Goal: Information Seeking & Learning: Learn about a topic

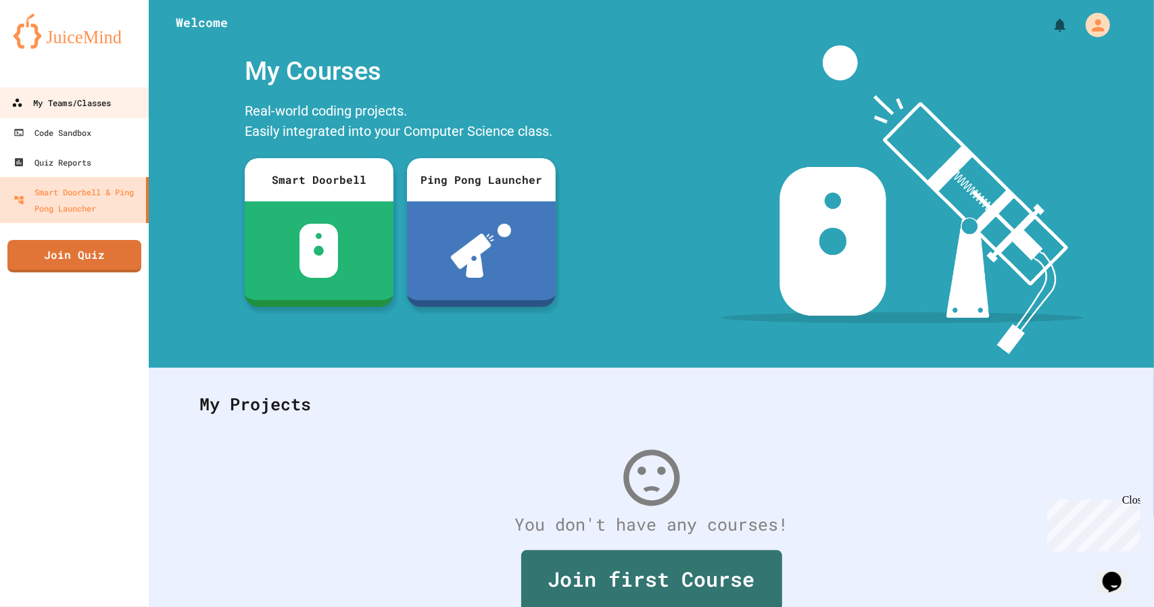
click at [74, 106] on div "My Teams/Classes" at bounding box center [60, 103] width 99 height 17
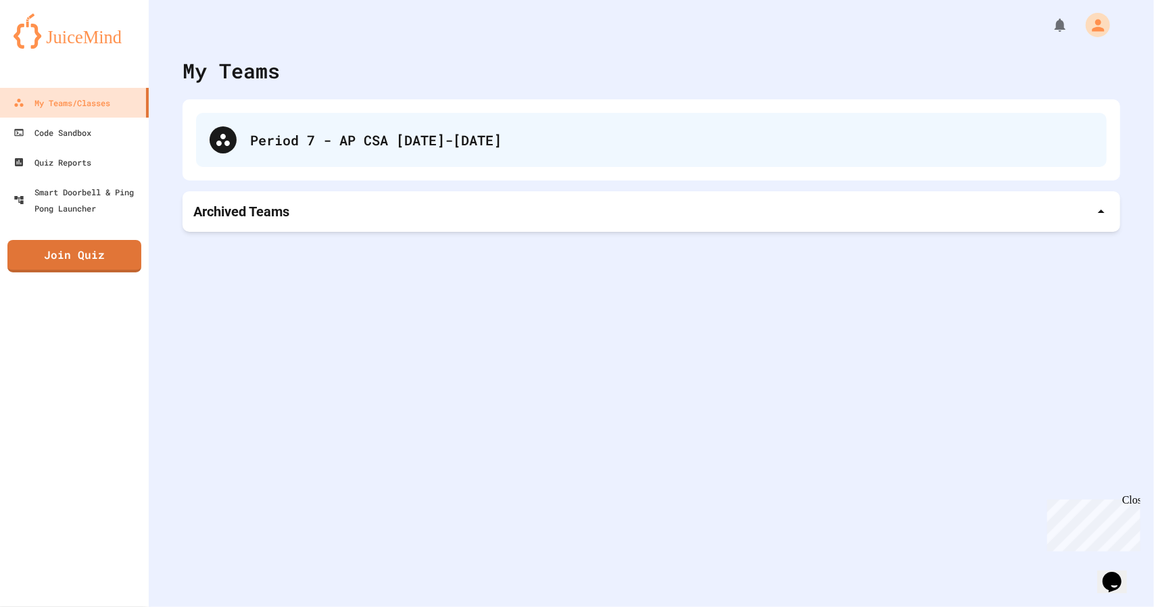
click at [300, 128] on div "Period 7 - AP CSA [DATE]-[DATE]" at bounding box center [651, 140] width 910 height 54
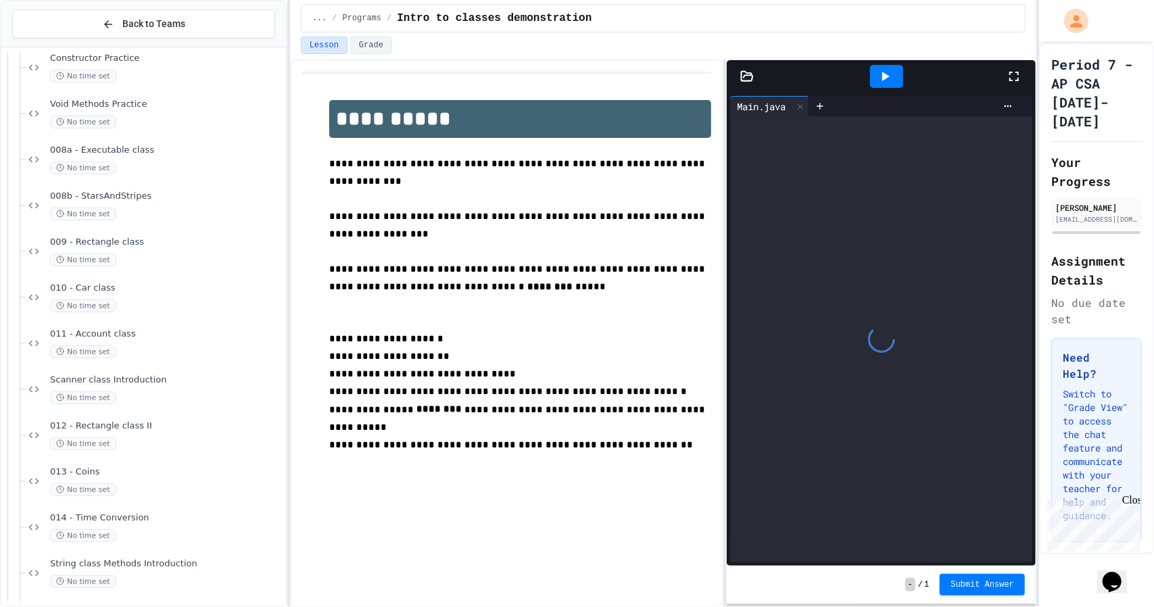
scroll to position [157, 0]
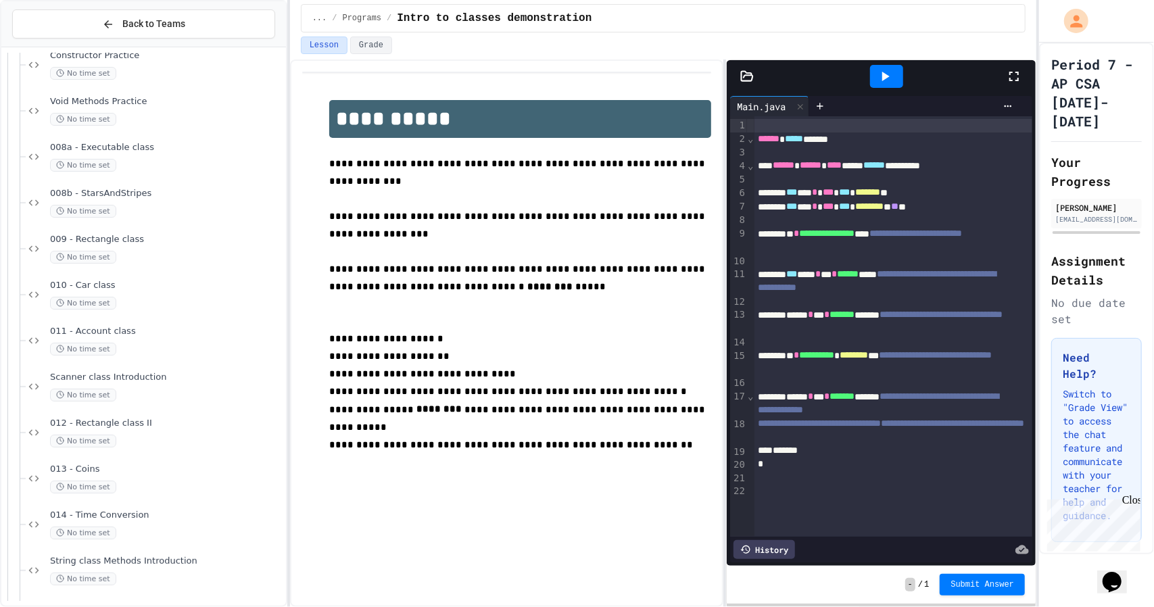
click at [132, 348] on div "Intro to classes demonstration No time set Constructor Practice No time set Voi…" at bounding box center [143, 327] width 284 height 548
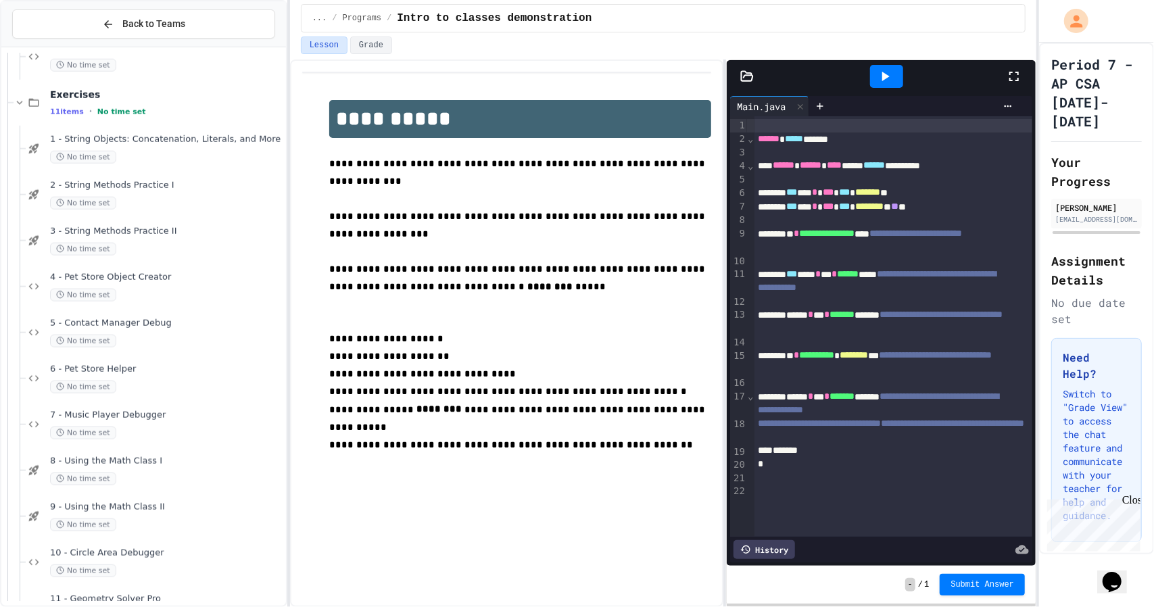
scroll to position [901, 0]
click at [162, 455] on span "8 - Using the Math Class I" at bounding box center [166, 460] width 233 height 11
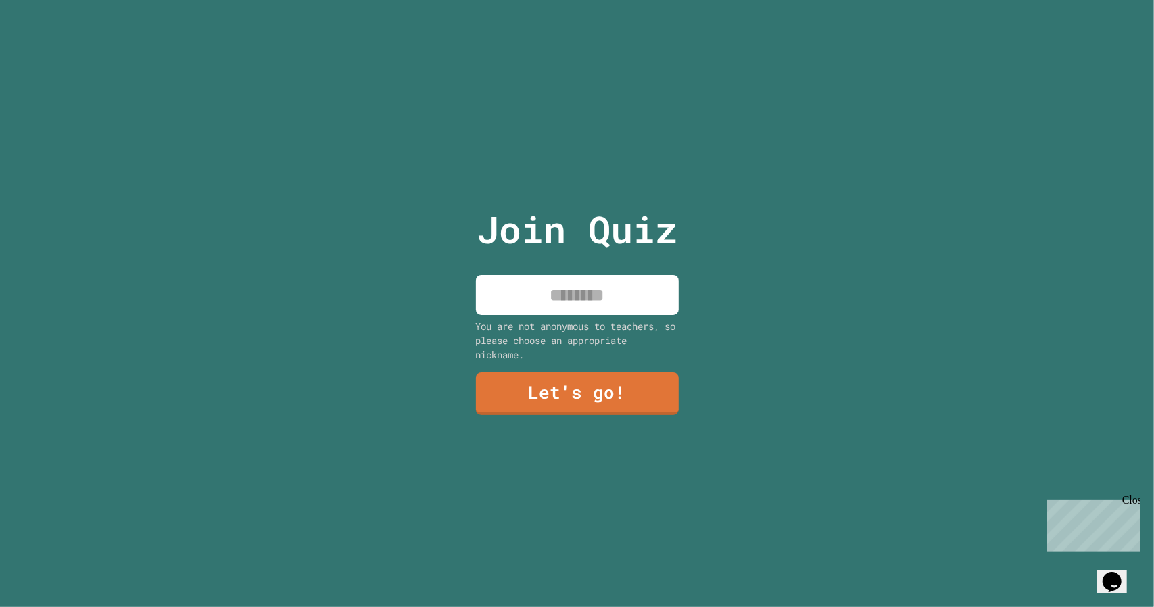
click at [910, 193] on div "Join Quiz You are not anonymous to teachers, so please choose an appropriate ni…" at bounding box center [577, 303] width 1154 height 607
drag, startPoint x: 614, startPoint y: 286, endPoint x: 532, endPoint y: 271, distance: 83.8
click at [532, 275] on input at bounding box center [577, 295] width 203 height 40
type input "********"
click at [568, 390] on link "Let's go!" at bounding box center [576, 392] width 197 height 45
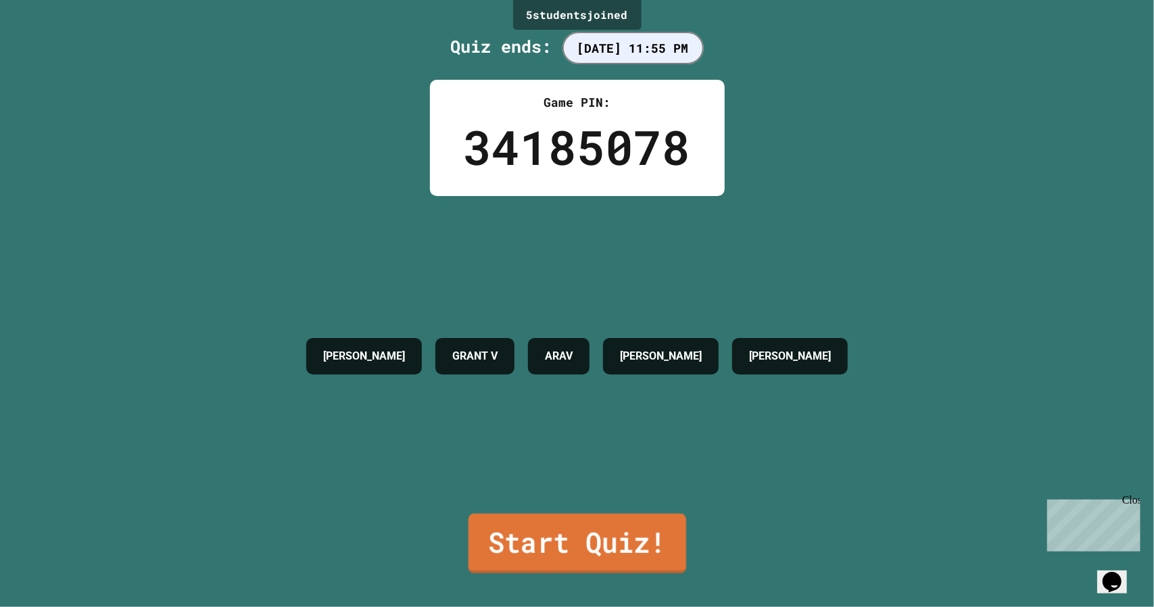
click at [612, 519] on link "Start Quiz!" at bounding box center [577, 543] width 218 height 59
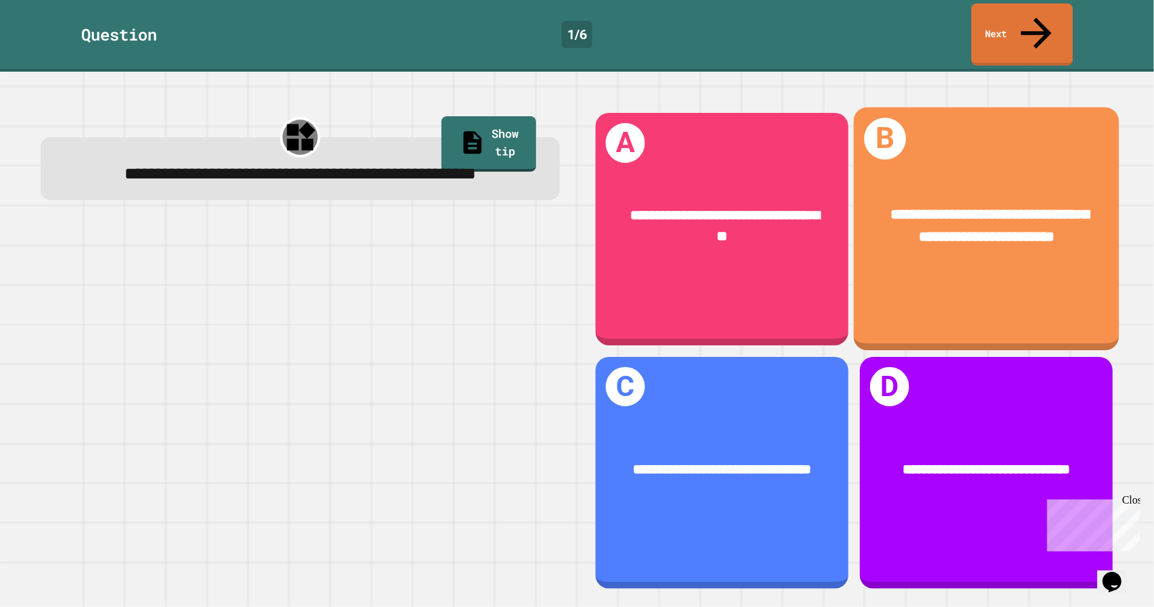
click at [892, 290] on div "**********" at bounding box center [986, 229] width 266 height 244
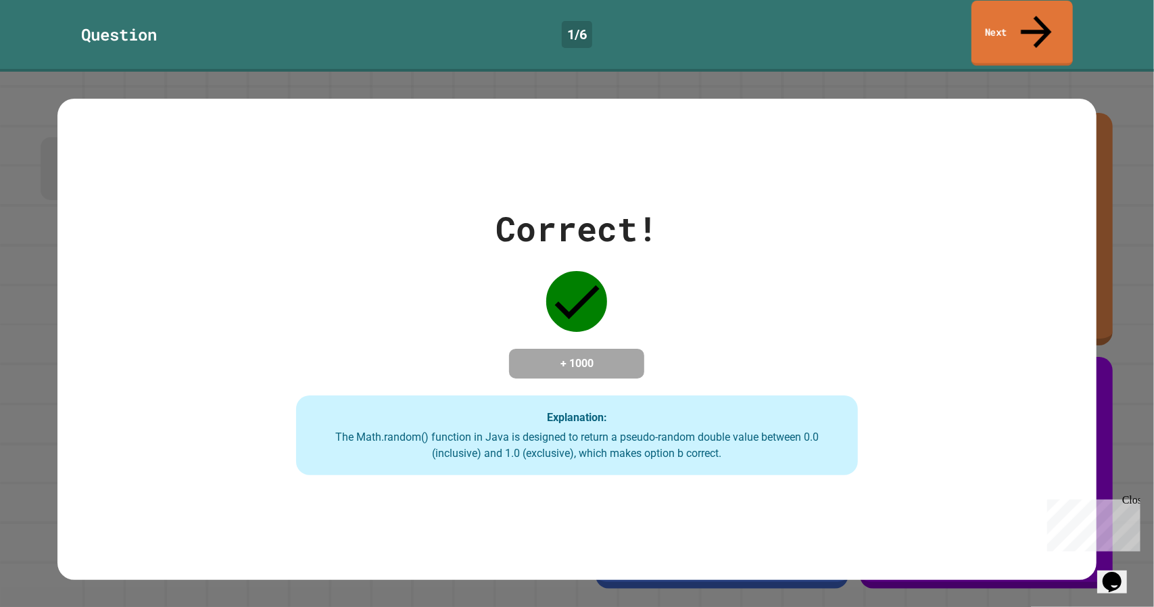
click at [1042, 23] on link "Next" at bounding box center [1021, 34] width 101 height 66
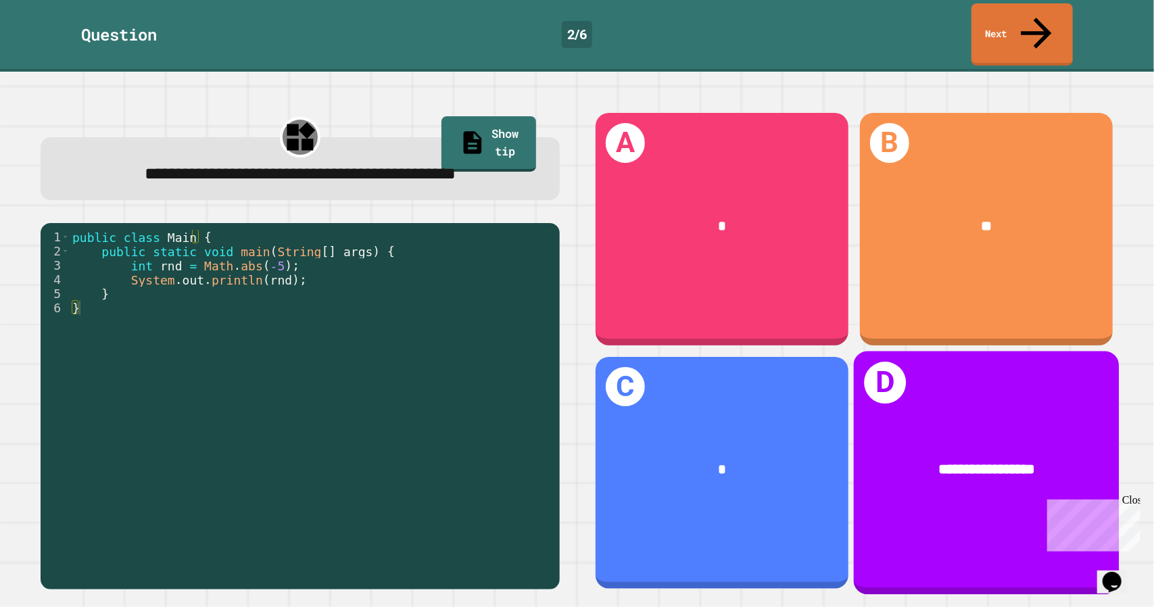
click at [1008, 429] on div "**********" at bounding box center [986, 469] width 266 height 80
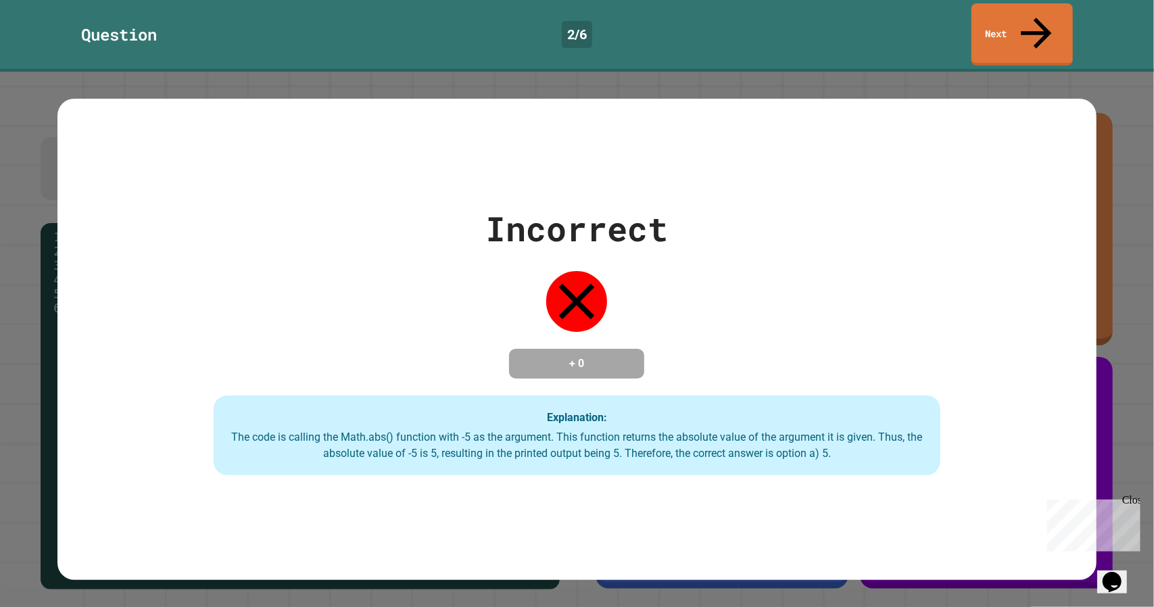
click at [815, 429] on div "The code is calling the Math.abs() function with -5 as the argument. This funct…" at bounding box center [576, 445] width 699 height 32
click at [1025, 28] on link "Next" at bounding box center [1021, 34] width 101 height 62
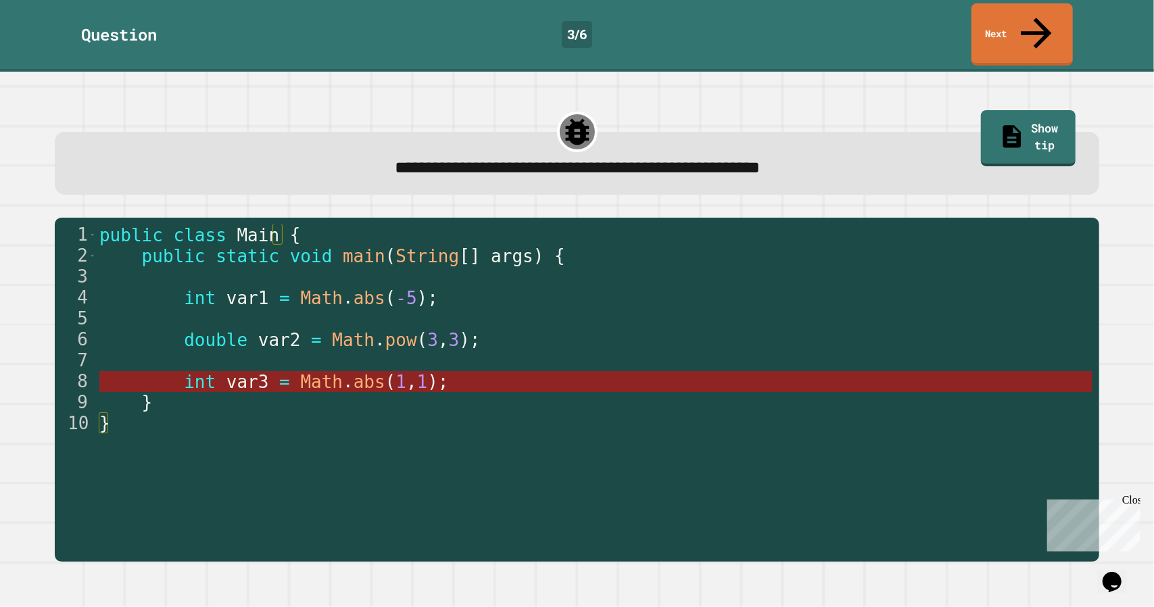
click at [353, 372] on span "abs" at bounding box center [369, 382] width 32 height 20
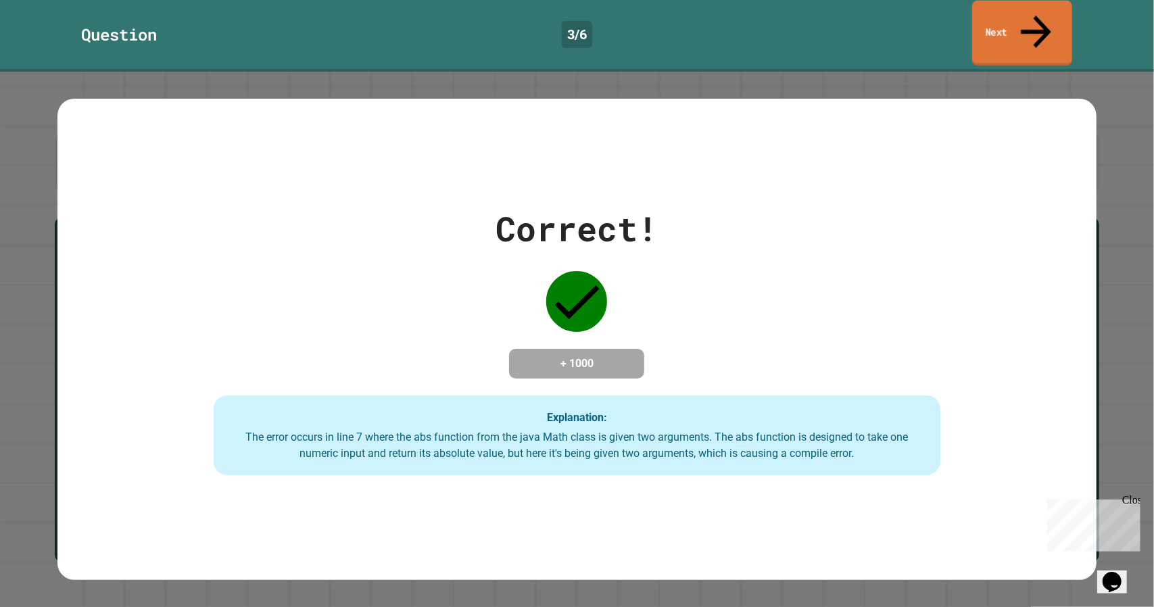
click at [1007, 17] on link "Next" at bounding box center [1022, 34] width 100 height 66
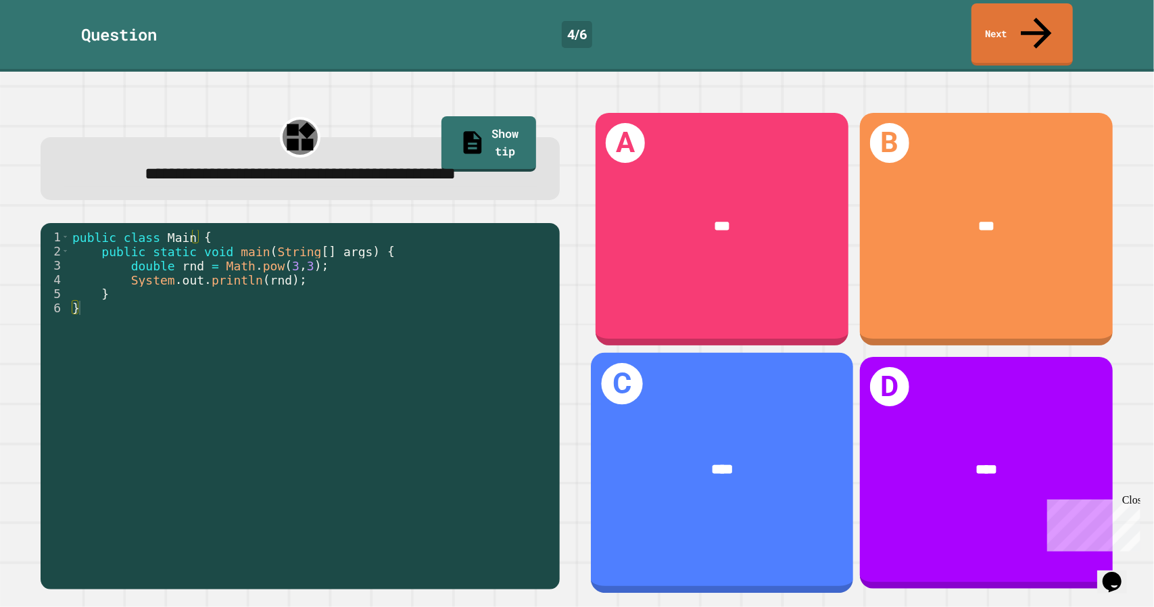
click at [772, 430] on div "****" at bounding box center [722, 469] width 262 height 78
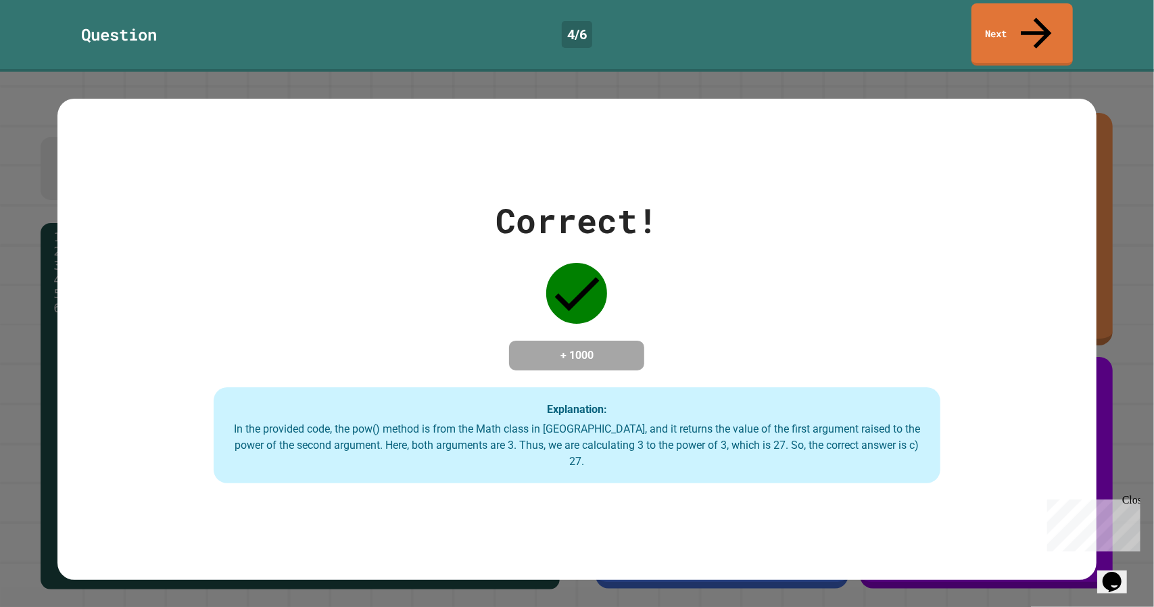
click at [1006, 20] on link "Next" at bounding box center [1021, 34] width 101 height 62
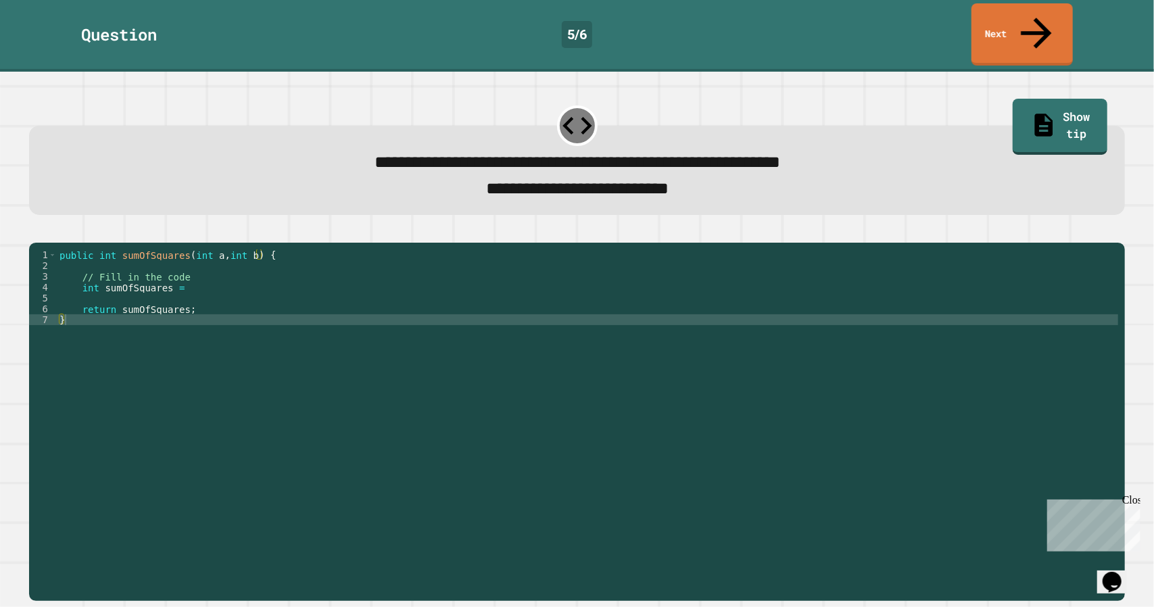
click at [611, 278] on div "public int sumOfSquares ( int a , int b ) { // Fill in the code int sumOfSquare…" at bounding box center [588, 422] width 1062 height 346
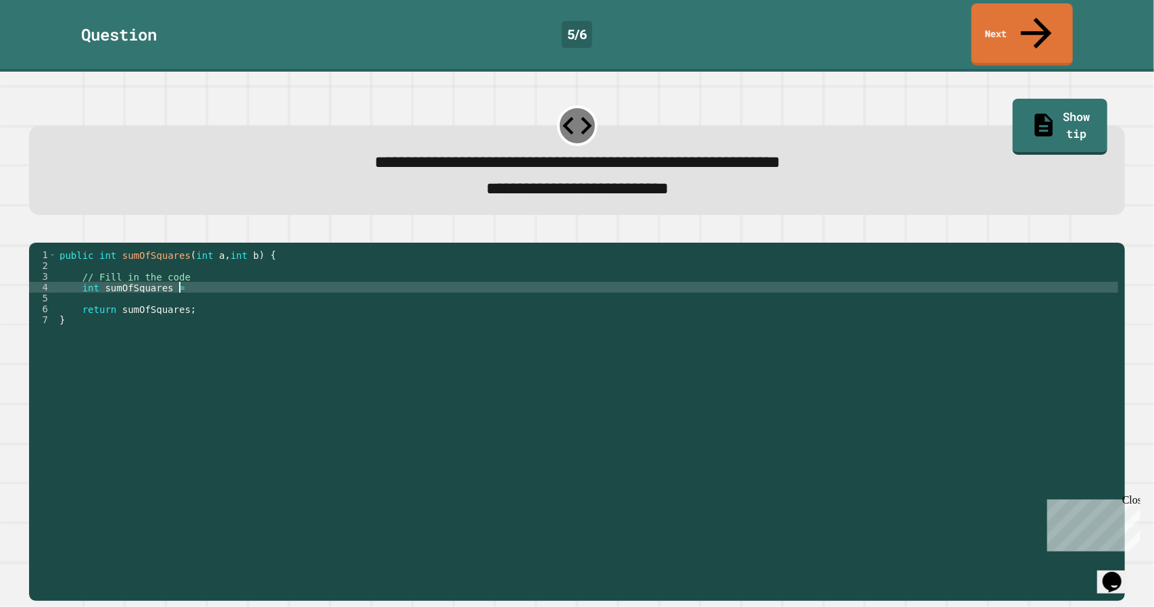
click at [557, 294] on div "public int sumOfSquares ( int a , int b ) { // Fill in the code int sumOfSquare…" at bounding box center [588, 422] width 1062 height 346
click at [531, 280] on div "public int sumOfSquares ( int a , int b ) { // Fill in the code int sumOfSquare…" at bounding box center [588, 422] width 1062 height 346
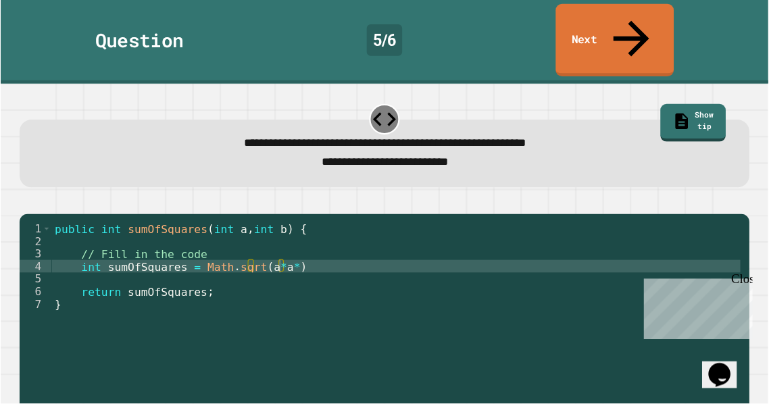
scroll to position [0, 13]
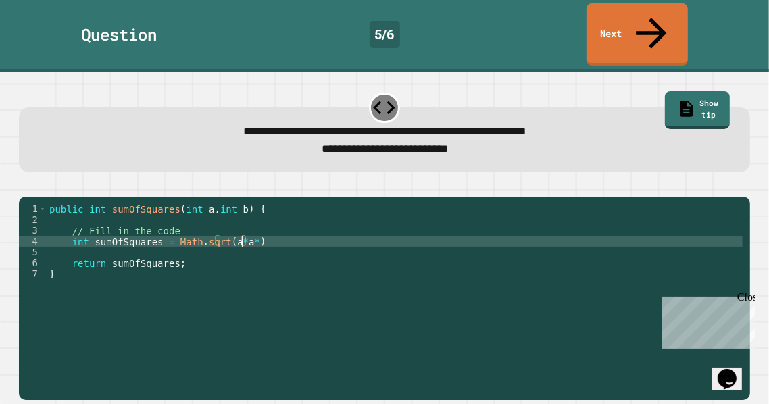
drag, startPoint x: 641, startPoint y: 20, endPoint x: 349, endPoint y: 294, distance: 400.2
click at [349, 294] on div "public int sumOfSquares ( int a , int b ) { // Fill in the code int sumOfSquare…" at bounding box center [395, 300] width 696 height 195
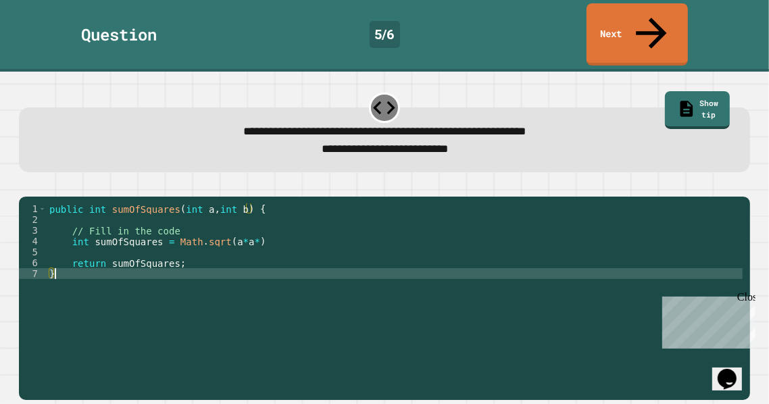
click at [255, 230] on div "public int sumOfSquares ( int a , int b ) { // Fill in the code int sumOfSquare…" at bounding box center [395, 300] width 696 height 195
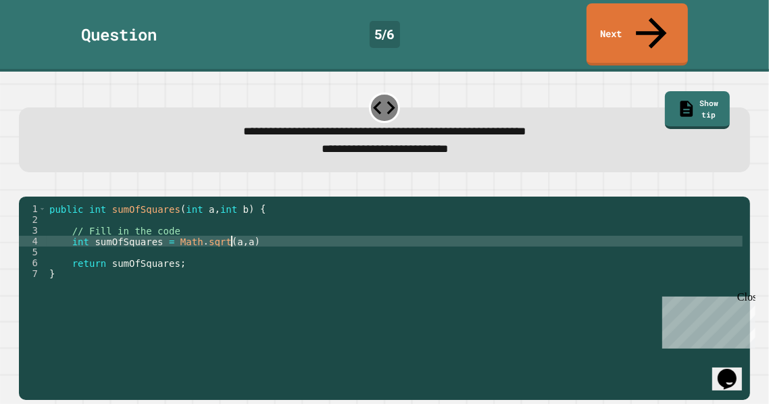
click at [255, 230] on div "public int sumOfSquares ( int a , int b ) { // Fill in the code int sumOfSquare…" at bounding box center [395, 300] width 696 height 195
click at [325, 228] on div "public int sumOfSquares ( int a , int b ) { // Fill in the code int sumOfSquare…" at bounding box center [395, 300] width 696 height 195
click at [26, 185] on icon "button" at bounding box center [26, 185] width 0 height 0
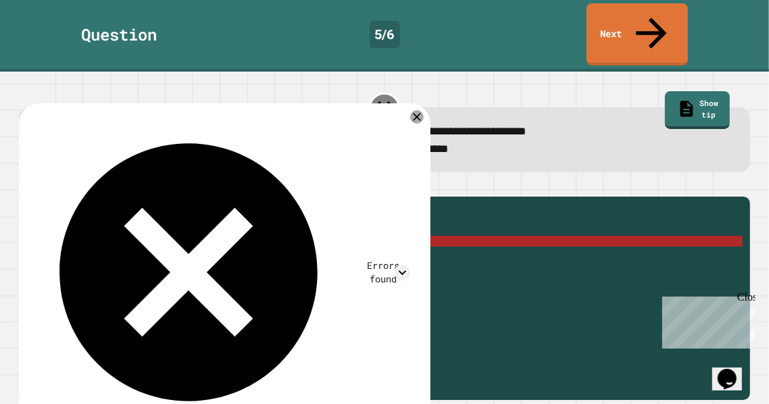
click at [208, 224] on div "public int sumOfSquares ( int a , int b ) { // Fill in the code int sumOfSquare…" at bounding box center [395, 300] width 696 height 195
click at [215, 226] on div "public int sumOfSquares ( int a , int b ) { // Fill in the code int sumOfSquare…" at bounding box center [395, 300] width 696 height 195
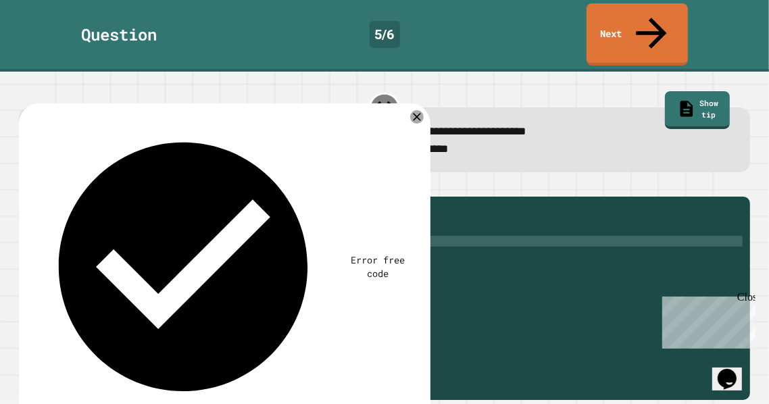
scroll to position [0, 11]
click at [287, 227] on div "public int sumOfSquares ( int a , int b ) { // Fill in the code int sumOfSquare…" at bounding box center [395, 300] width 696 height 195
click at [26, 185] on icon "button" at bounding box center [26, 185] width 0 height 0
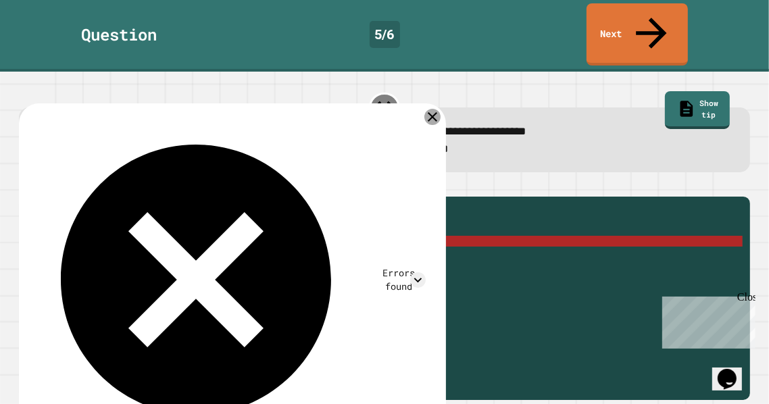
click at [431, 109] on icon at bounding box center [432, 117] width 16 height 16
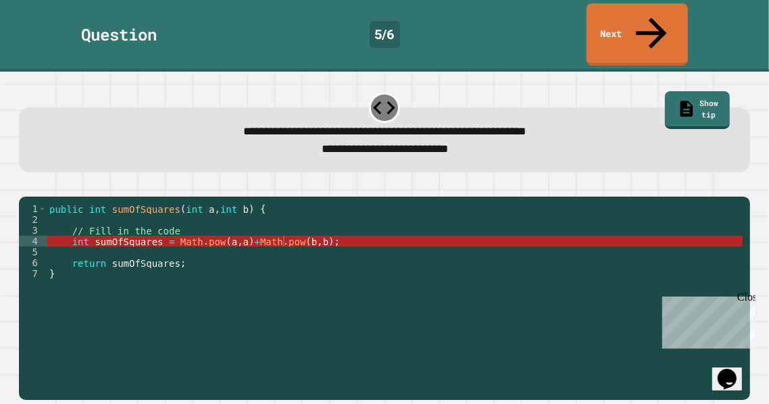
click at [26, 185] on icon "button" at bounding box center [26, 185] width 0 height 0
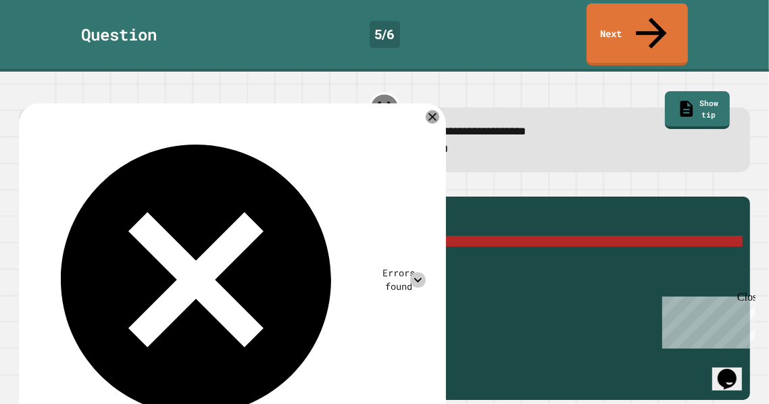
click at [419, 272] on icon at bounding box center [418, 280] width 16 height 16
click at [431, 112] on icon at bounding box center [432, 116] width 9 height 9
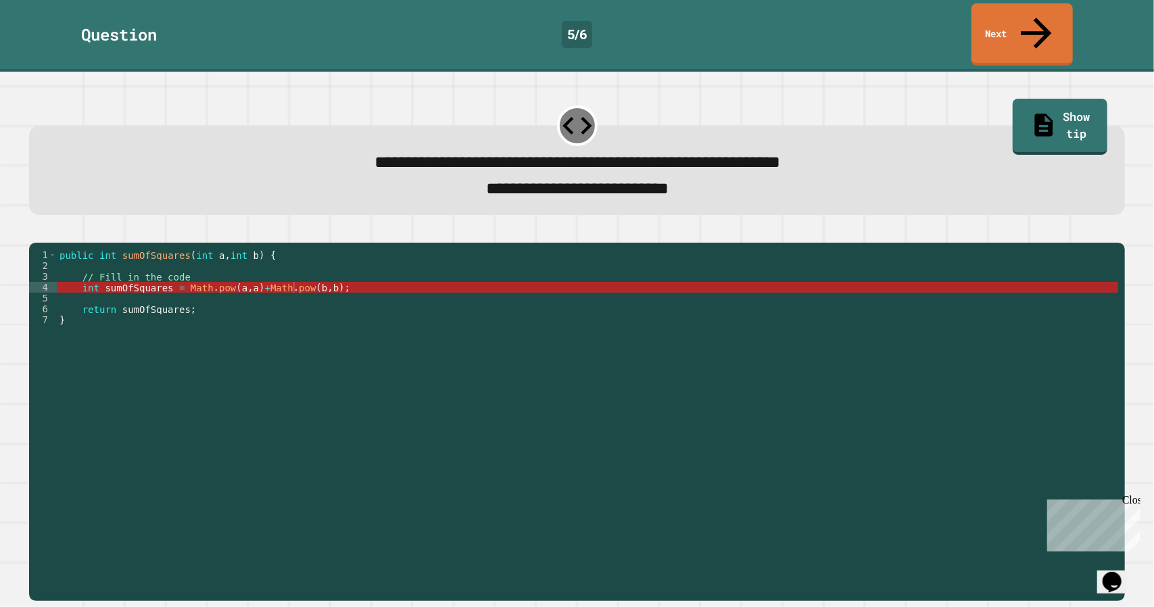
drag, startPoint x: 514, startPoint y: 1, endPoint x: 726, endPoint y: 133, distance: 250.7
click at [726, 153] on span "**********" at bounding box center [576, 161] width 405 height 17
click at [180, 282] on div "public int sumOfSquares ( int a , int b ) { // Fill in the code int sumOfSquare…" at bounding box center [588, 422] width 1062 height 346
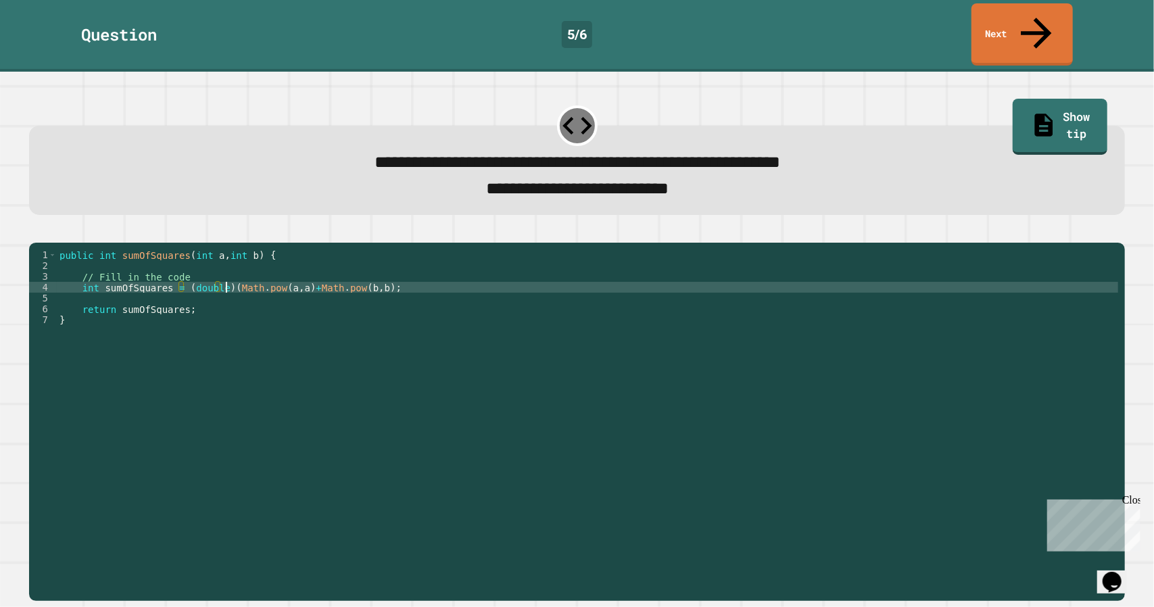
scroll to position [0, 11]
click at [429, 284] on div "public int sumOfSquares ( int a , int b ) { // Fill in the code int sumOfSquare…" at bounding box center [588, 422] width 1062 height 346
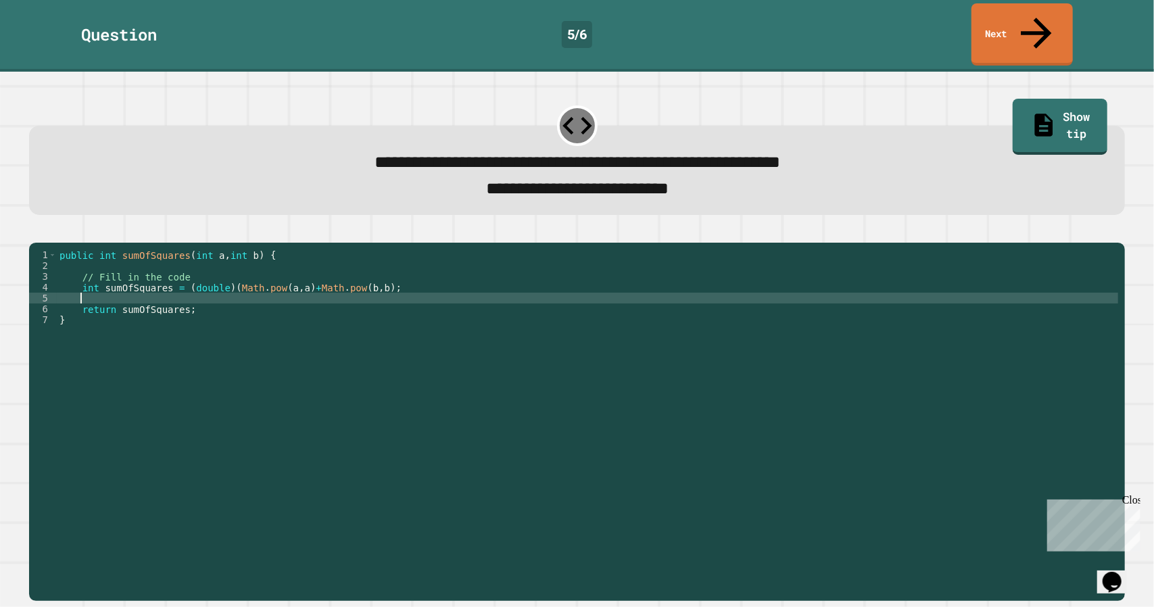
scroll to position [0, 1]
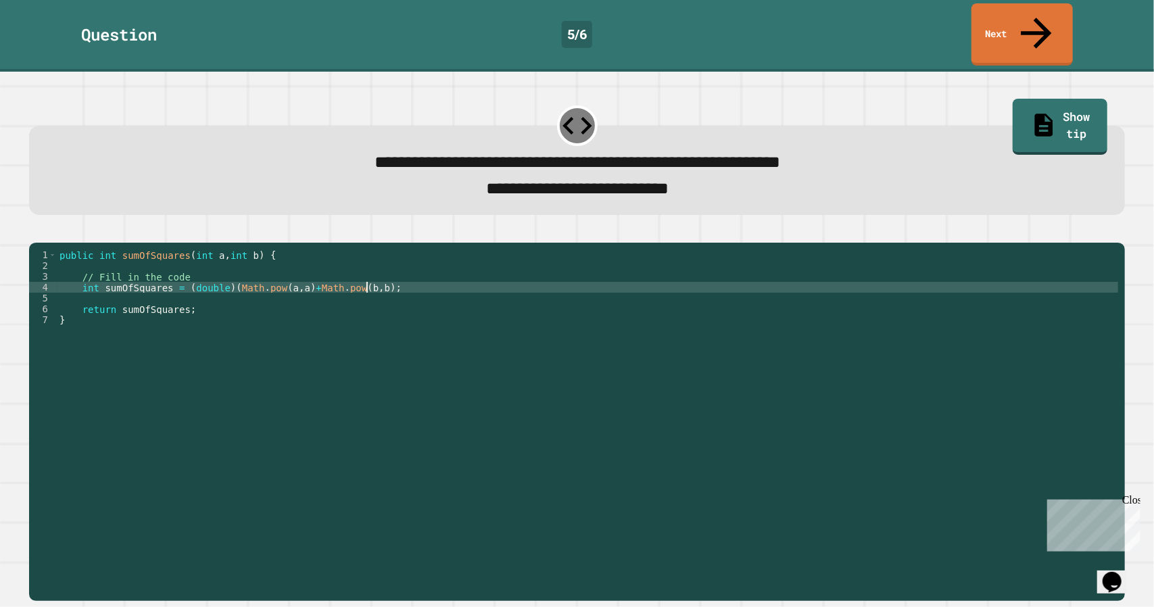
click at [365, 276] on div "public int sumOfSquares ( int a , int b ) { // Fill in the code int sumOfSquare…" at bounding box center [588, 422] width 1062 height 346
click at [36, 232] on icon "button" at bounding box center [36, 232] width 0 height 0
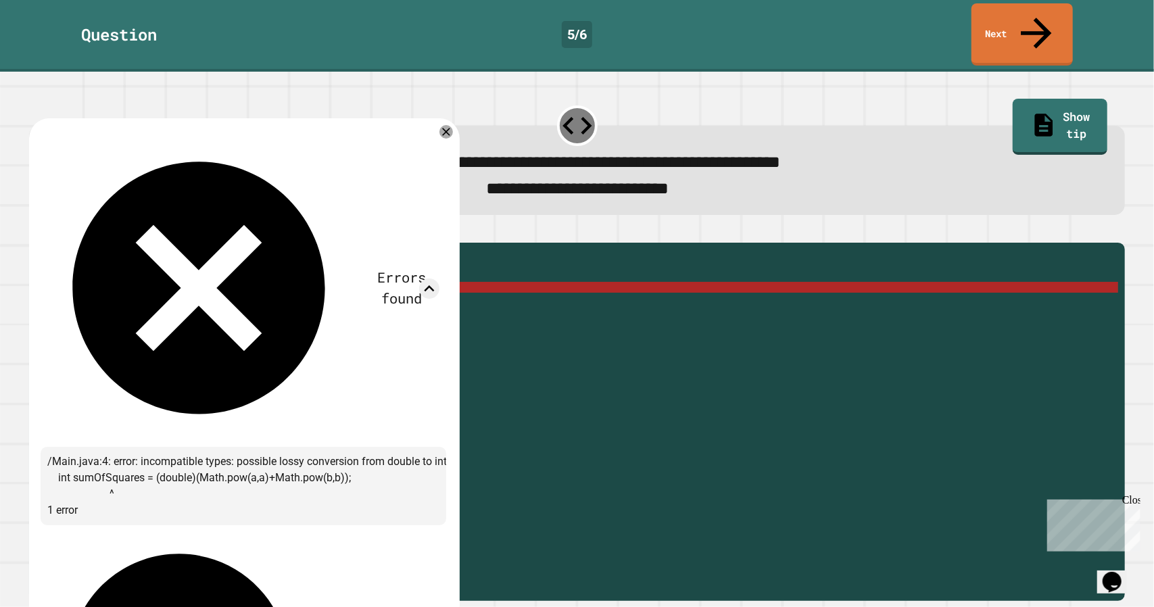
click at [443, 130] on div "Errors found /Main.java:4: error: incompatible types: possible lossy conversion…" at bounding box center [243, 466] width 405 height 672
click at [442, 124] on icon at bounding box center [446, 132] width 16 height 16
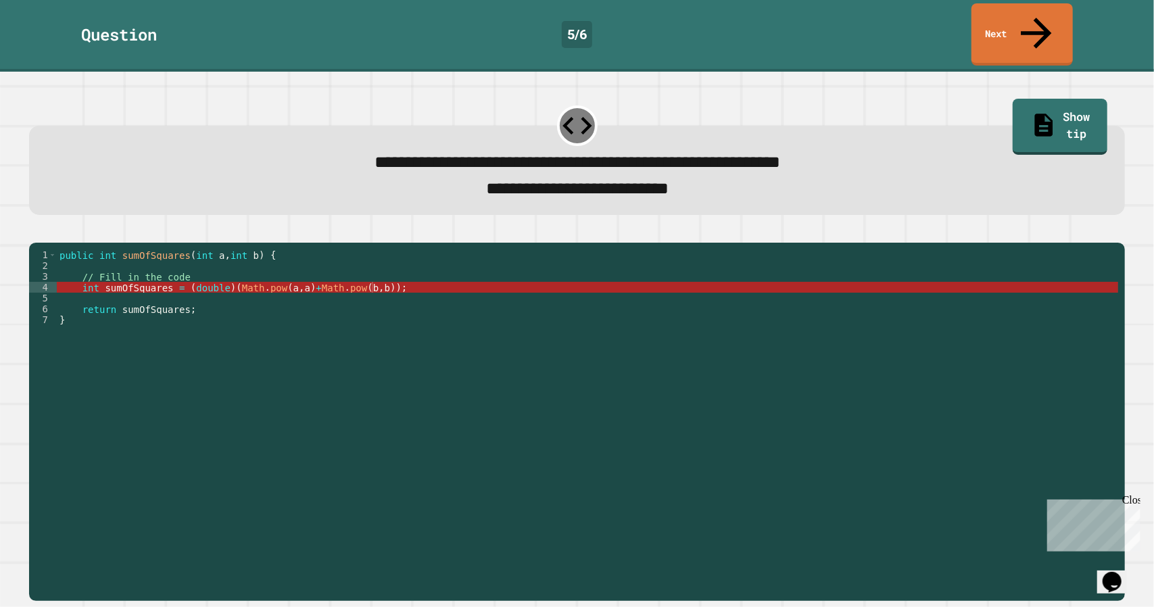
click at [218, 276] on div "public int sumOfSquares ( int a , int b ) { // Fill in the code int sumOfSquare…" at bounding box center [588, 422] width 1062 height 346
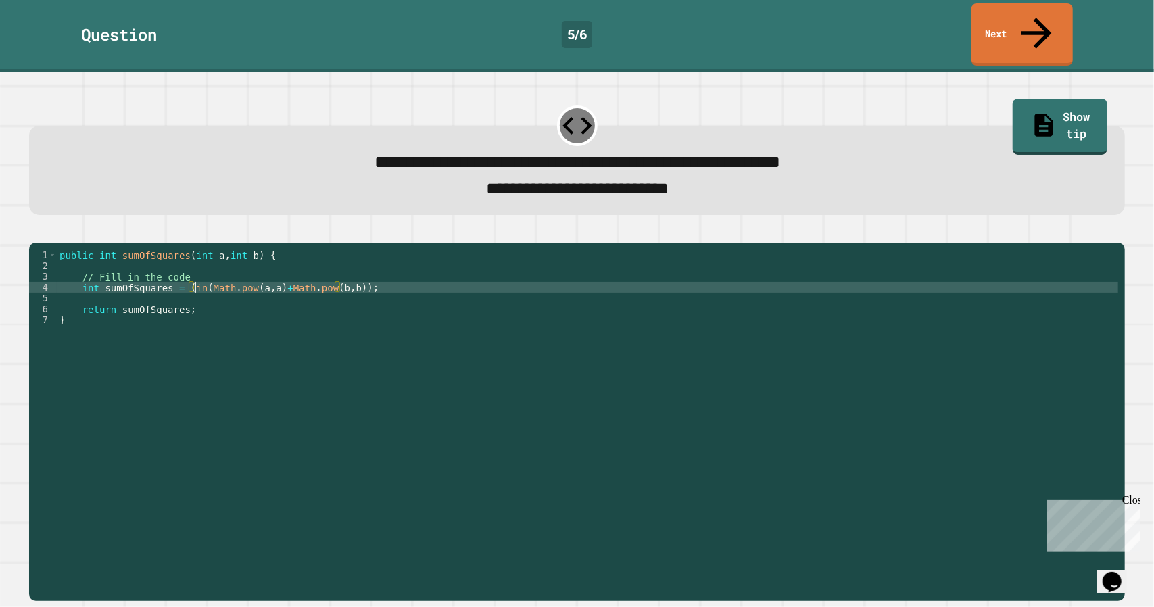
scroll to position [0, 10]
click at [65, 226] on div at bounding box center [577, 234] width 1096 height 16
click at [36, 232] on icon "button" at bounding box center [36, 232] width 0 height 0
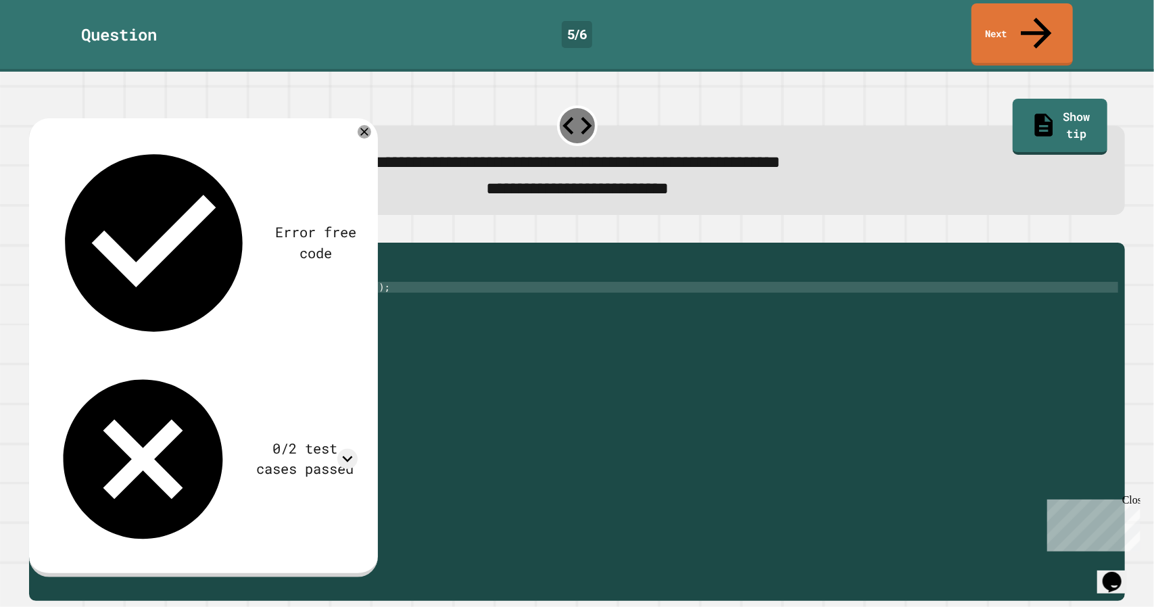
click at [351, 156] on div "Error free code 283aaljcwvinrhwaclrnqw34rqwhx3xernqwr3ha3xrnh2147483647 0/2 tes…" at bounding box center [203, 346] width 324 height 432
click at [342, 449] on icon at bounding box center [347, 459] width 20 height 20
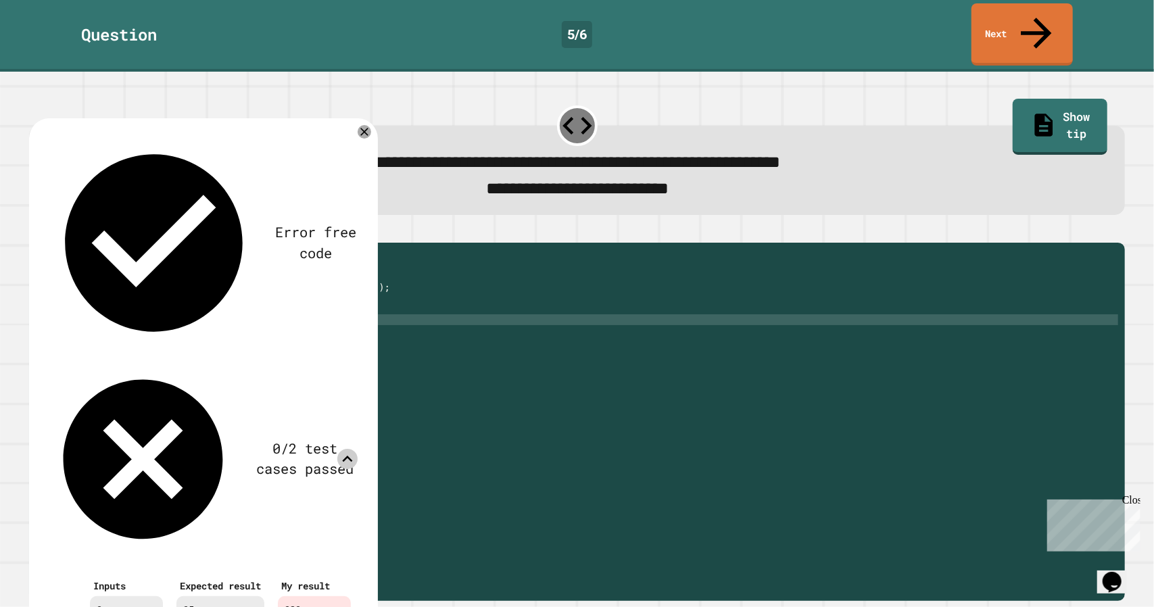
scroll to position [0, 0]
click at [403, 328] on div "public int sumOfSquares ( int a , int b ) { // Fill in the code int sumOfSquare…" at bounding box center [588, 422] width 1062 height 346
click at [357, 125] on icon at bounding box center [364, 132] width 15 height 15
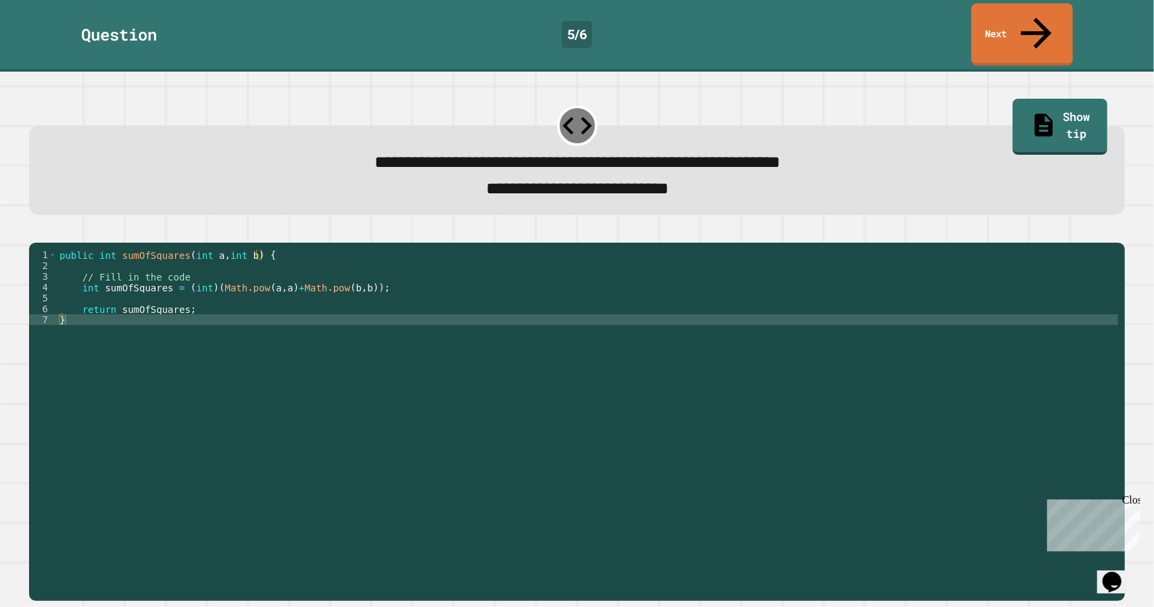
click at [272, 276] on div "public int sumOfSquares ( int a , int b ) { // Fill in the code int sumOfSquare…" at bounding box center [588, 422] width 1062 height 346
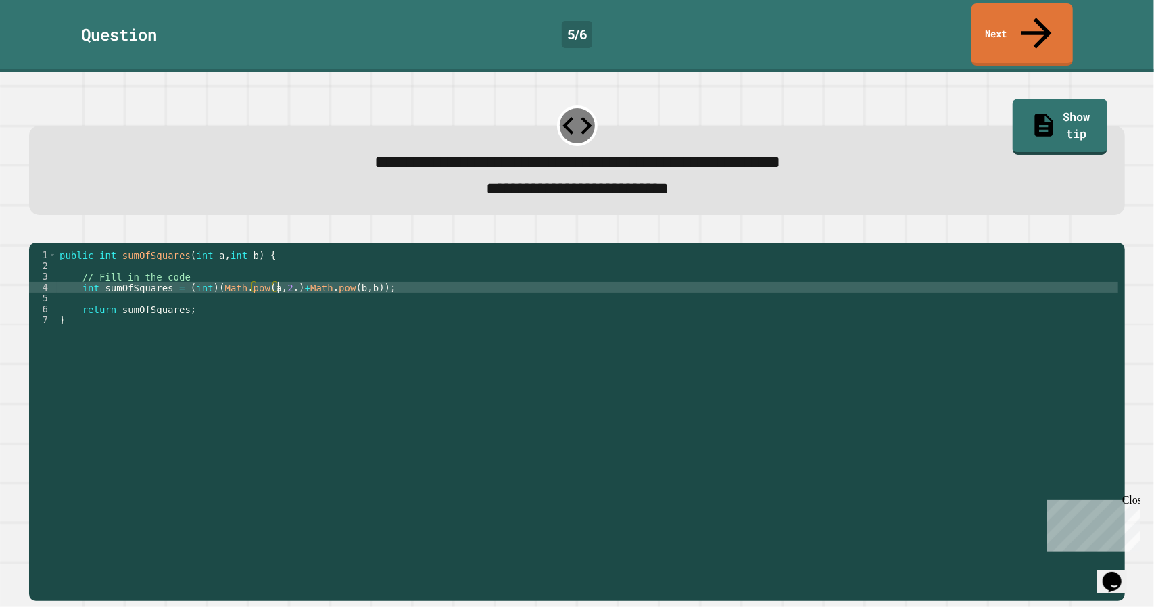
scroll to position [0, 16]
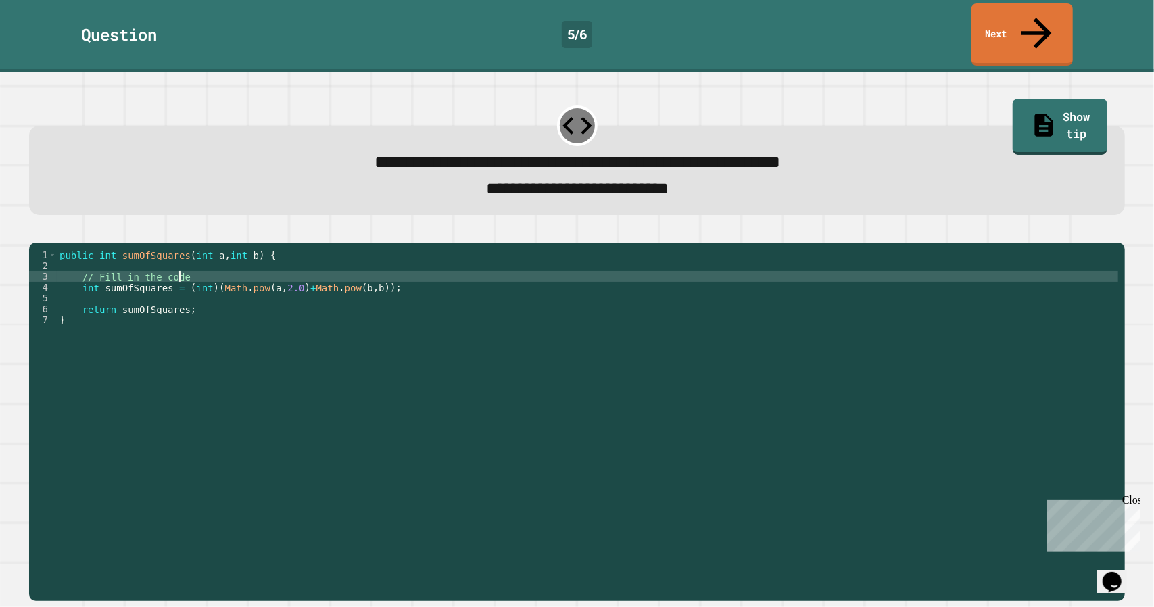
click at [355, 272] on div "public int sumOfSquares ( int a , int b ) { // Fill in the code int sumOfSquare…" at bounding box center [588, 422] width 1062 height 346
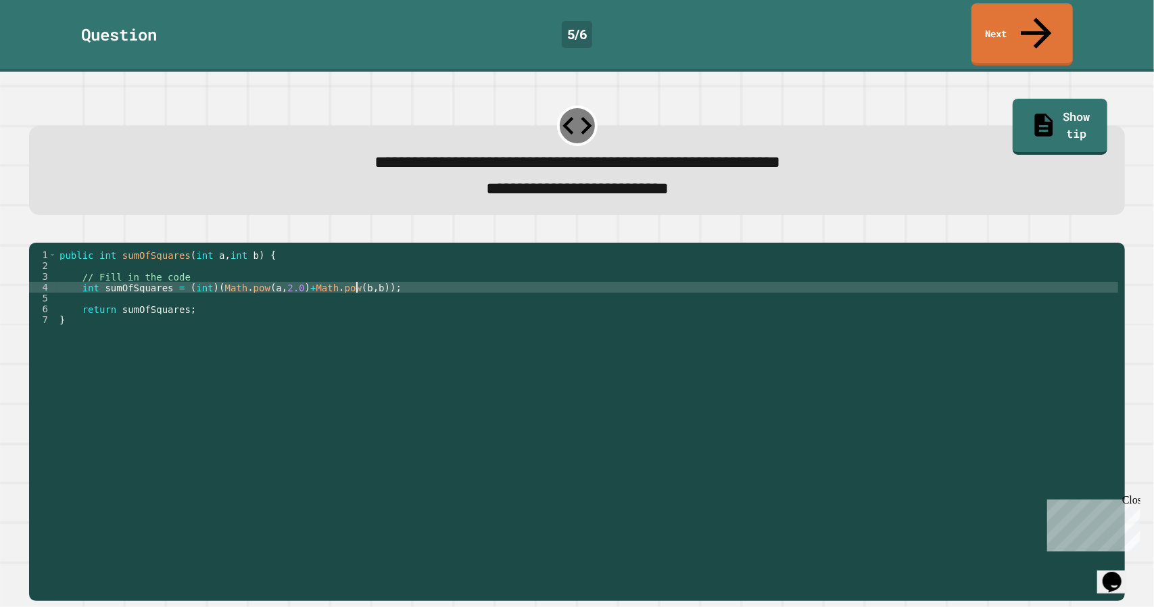
click at [355, 278] on div "public int sumOfSquares ( int a , int b ) { // Fill in the code int sumOfSquare…" at bounding box center [588, 422] width 1062 height 346
type textarea "**********"
click at [35, 226] on div at bounding box center [577, 234] width 1096 height 16
click at [36, 232] on icon "button" at bounding box center [36, 232] width 0 height 0
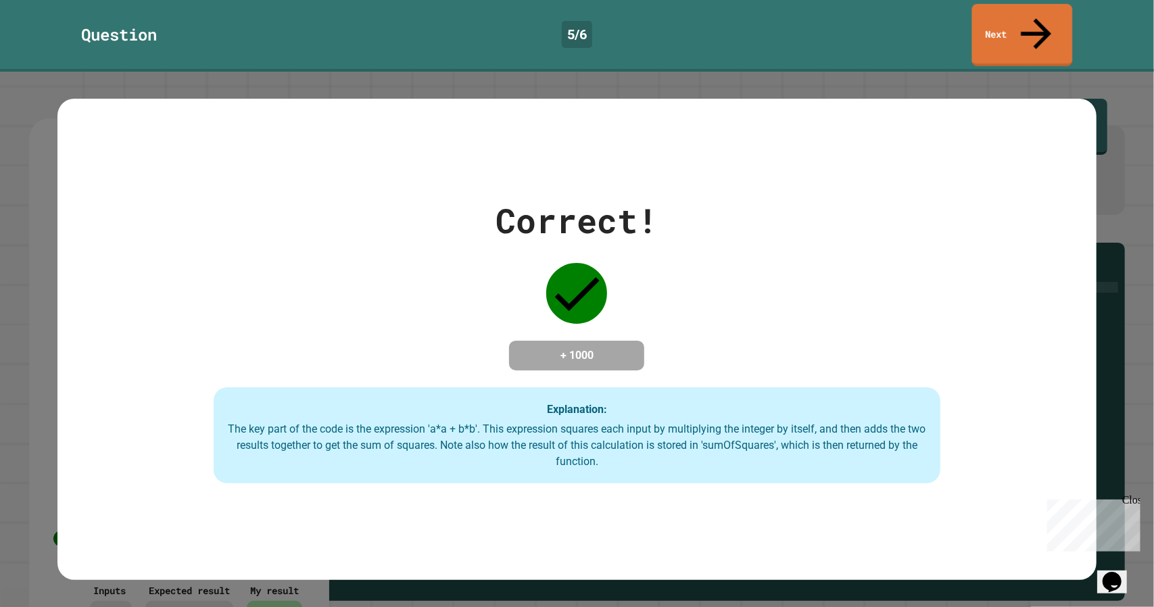
click at [1000, 14] on link "Next" at bounding box center [1022, 35] width 101 height 62
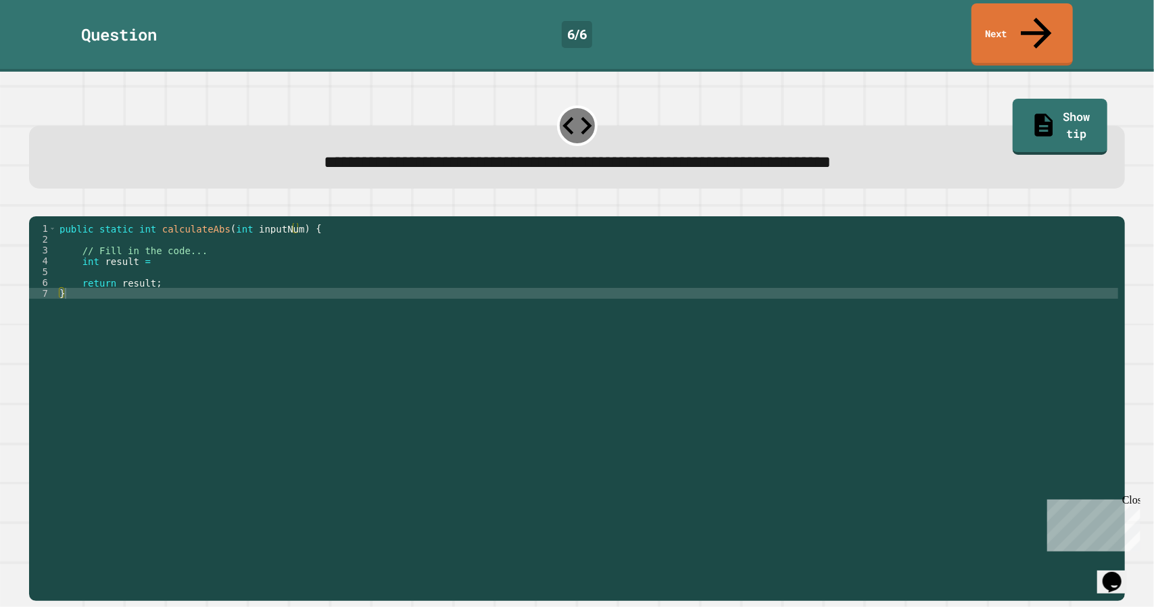
click at [284, 258] on div "public static int calculateAbs ( int inputNum ) { // Fill in the code... int re…" at bounding box center [588, 407] width 1062 height 368
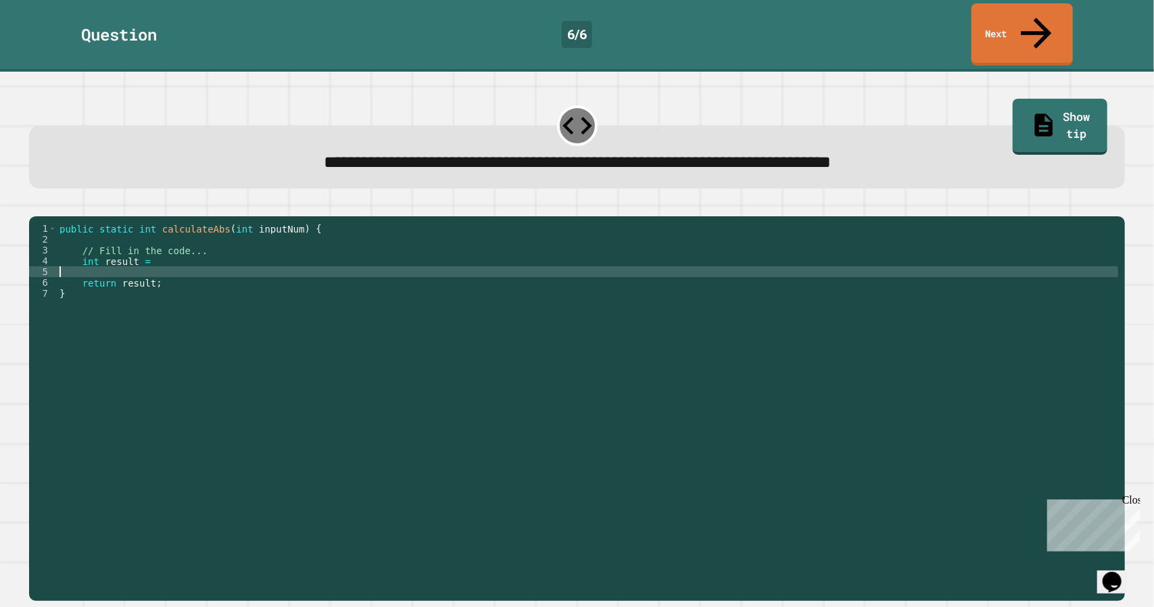
click at [276, 245] on div "public static int calculateAbs ( int inputNum ) { // Fill in the code... int re…" at bounding box center [588, 407] width 1062 height 368
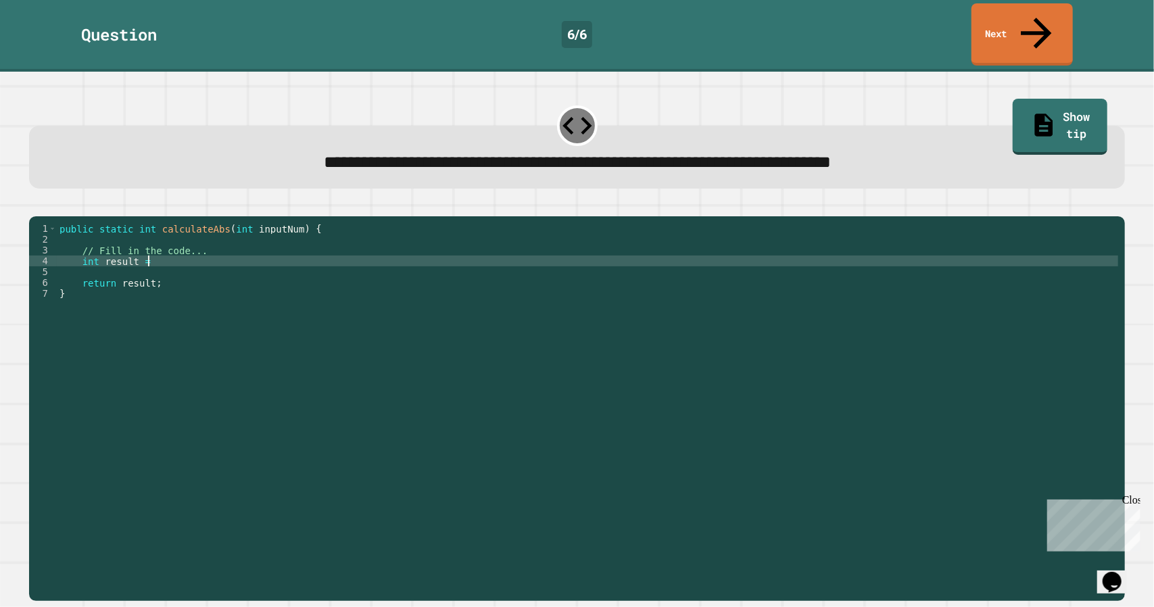
click at [277, 244] on div "public static int calculateAbs ( int inputNum ) { // Fill in the code... int re…" at bounding box center [588, 407] width 1062 height 368
click at [320, 253] on div "public static int calculateAbs ( int inputNum ) { // Fill in the code... int re…" at bounding box center [588, 407] width 1062 height 368
type textarea "**********"
click at [36, 205] on button "button" at bounding box center [36, 205] width 0 height 0
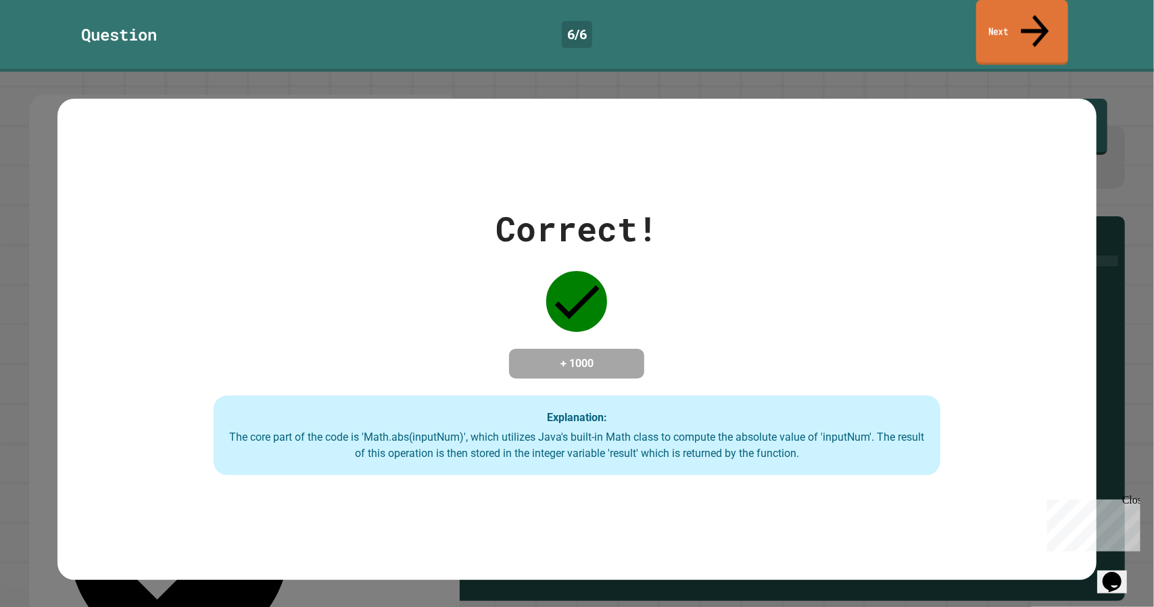
click at [1023, 19] on link "Next" at bounding box center [1022, 33] width 92 height 66
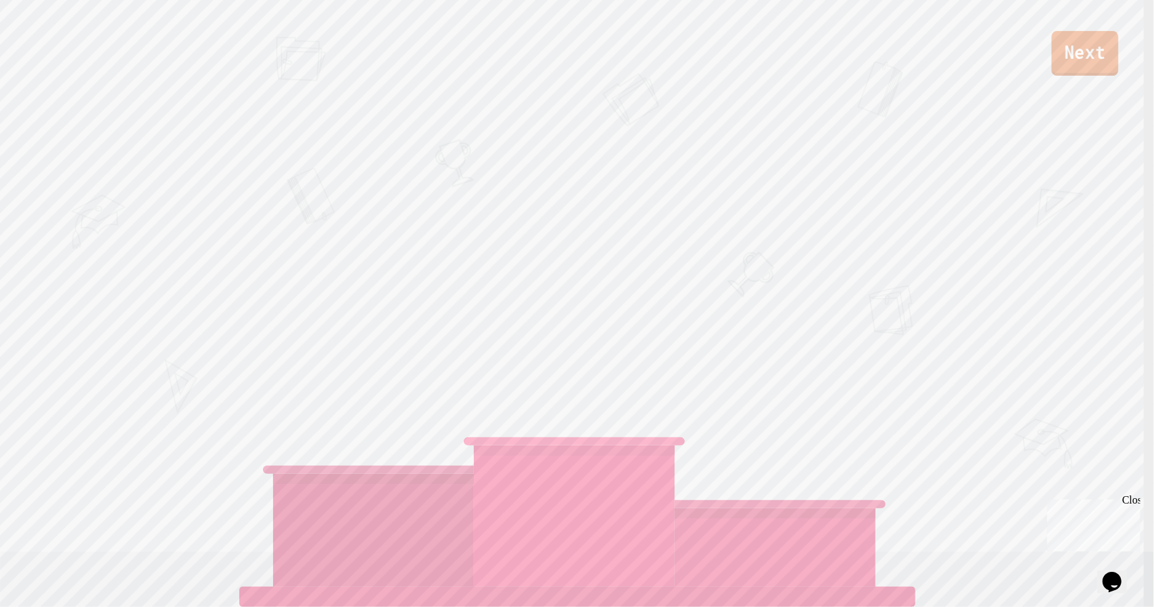
click at [1081, 58] on link "Next" at bounding box center [1084, 53] width 67 height 45
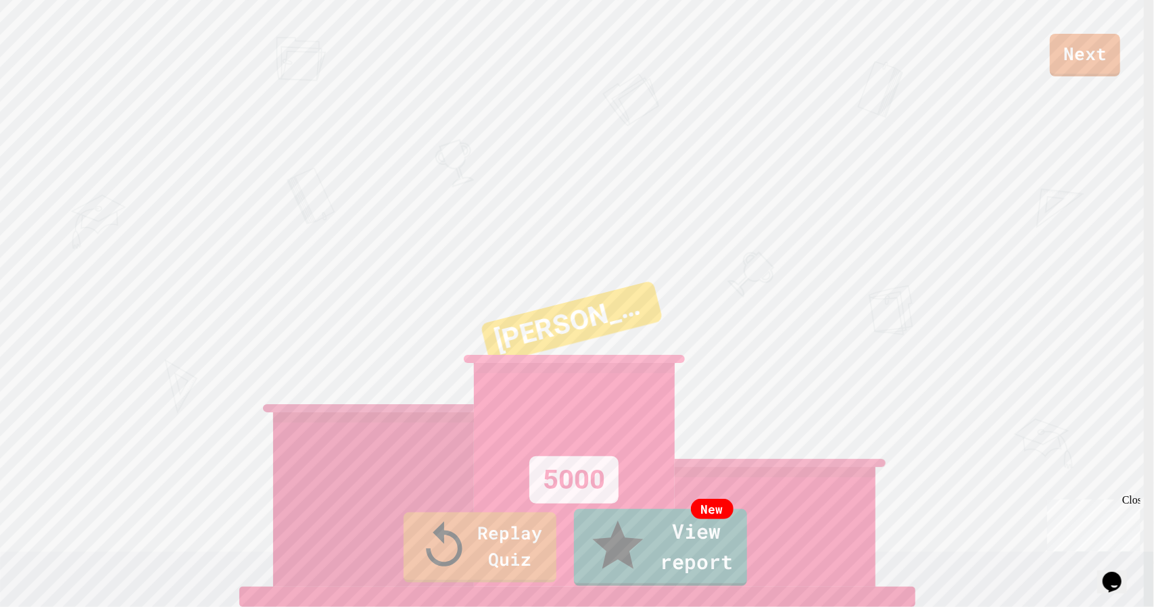
drag, startPoint x: 1055, startPoint y: 58, endPoint x: 562, endPoint y: 401, distance: 600.6
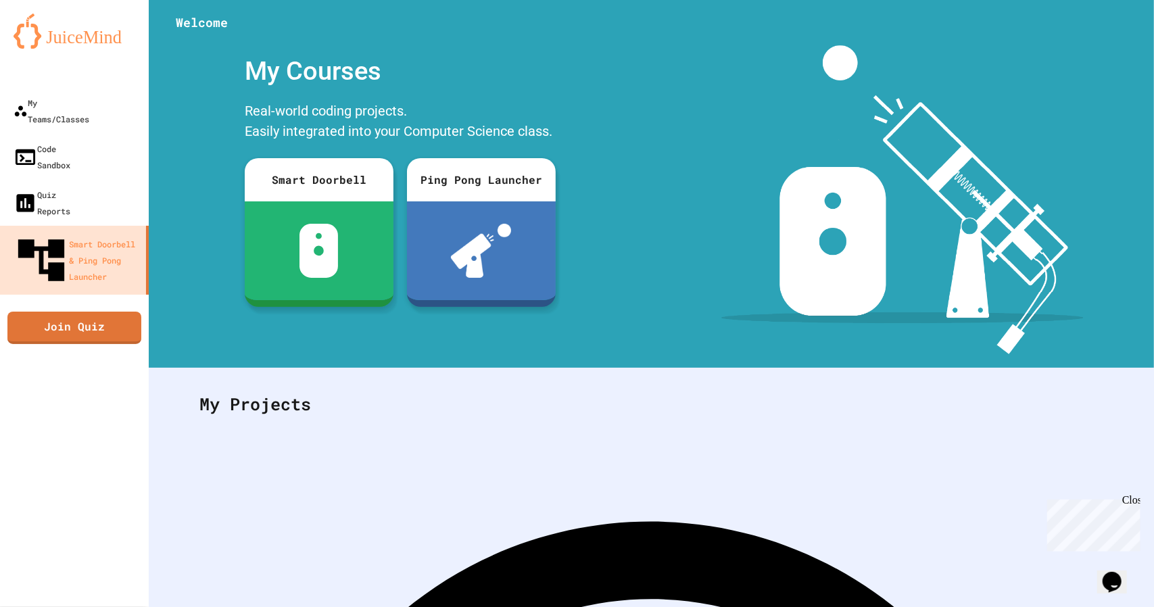
scroll to position [71, 0]
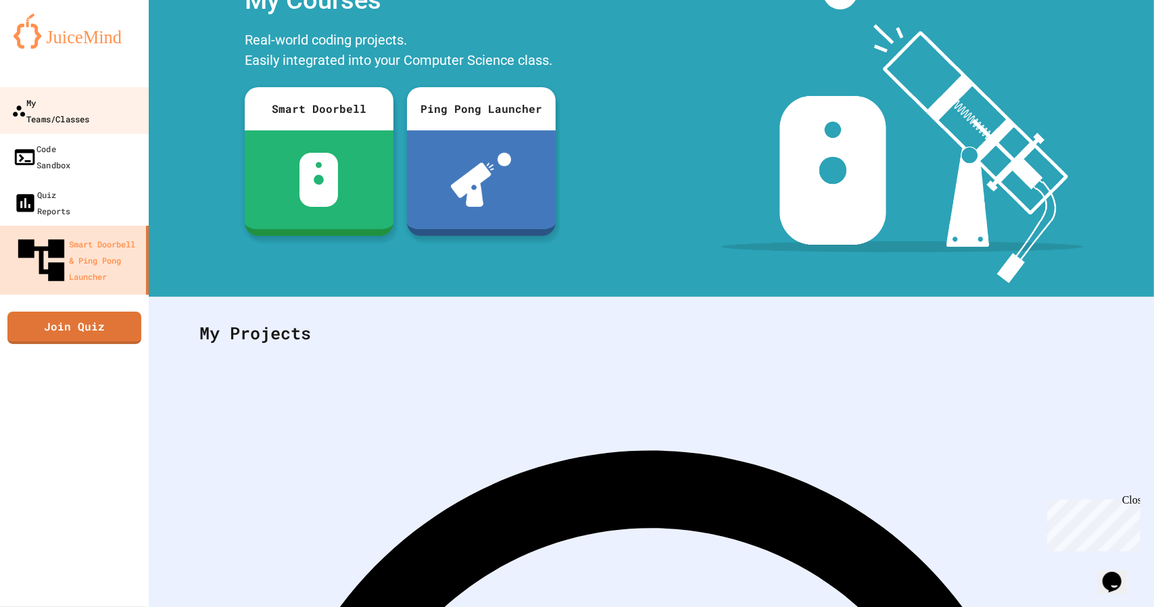
click at [54, 102] on div "My Teams/Classes" at bounding box center [50, 110] width 78 height 33
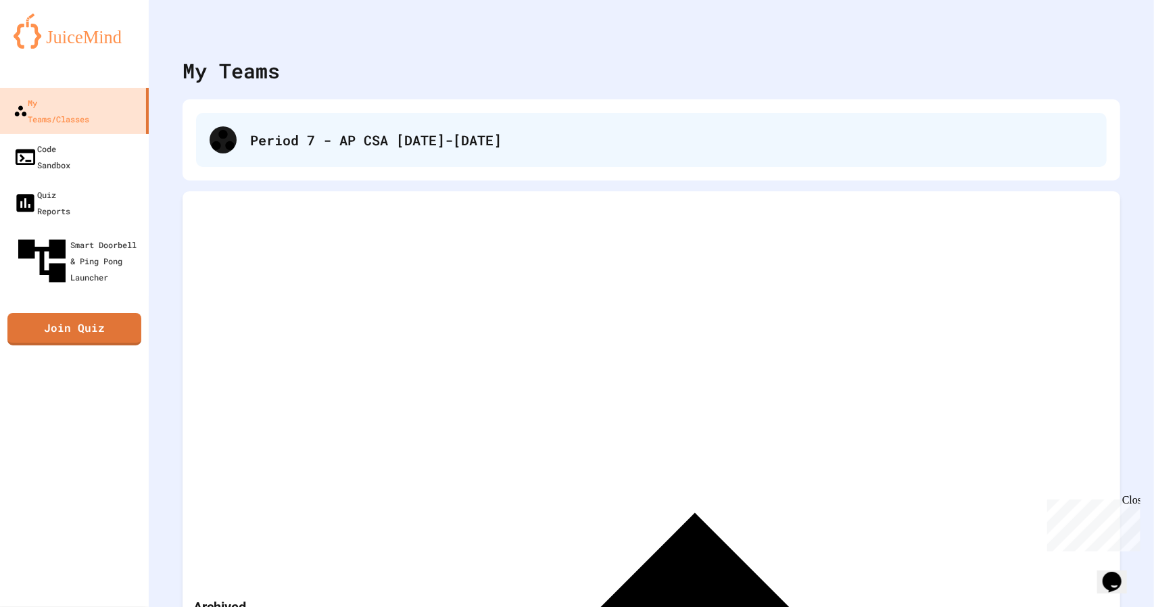
click at [309, 145] on div "Period 7 - AP CSA [DATE]-[DATE]" at bounding box center [671, 140] width 843 height 20
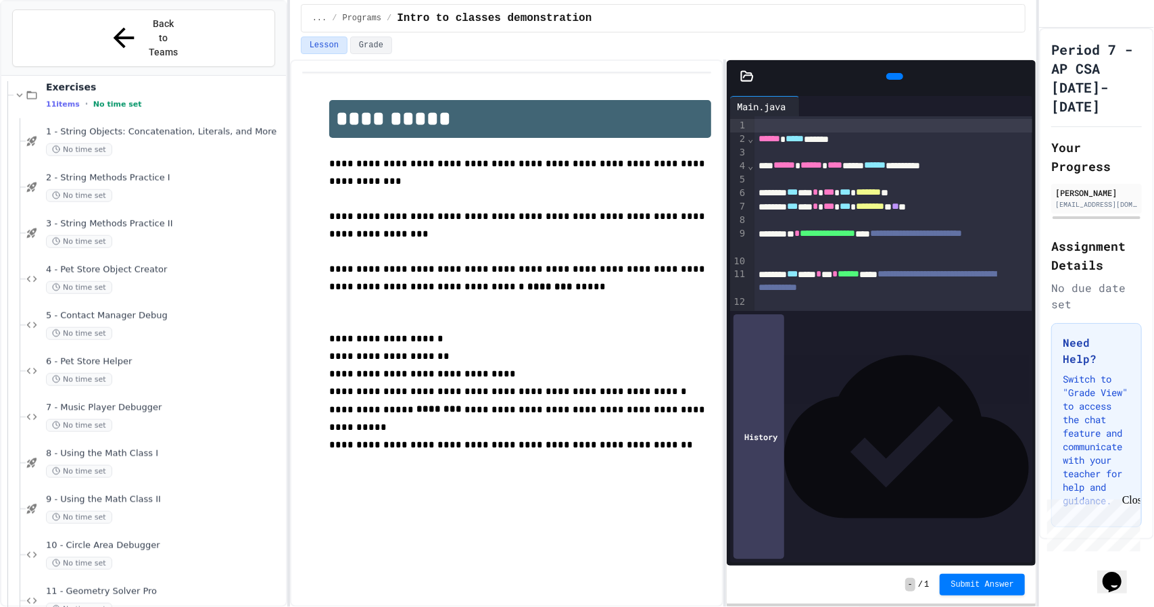
scroll to position [950, 0]
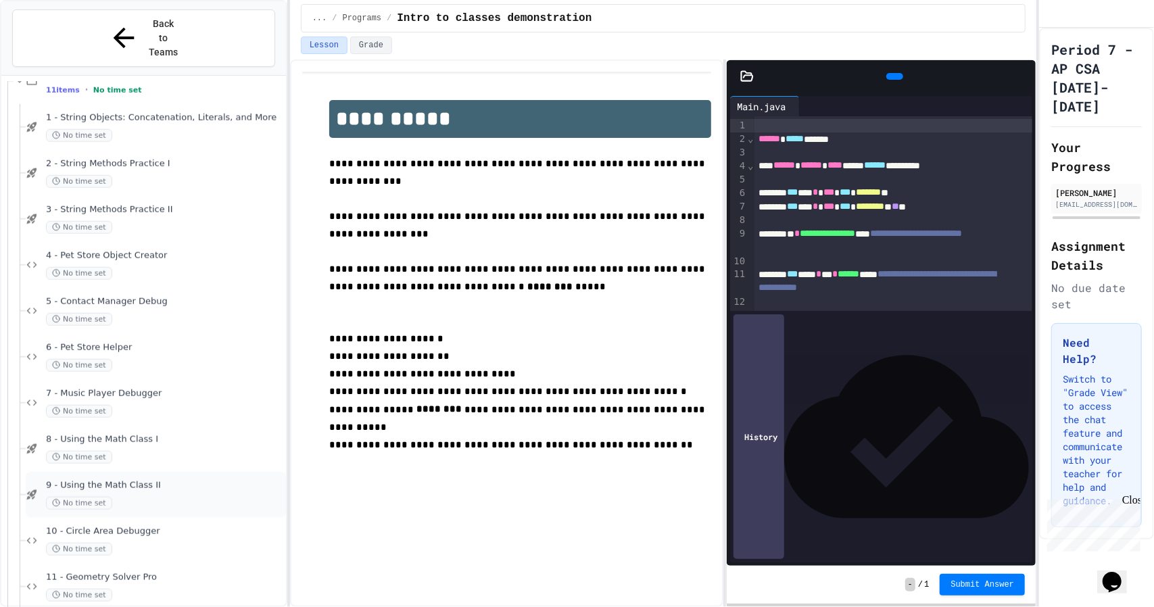
click at [122, 482] on div "9 - Using the Math Class II No time set" at bounding box center [156, 495] width 260 height 46
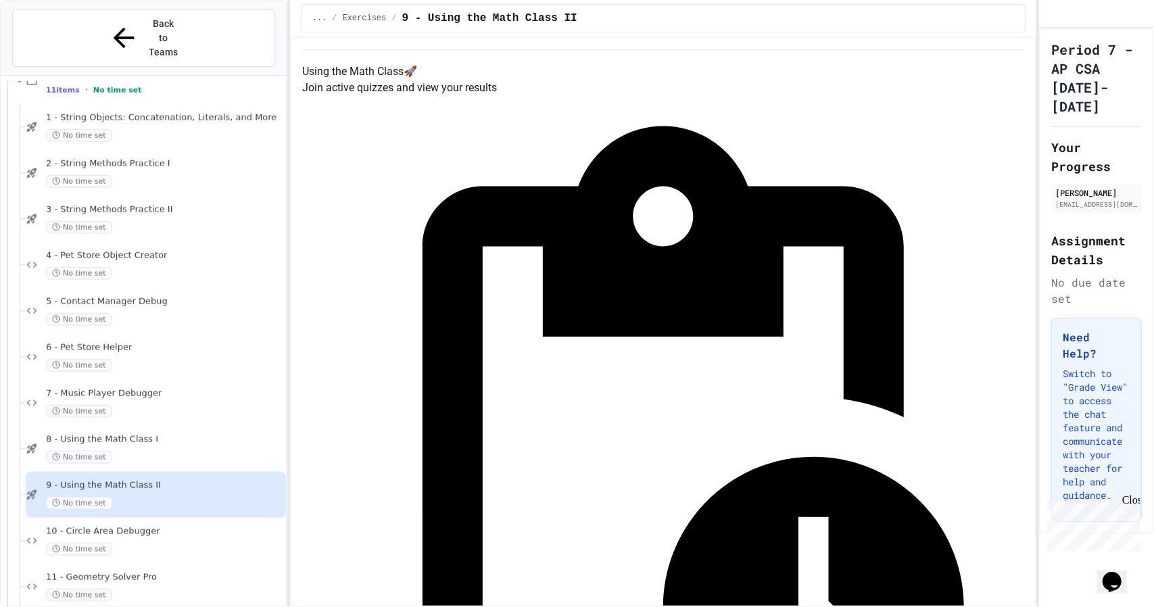
click at [113, 526] on span "10 - Circle Area Debugger" at bounding box center [164, 531] width 237 height 11
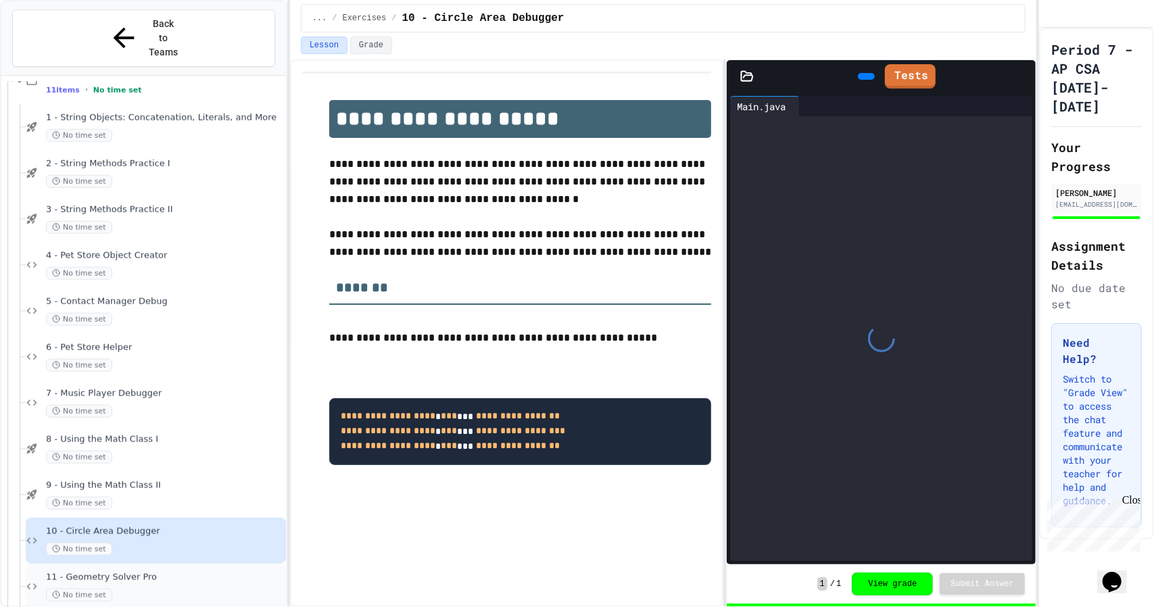
click at [154, 572] on span "11 - Geometry Solver Pro" at bounding box center [164, 577] width 237 height 11
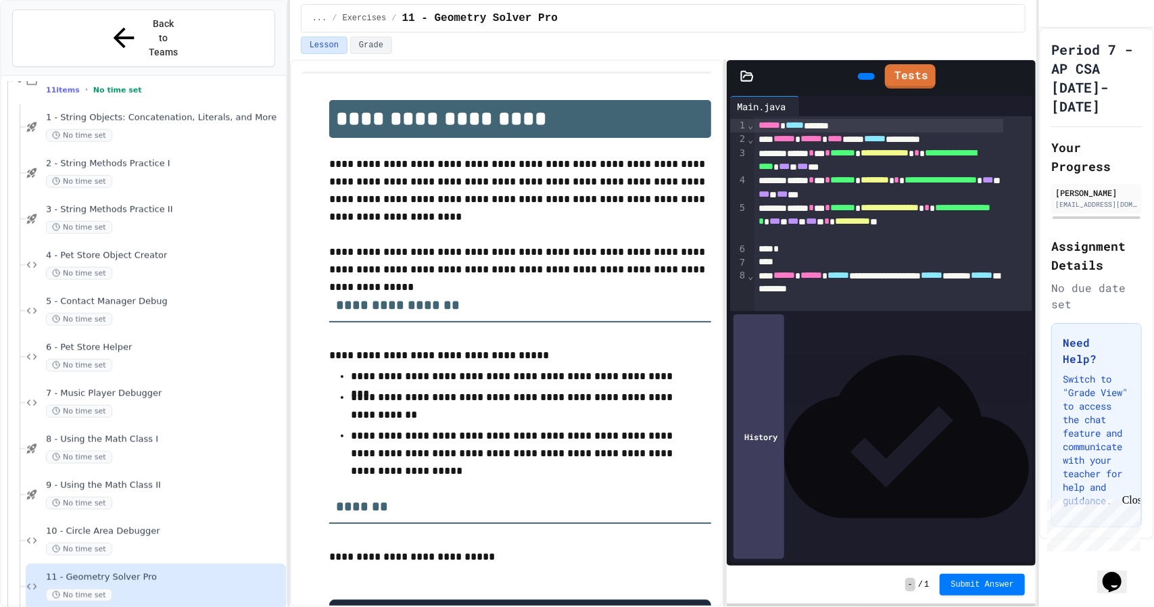
click at [864, 76] on icon at bounding box center [864, 76] width 0 height 0
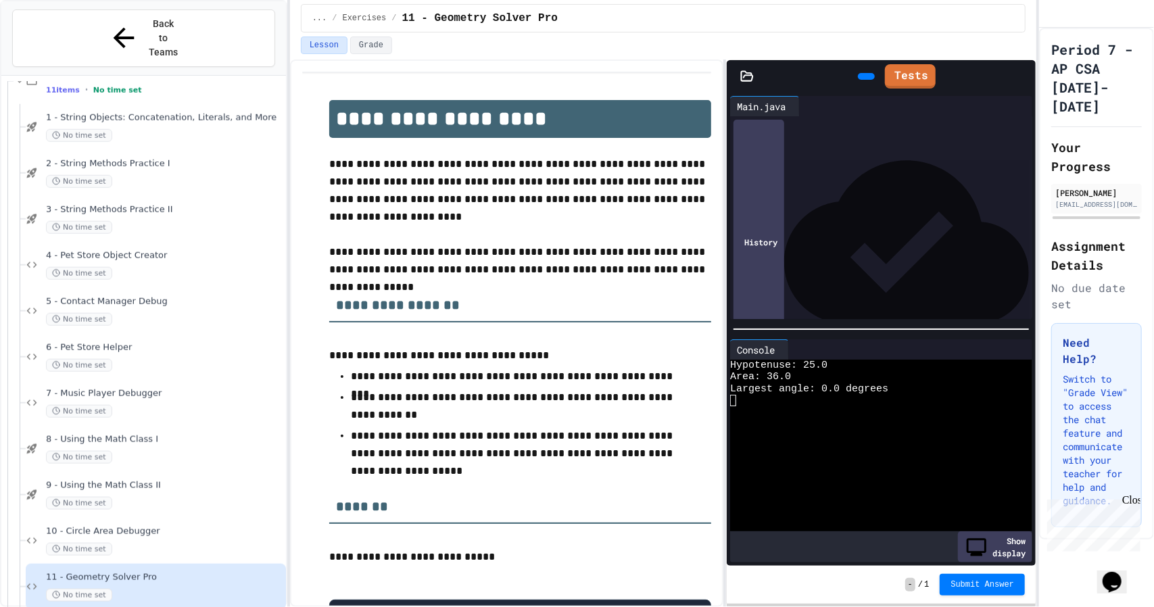
click at [284, 606] on div at bounding box center [577, 608] width 1154 height 0
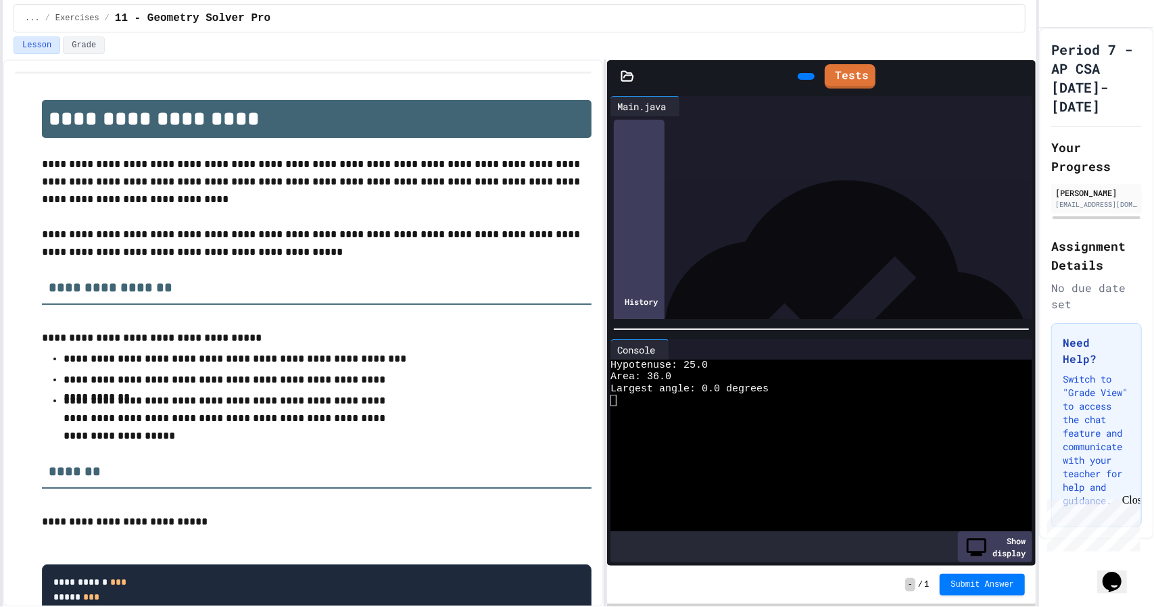
click at [0, 116] on div at bounding box center [1, 303] width 3 height 607
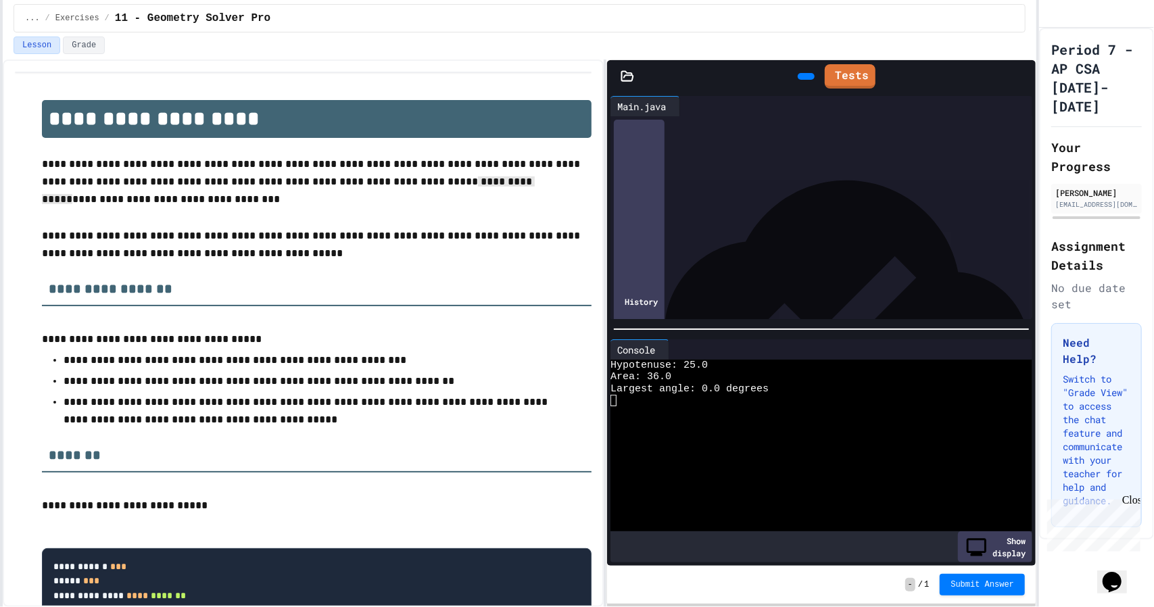
drag, startPoint x: 488, startPoint y: 182, endPoint x: 414, endPoint y: 183, distance: 73.7
click at [414, 183] on p "**********" at bounding box center [316, 182] width 549 height 54
copy p "**********"
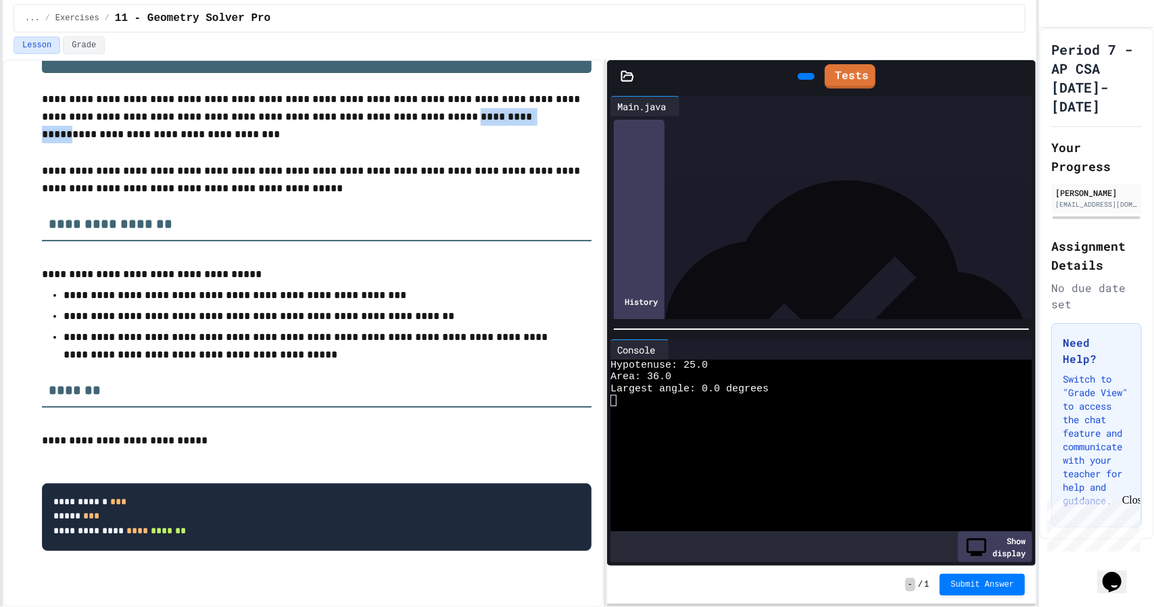
scroll to position [162, 0]
click at [824, 239] on div "****** * * ** * * * ** * * *" at bounding box center [818, 237] width 369 height 14
drag, startPoint x: 829, startPoint y: 235, endPoint x: 742, endPoint y: 234, distance: 87.2
click at [742, 234] on div "****** * * ** * * * ** * * *" at bounding box center [818, 237] width 369 height 14
click at [795, 230] on div "****** * * **** * **** * *" at bounding box center [818, 237] width 369 height 14
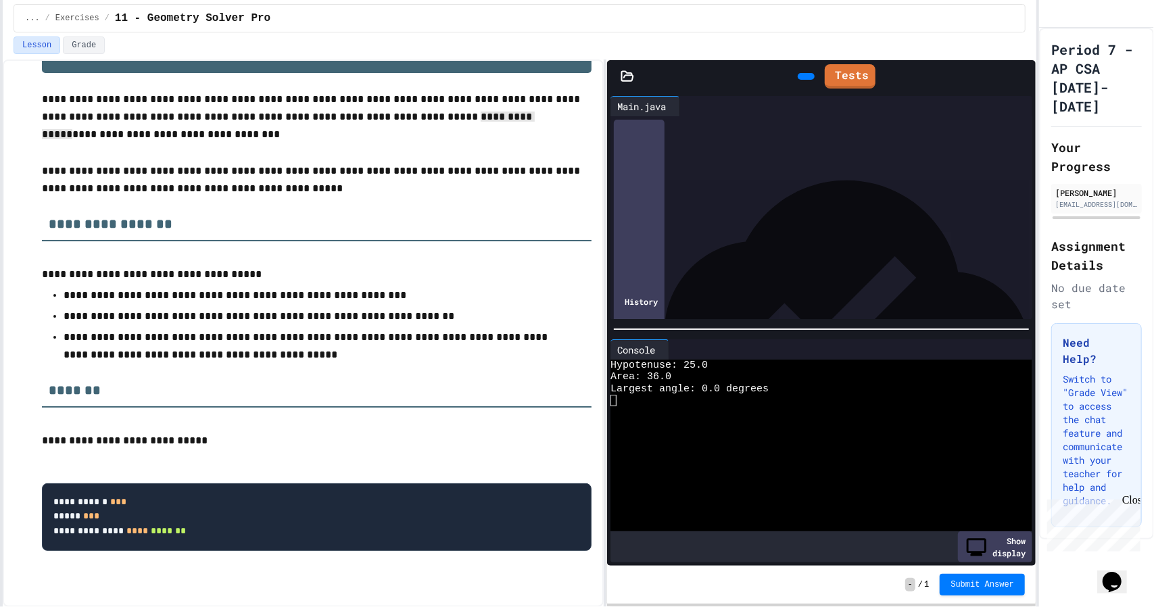
click at [748, 237] on span "*" at bounding box center [745, 235] width 5 height 9
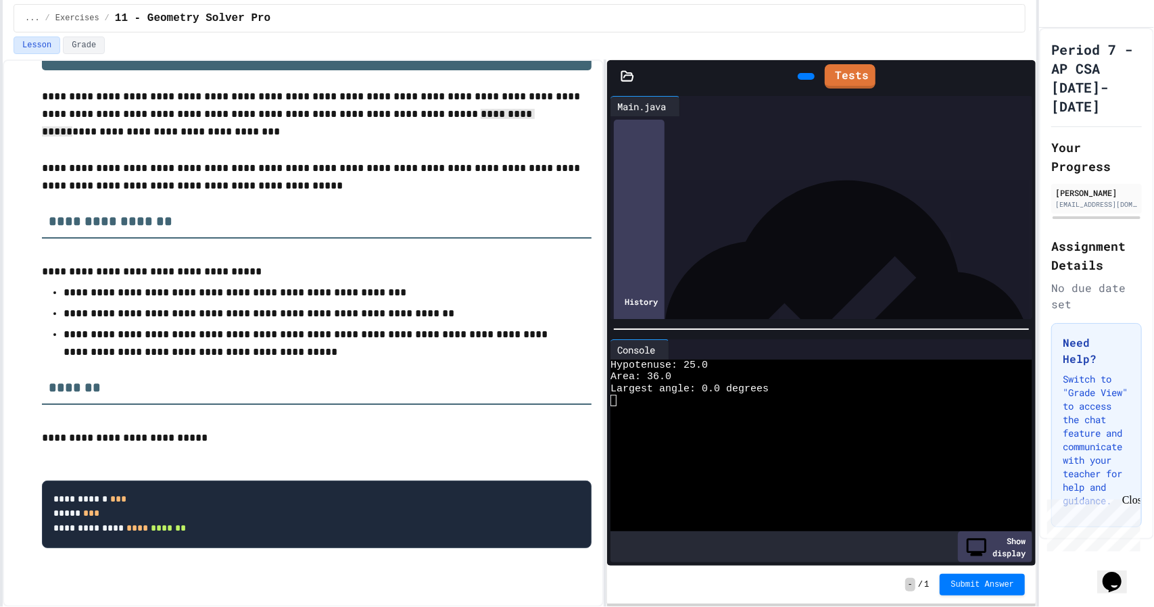
scroll to position [159, 0]
drag, startPoint x: 809, startPoint y: 236, endPoint x: 737, endPoint y: 239, distance: 72.4
click at [737, 239] on div "****** * * **** * **** ***" at bounding box center [818, 239] width 369 height 14
click at [804, 76] on icon at bounding box center [804, 76] width 0 height 0
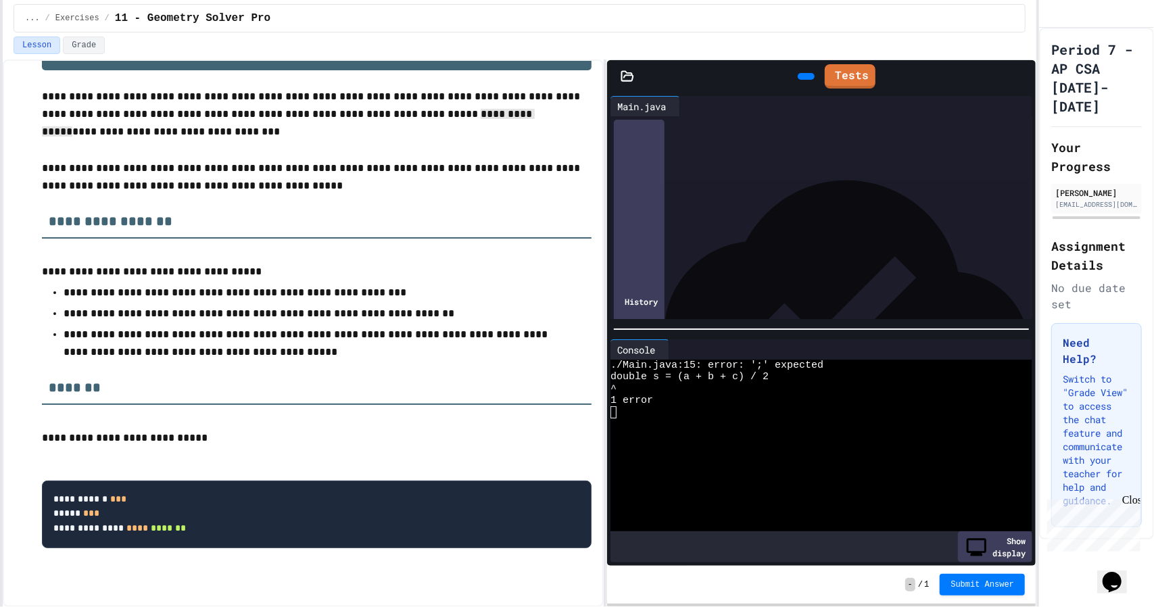
click at [862, 137] on div "****** * * ** * * * ** * *" at bounding box center [818, 135] width 369 height 14
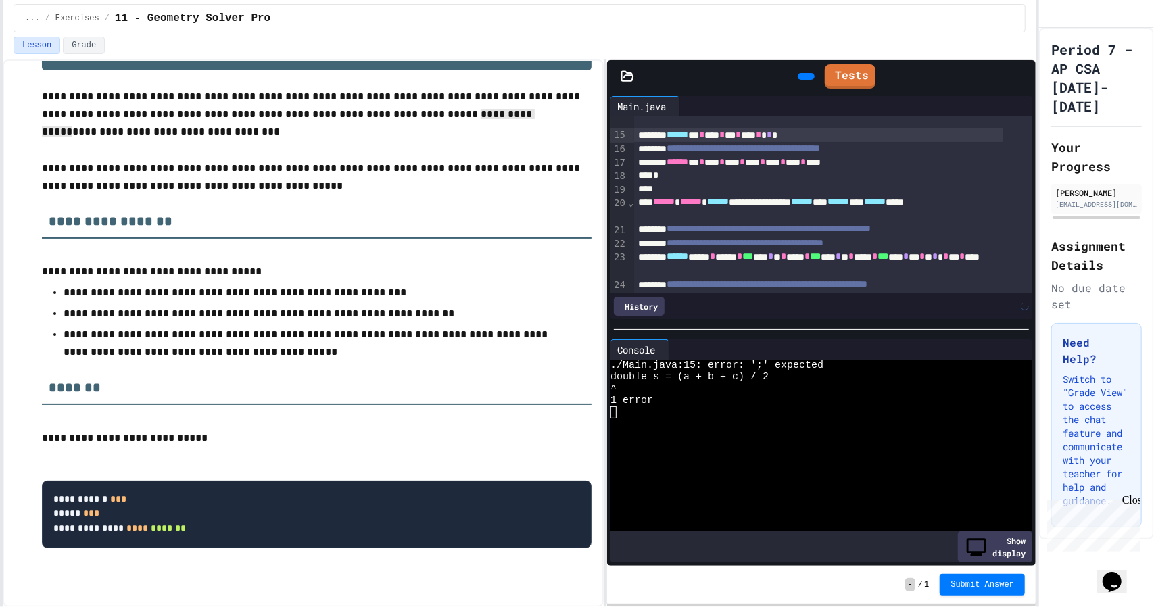
click at [862, 137] on div "****** * * ** * * * ** * *" at bounding box center [818, 135] width 369 height 14
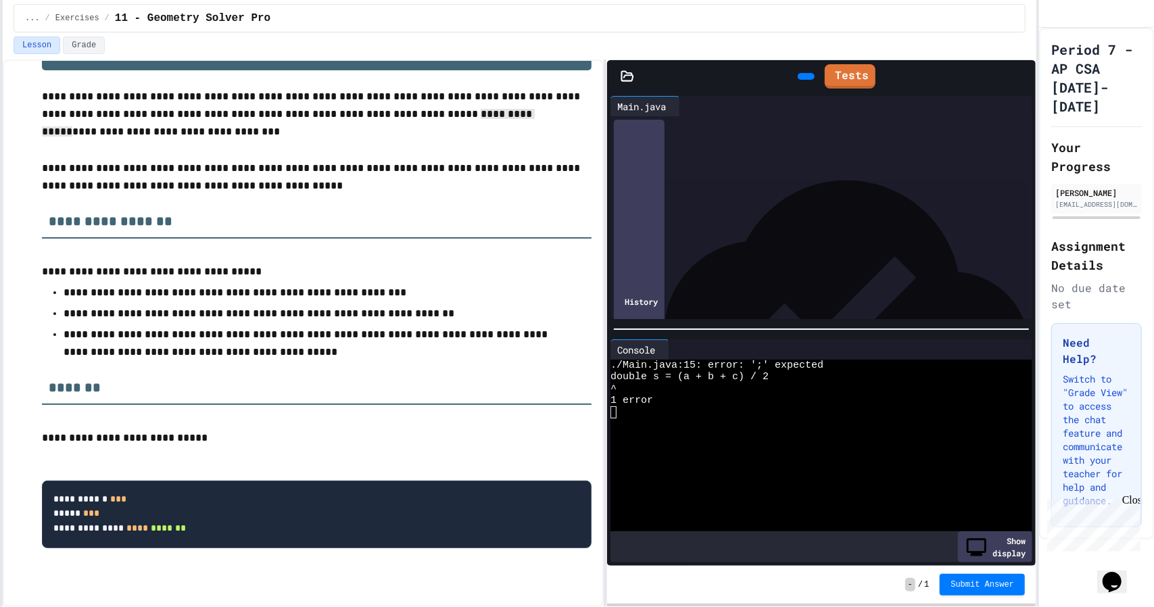
click at [804, 76] on icon at bounding box center [804, 76] width 0 height 0
click at [714, 192] on div "****** * * ** * ** * ** * ** * ** * ***" at bounding box center [818, 191] width 369 height 14
click at [882, 193] on div "****** * * * ** * ** * ** * ** * ** * ***" at bounding box center [818, 191] width 369 height 14
click at [804, 76] on icon at bounding box center [804, 76] width 0 height 0
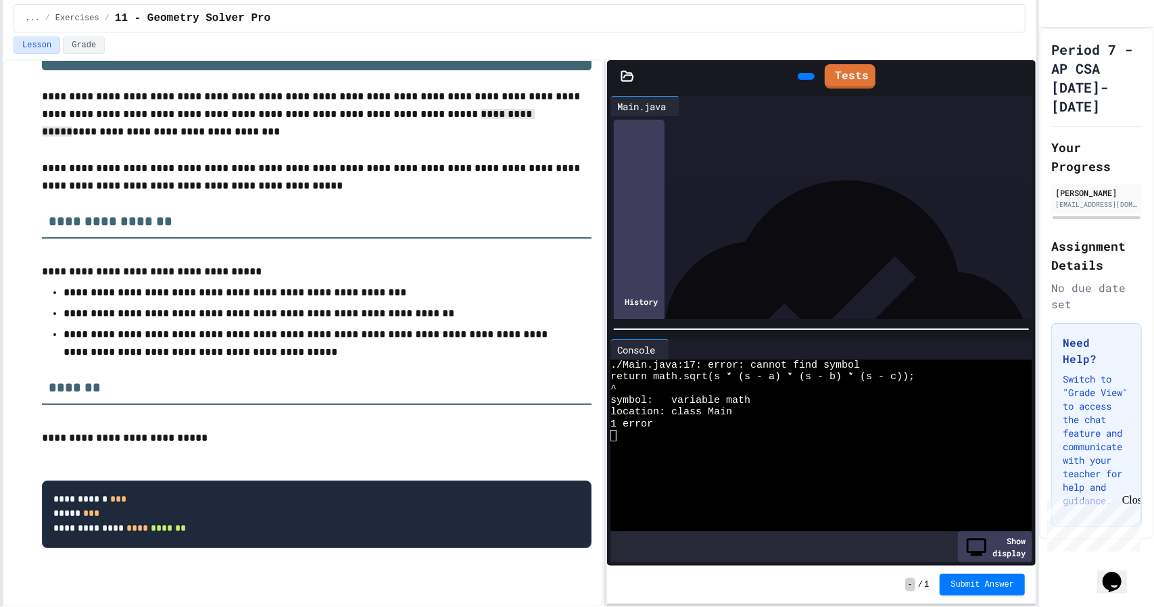
click at [717, 190] on div "****** **** * **** * * * ** * ** * ** * ** * ** * ** * *" at bounding box center [818, 191] width 369 height 14
click at [797, 73] on div at bounding box center [805, 76] width 17 height 7
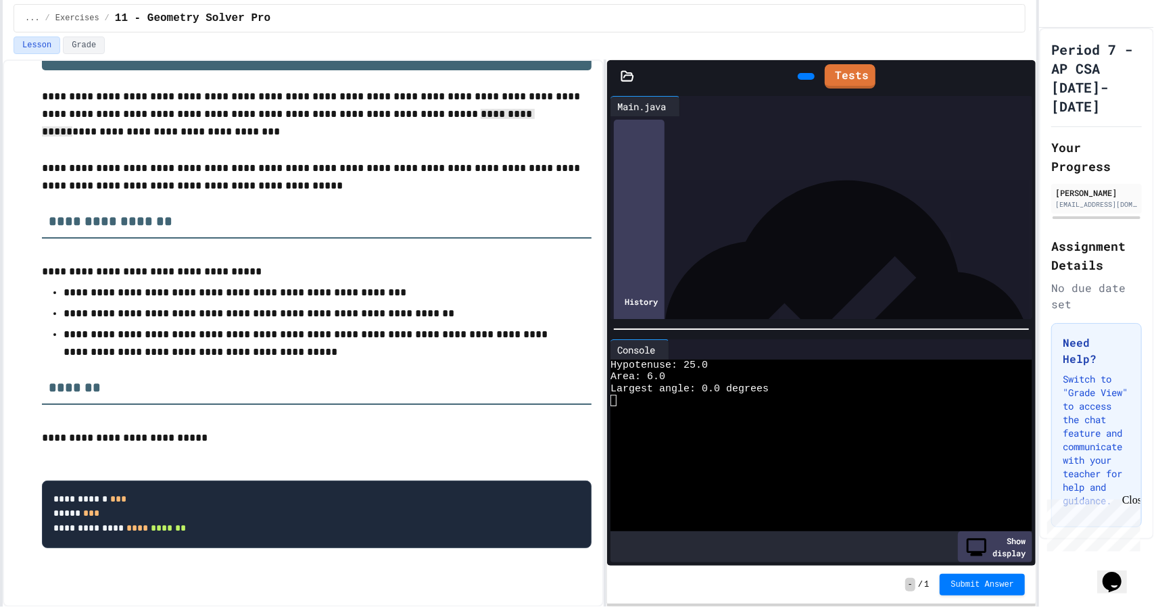
scroll to position [319, 0]
click at [806, 151] on div "**********" at bounding box center [818, 152] width 369 height 27
click at [800, 233] on div "**********" at bounding box center [818, 229] width 369 height 14
click at [924, 243] on div "****** *****" at bounding box center [818, 242] width 369 height 14
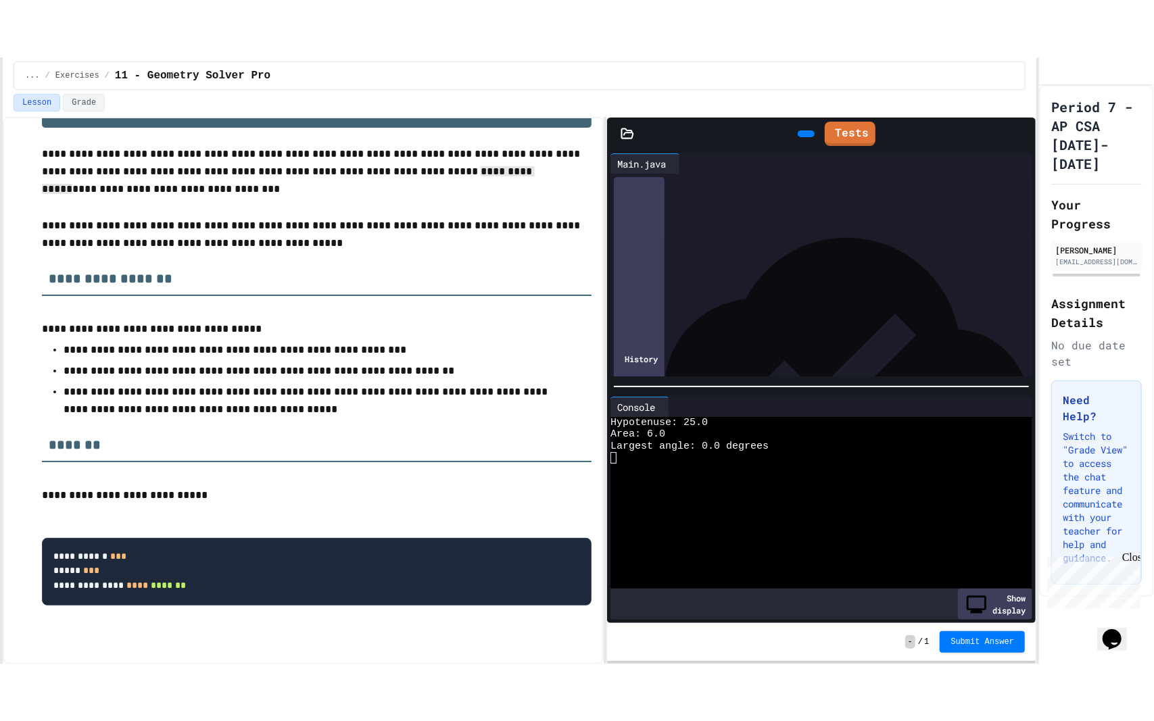
scroll to position [315, 0]
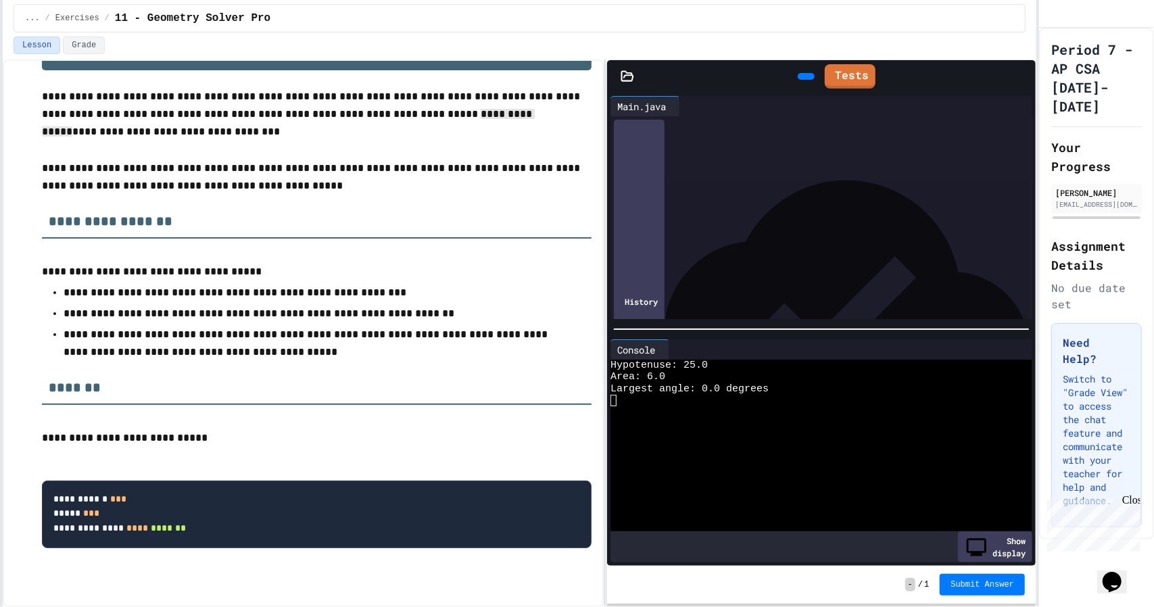
click at [993, 232] on div "**********" at bounding box center [818, 233] width 369 height 14
click at [1022, 76] on icon at bounding box center [1022, 76] width 0 height 0
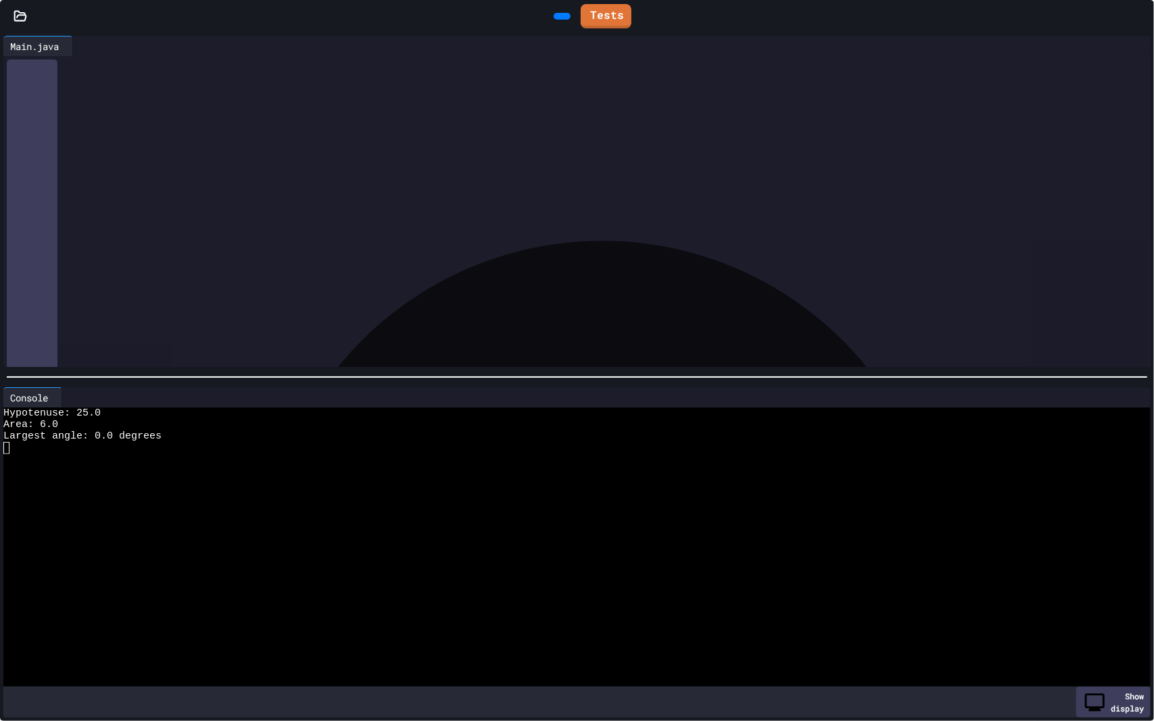
scroll to position [0, 0]
click at [108, 186] on div "****** **** * *** ******* * * * **** * *** ******* * **" at bounding box center [573, 188] width 1093 height 14
click at [364, 191] on div "****** **** * **** ***** * *** ******* * * * **** * *** * ****** * * *" at bounding box center [573, 188] width 1093 height 14
click at [560, 16] on icon at bounding box center [560, 16] width 0 height 0
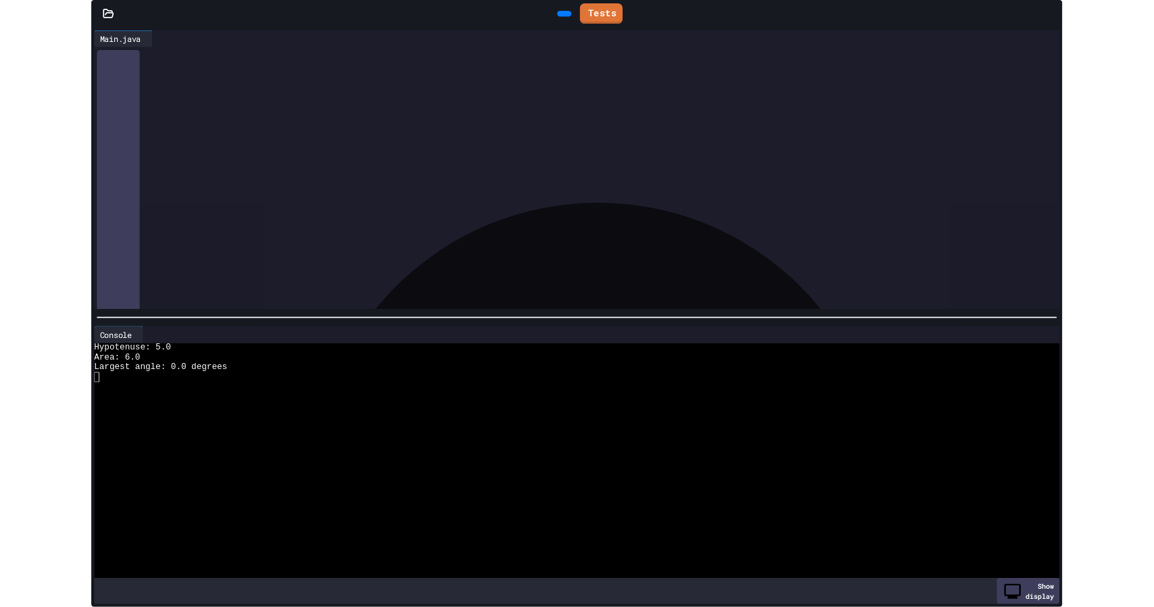
scroll to position [101, 0]
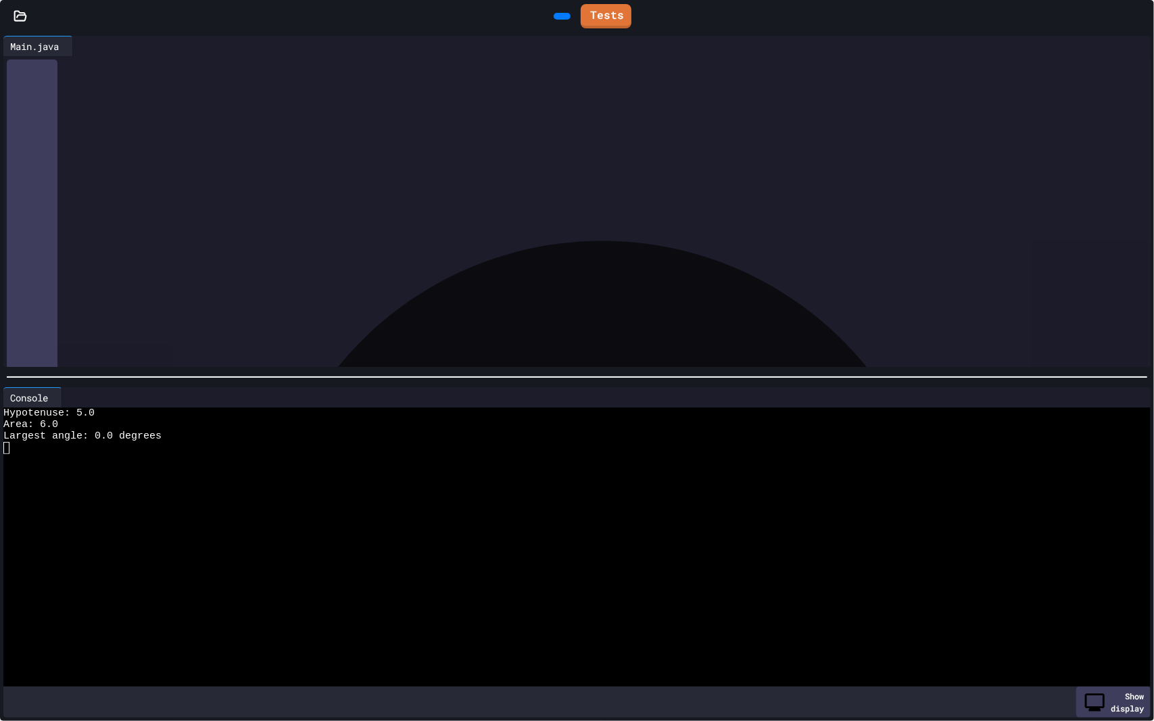
click at [1142, 21] on div at bounding box center [1147, 16] width 14 height 31
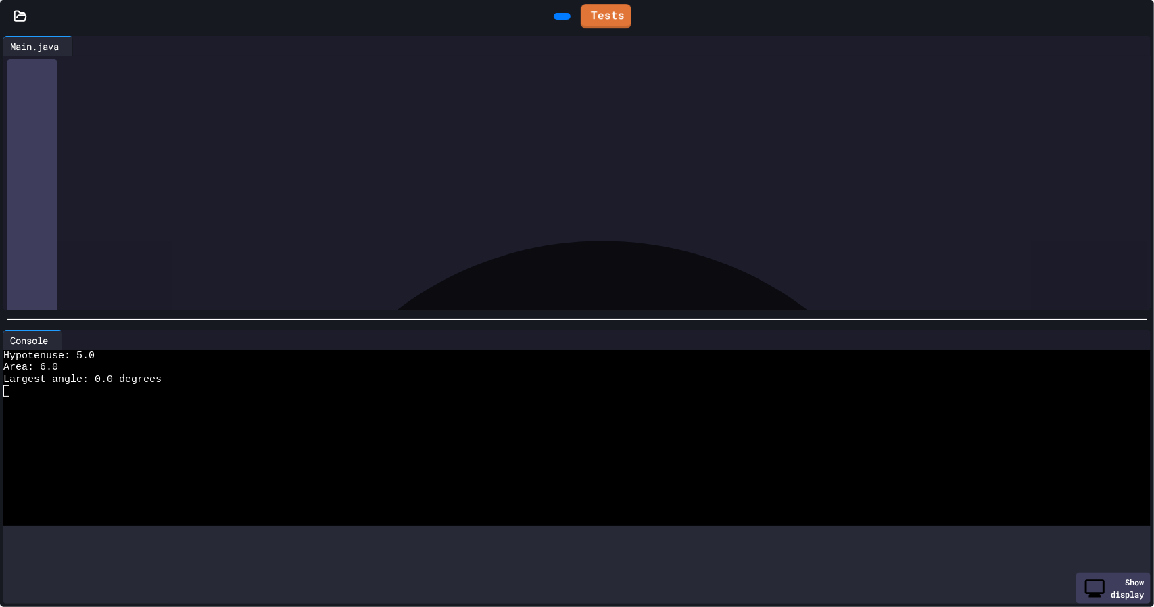
scroll to position [319, 0]
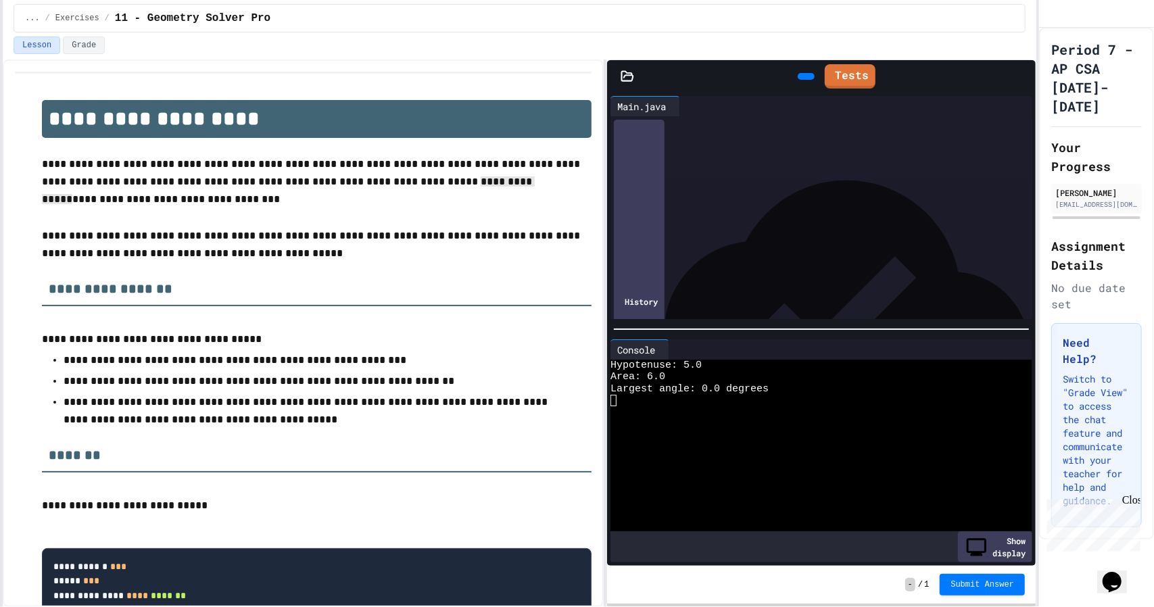
click at [750, 201] on div "****** **** * ***** * *** *** * * * **** * *** *** * * * **** * *** *** * ** * …" at bounding box center [818, 208] width 369 height 28
click at [788, 214] on div "****** **** * **** * **** * ***** * *** *** * * * **** * *** *** * * * **** * *…" at bounding box center [818, 208] width 369 height 28
click at [804, 76] on icon at bounding box center [804, 76] width 0 height 0
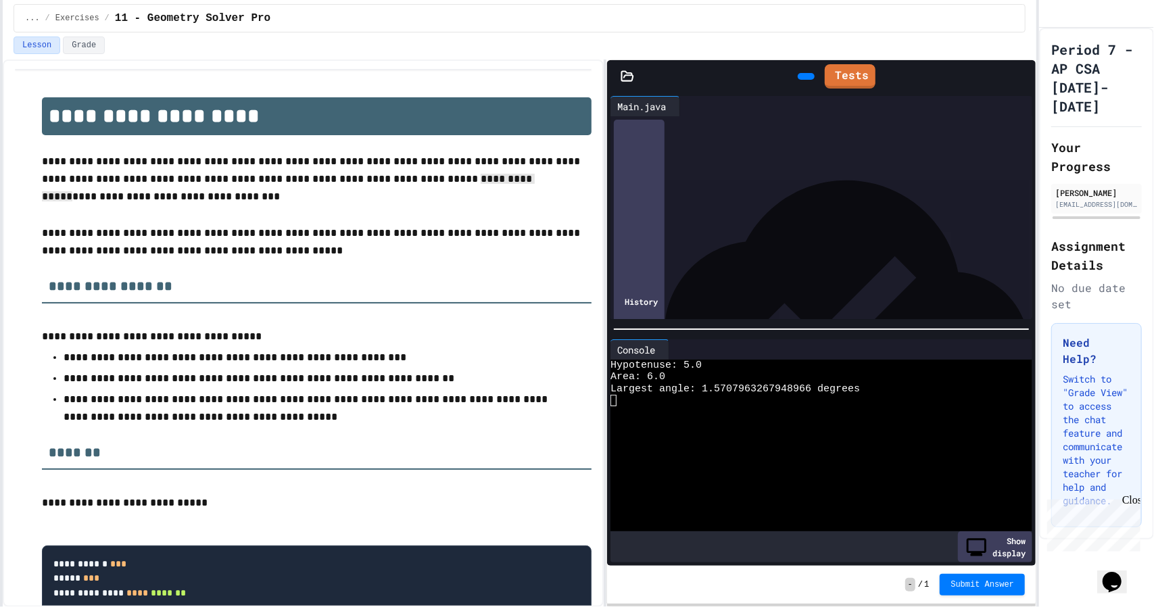
scroll to position [17, 0]
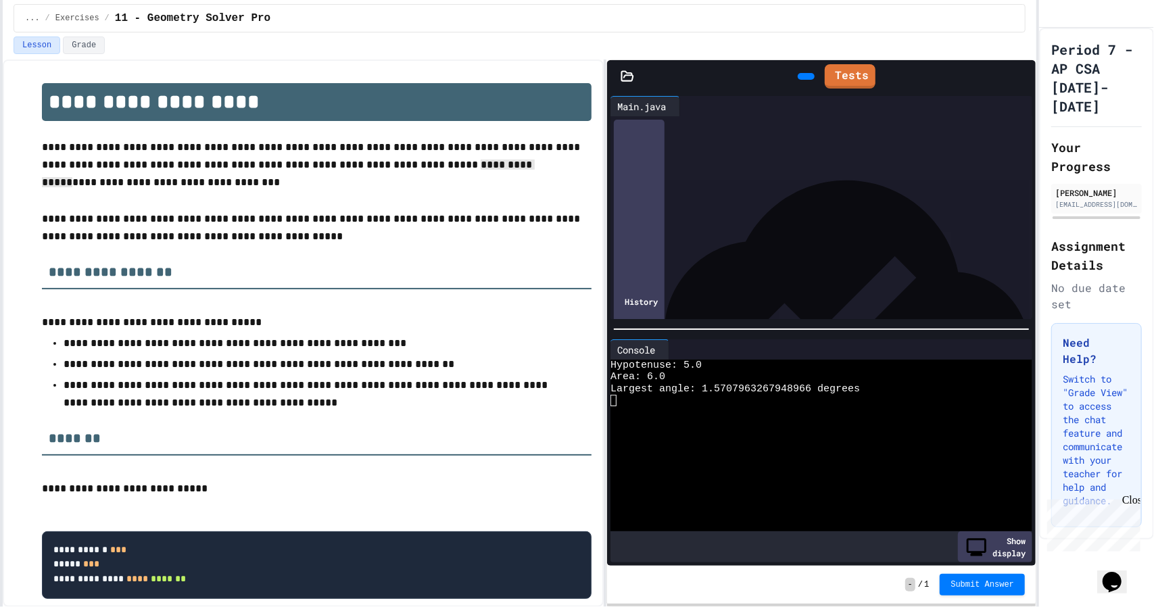
click at [791, 86] on div at bounding box center [806, 76] width 30 height 20
click at [797, 80] on div at bounding box center [805, 76] width 17 height 7
click at [753, 198] on span "****" at bounding box center [746, 199] width 15 height 9
click at [759, 198] on span "*" at bounding box center [755, 199] width 5 height 9
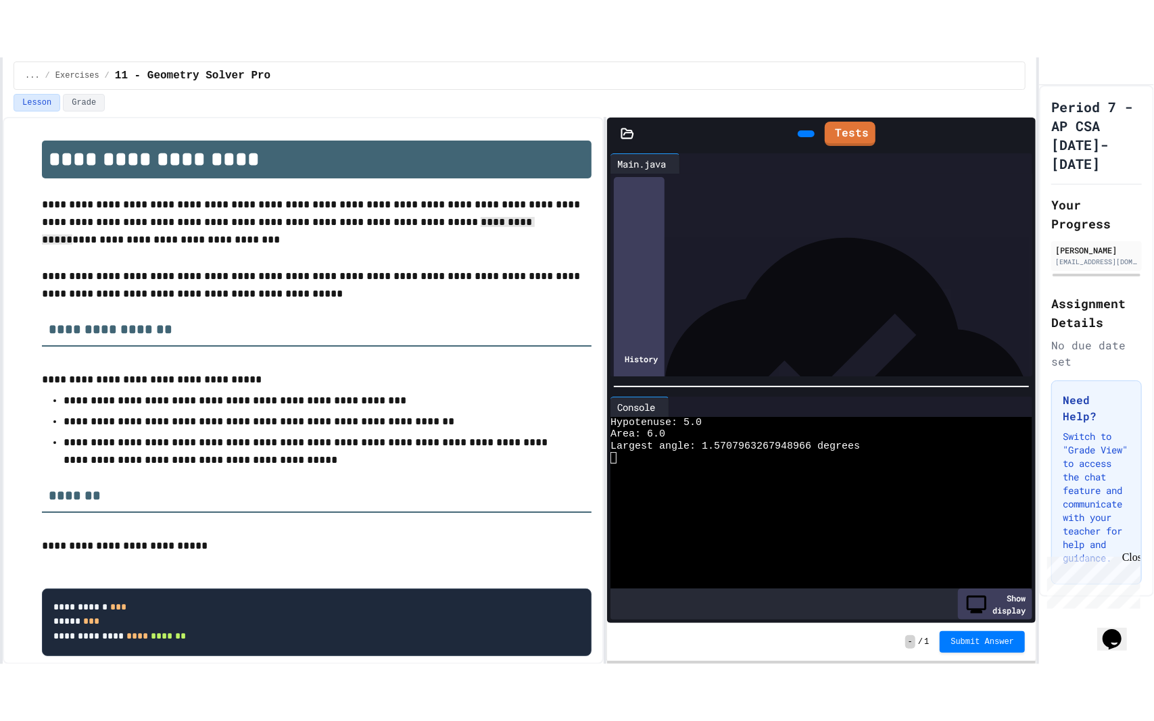
scroll to position [228, 0]
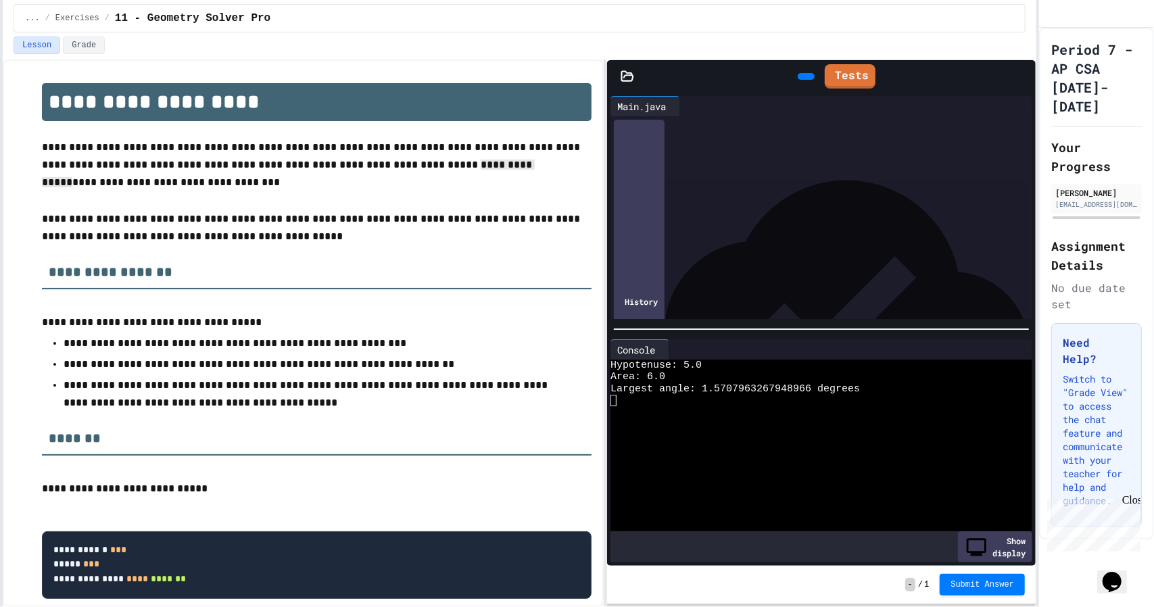
click at [762, 201] on div "****** **** * **** * * * ** * ** * ** * ** * ** * ** * *" at bounding box center [818, 197] width 369 height 14
click at [841, 441] on div at bounding box center [810, 446] width 401 height 11
click at [1025, 80] on icon at bounding box center [1029, 84] width 9 height 9
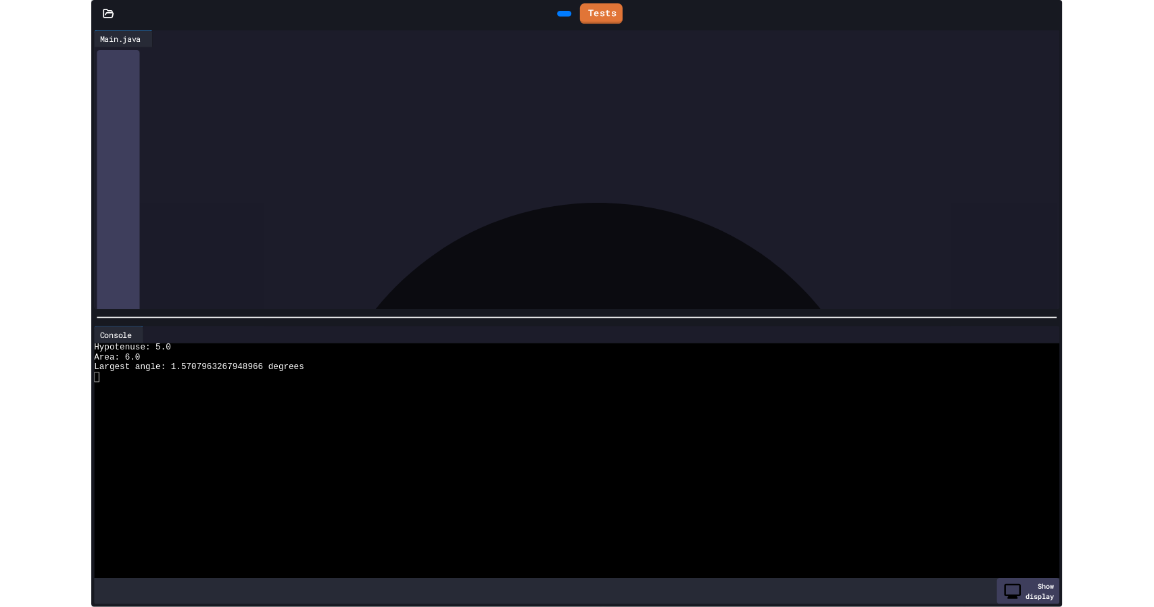
scroll to position [0, 0]
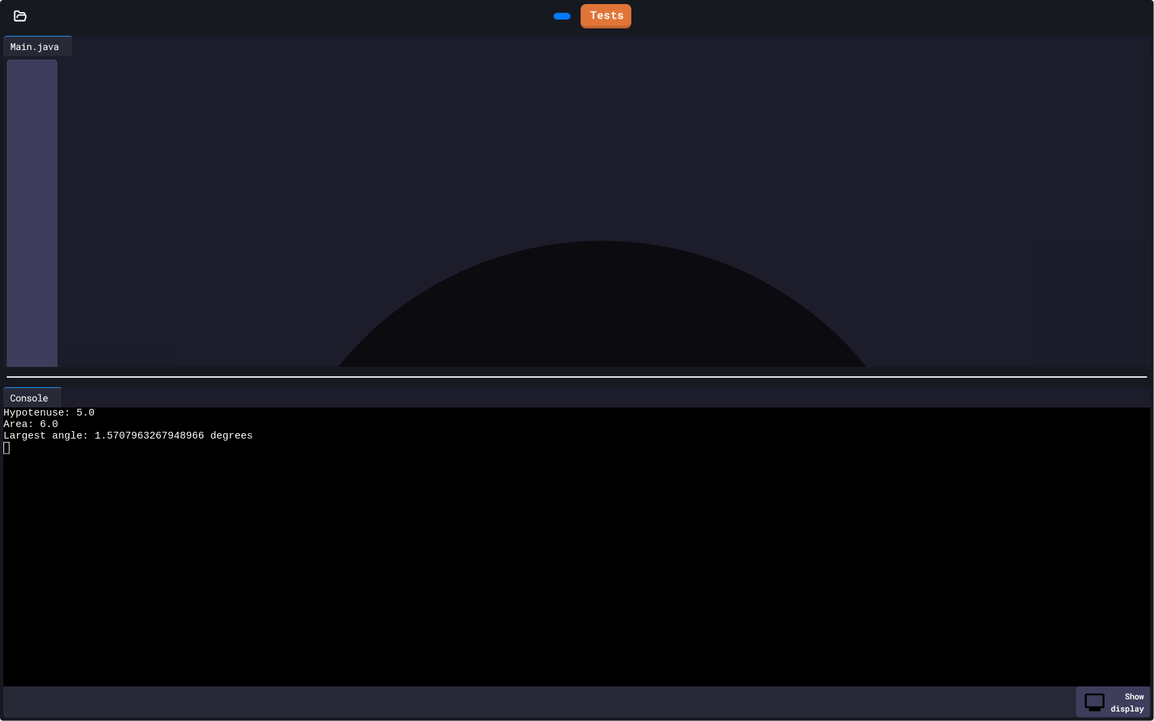
click at [600, 18] on link "Tests" at bounding box center [605, 16] width 51 height 24
click at [593, 18] on icon at bounding box center [596, 22] width 7 height 9
click at [587, 14] on icon at bounding box center [587, 14] width 0 height 0
click at [560, 16] on icon at bounding box center [560, 16] width 0 height 0
click at [603, 13] on icon at bounding box center [603, 13] width 0 height 0
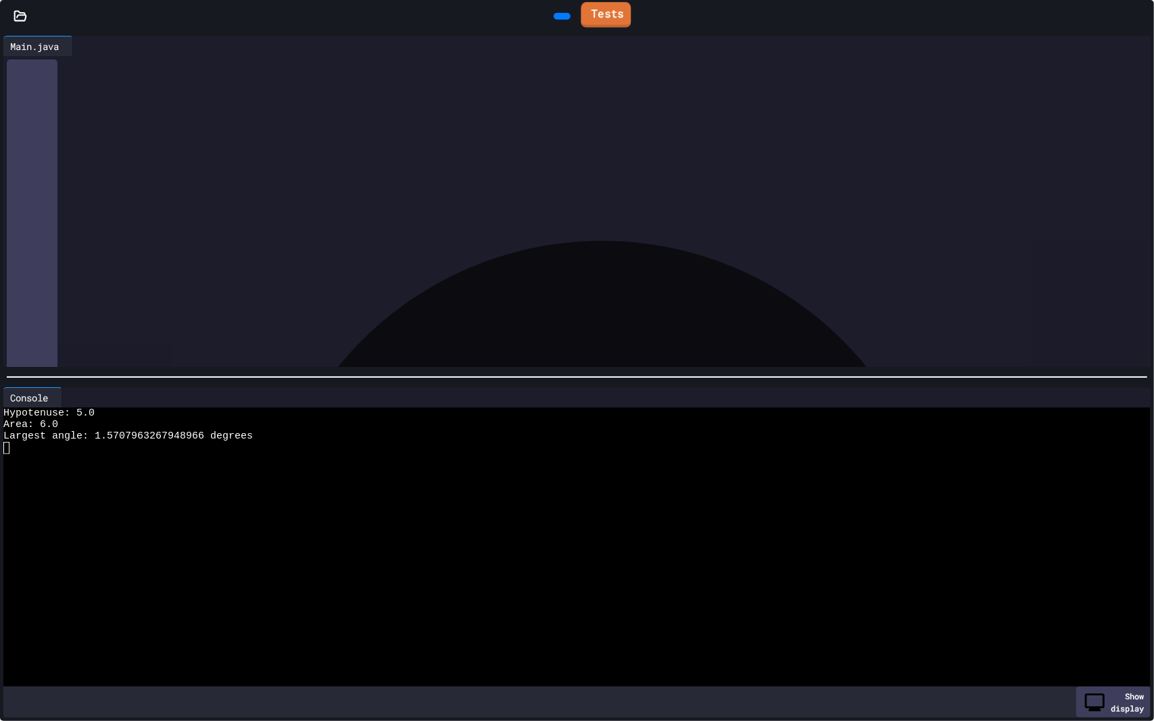
click at [612, 15] on link "Tests" at bounding box center [605, 15] width 50 height 26
click at [1151, 15] on div at bounding box center [1147, 16] width 14 height 31
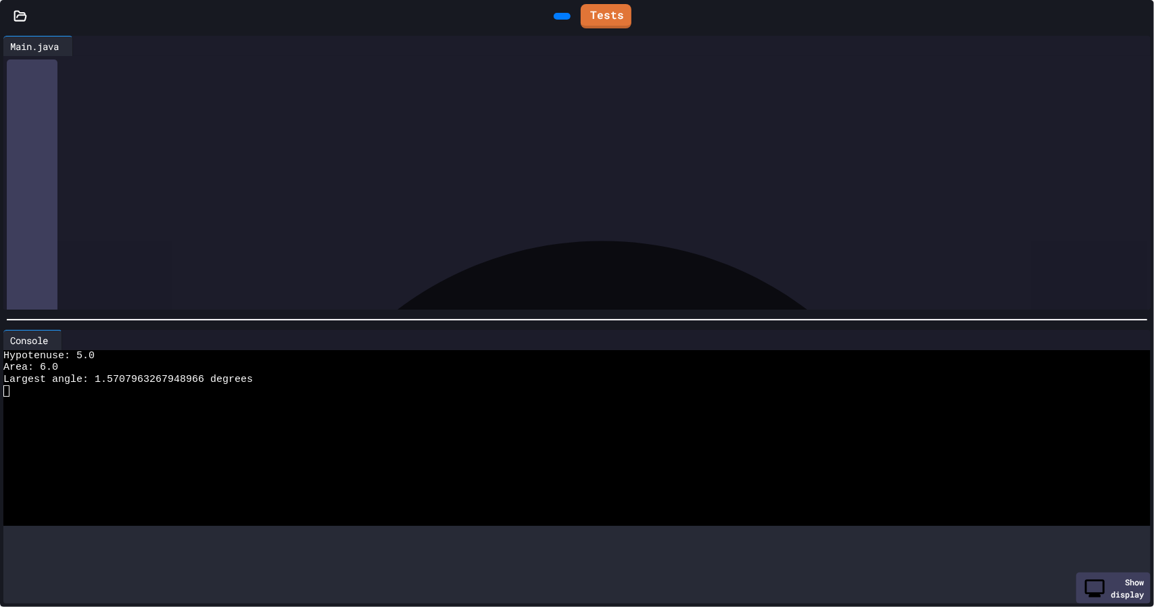
scroll to position [68, 0]
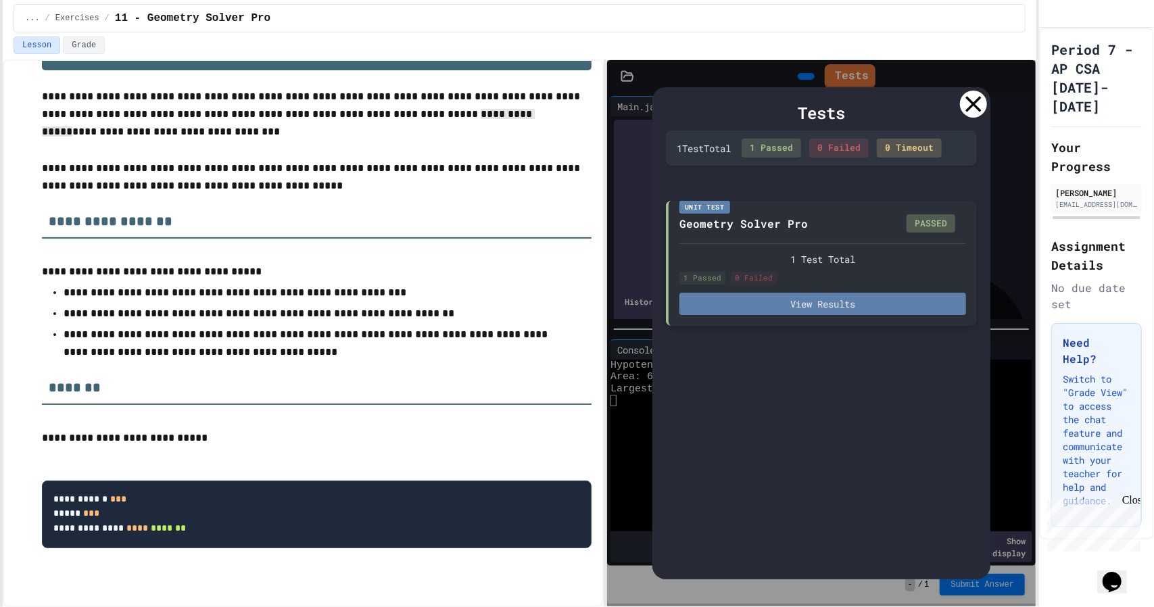
click at [778, 303] on button "View Results" at bounding box center [822, 304] width 287 height 22
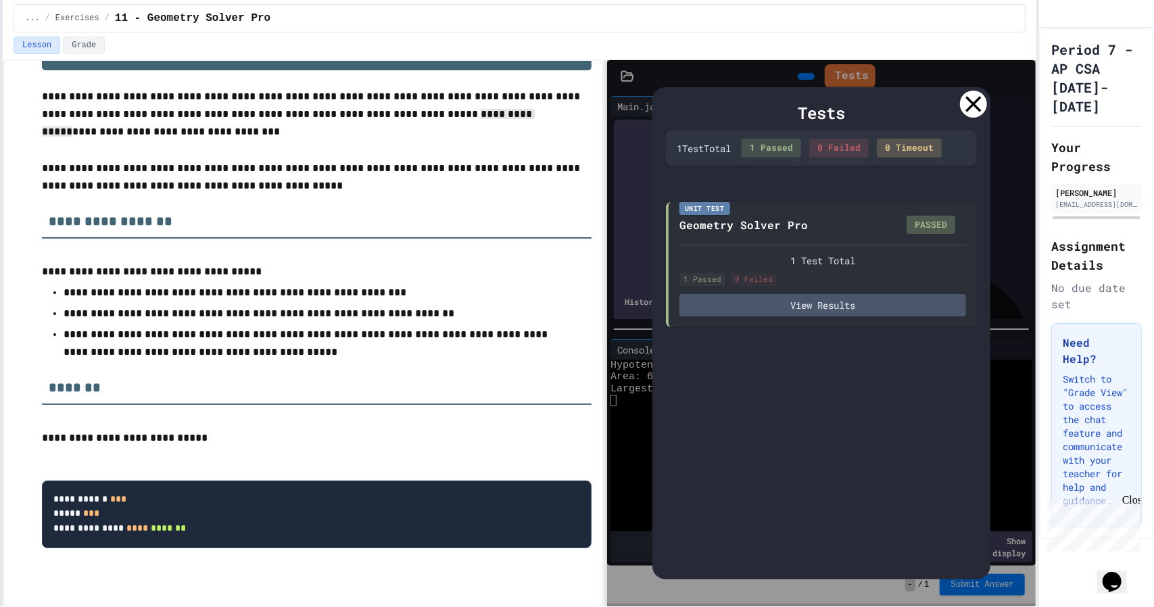
click at [962, 101] on div at bounding box center [973, 104] width 27 height 27
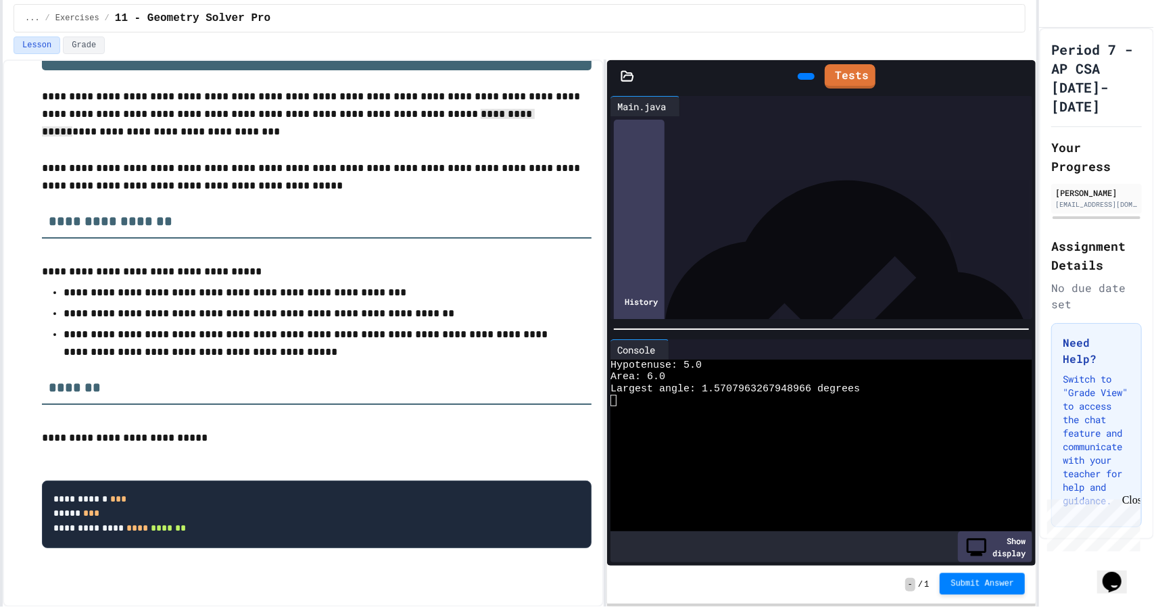
click at [956, 584] on span "Submit Answer" at bounding box center [982, 583] width 64 height 11
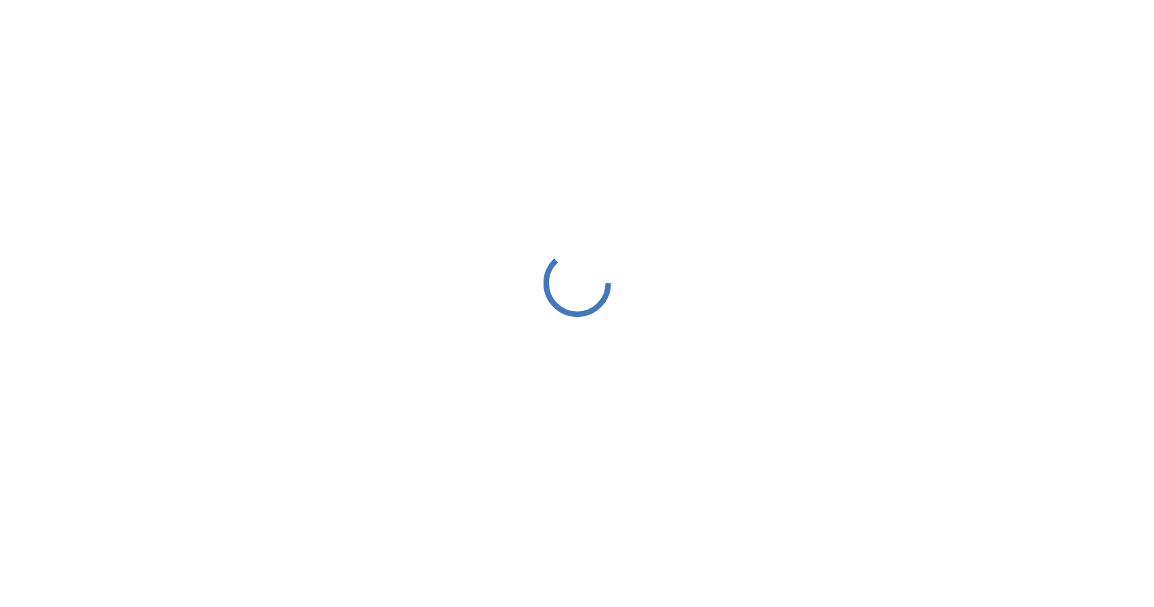
click at [311, 194] on div at bounding box center [577, 283] width 1154 height 566
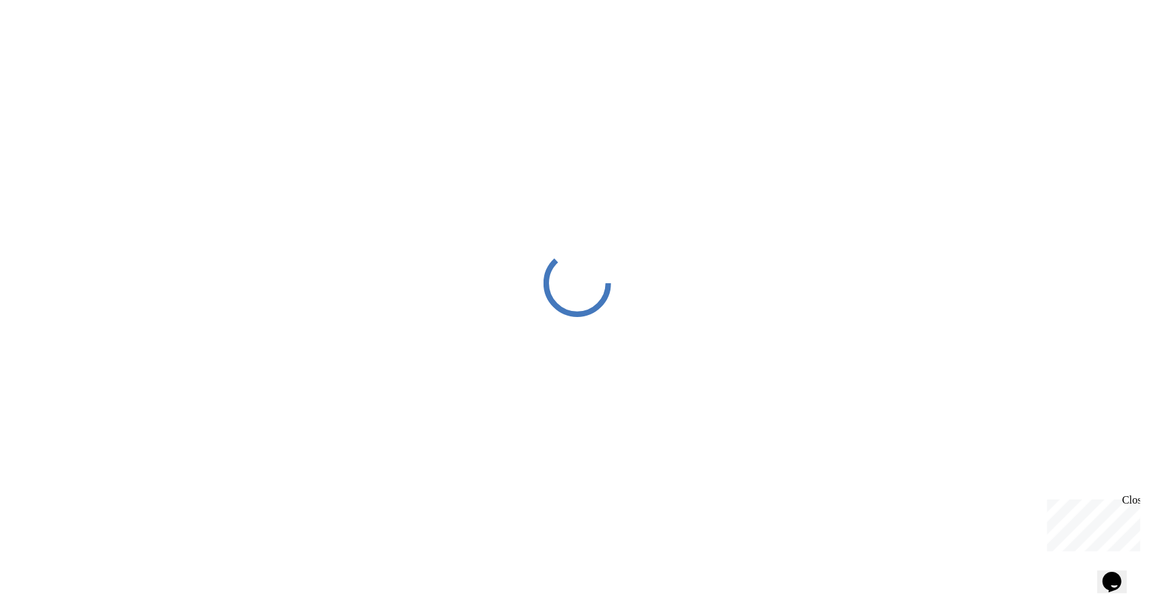
click at [311, 194] on div at bounding box center [577, 283] width 1154 height 566
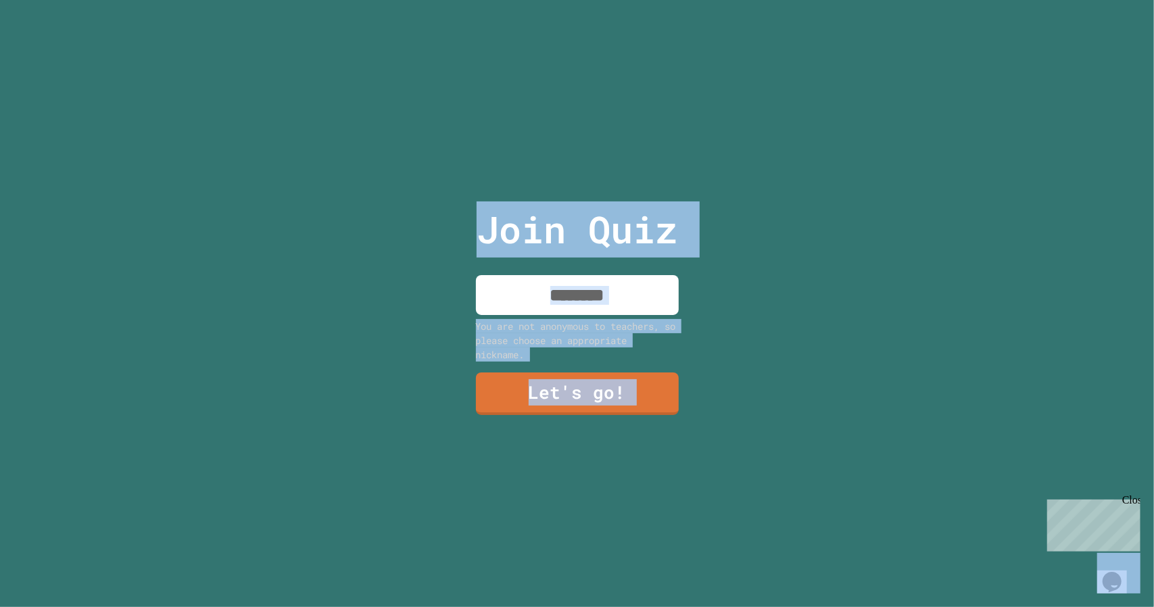
click at [602, 275] on input at bounding box center [577, 295] width 203 height 40
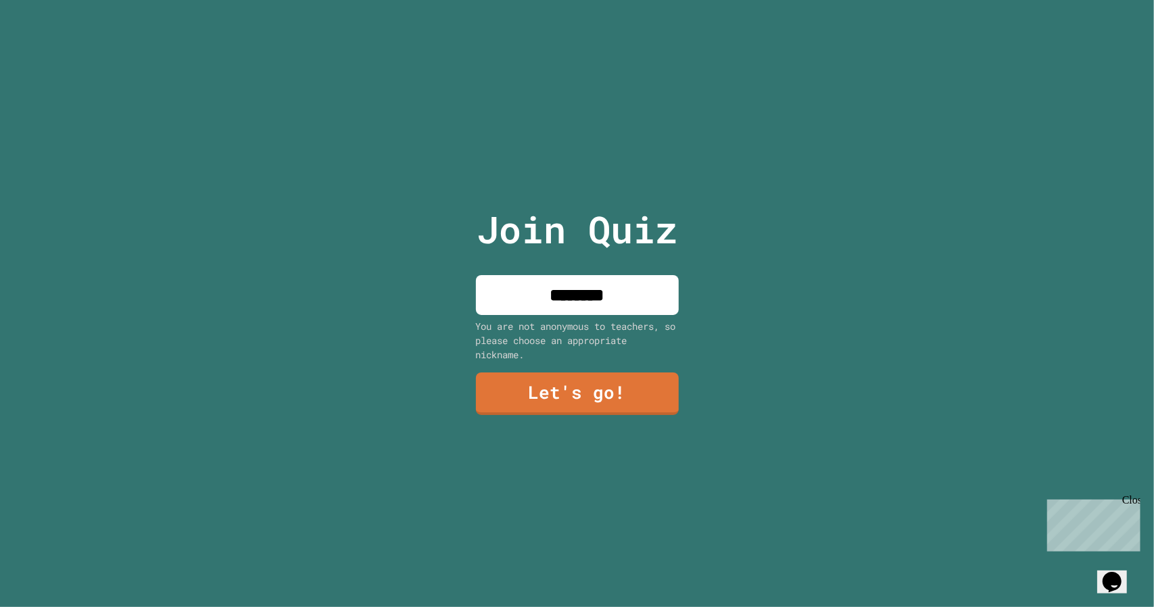
type input "********"
click at [492, 412] on div "Join Quiz ******** You are not anonymous to teachers, so please choose an appro…" at bounding box center [577, 303] width 228 height 607
click at [495, 401] on link "Let's go!" at bounding box center [577, 393] width 203 height 43
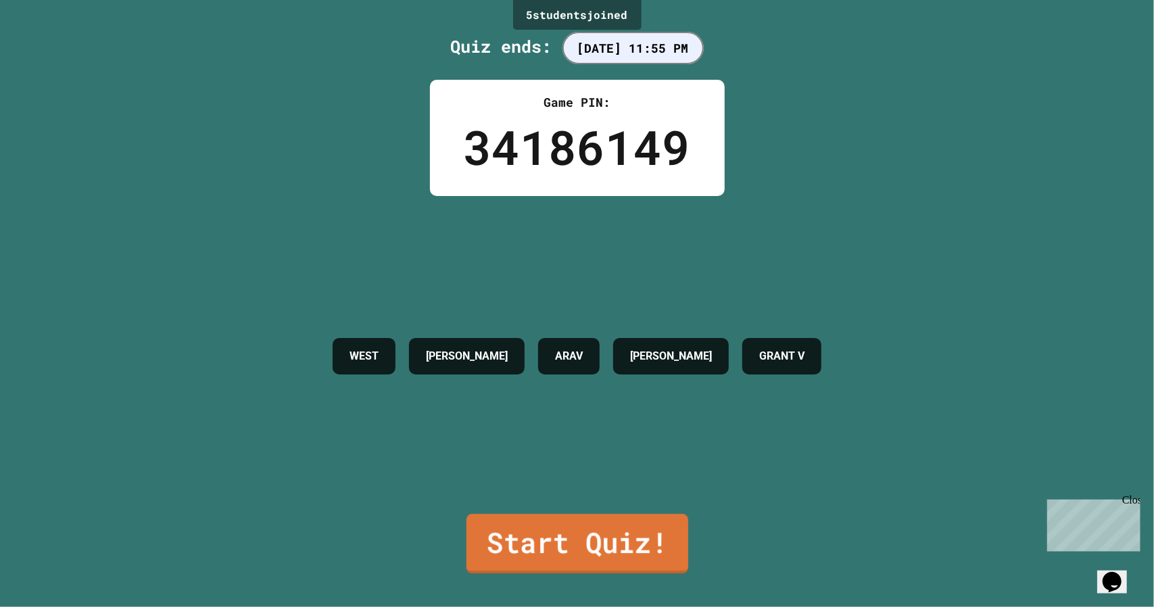
click at [546, 528] on link "Start Quiz!" at bounding box center [577, 543] width 222 height 59
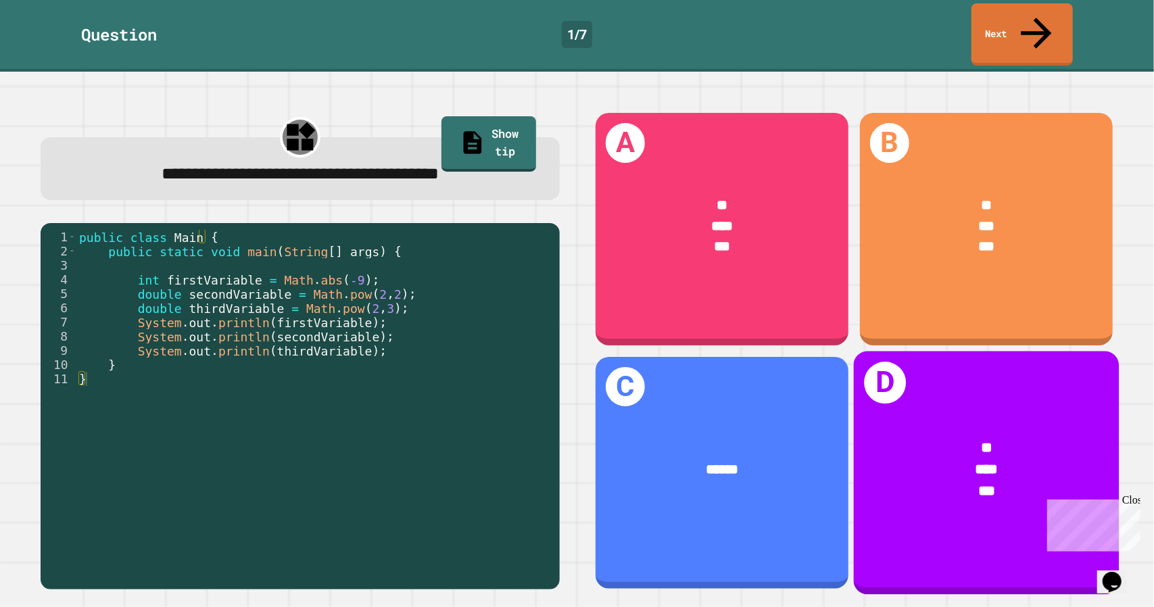
click at [963, 485] on div "* *** ***" at bounding box center [986, 468] width 266 height 123
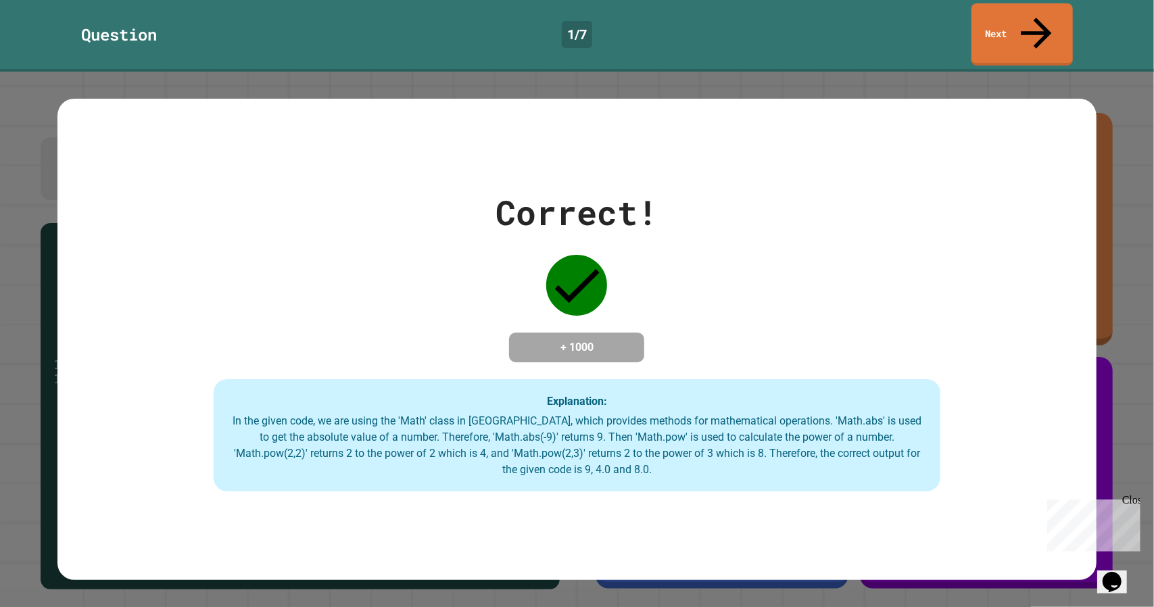
click at [627, 339] on div "+ 1000" at bounding box center [576, 347] width 135 height 30
click at [1001, 33] on link "Next" at bounding box center [1021, 33] width 101 height 66
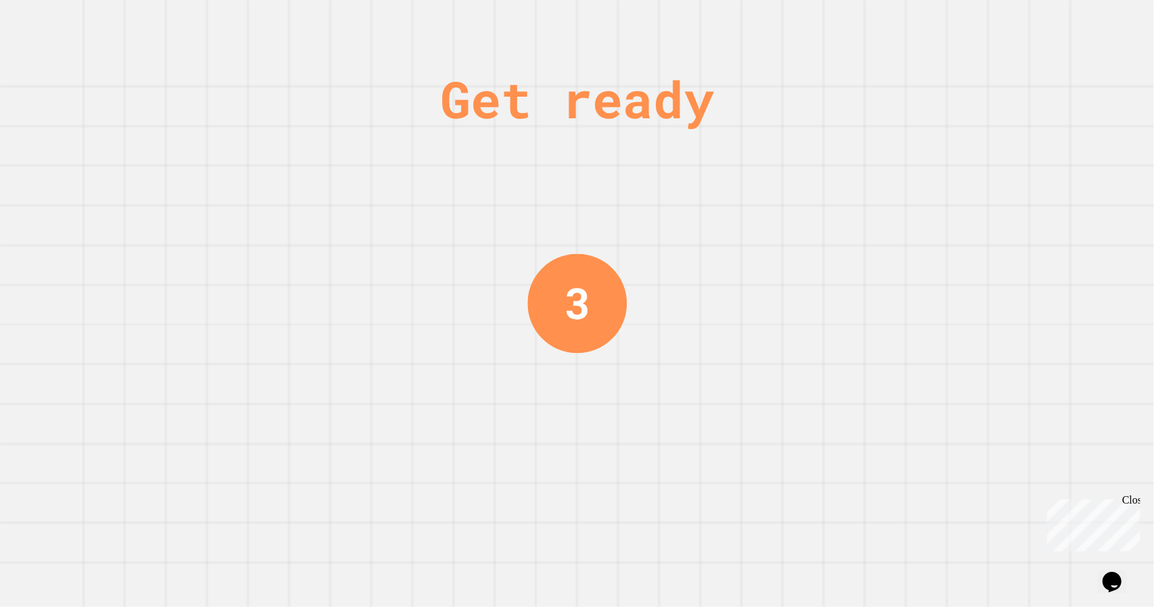
click at [584, 239] on div "Get ready 3" at bounding box center [576, 303] width 101 height 607
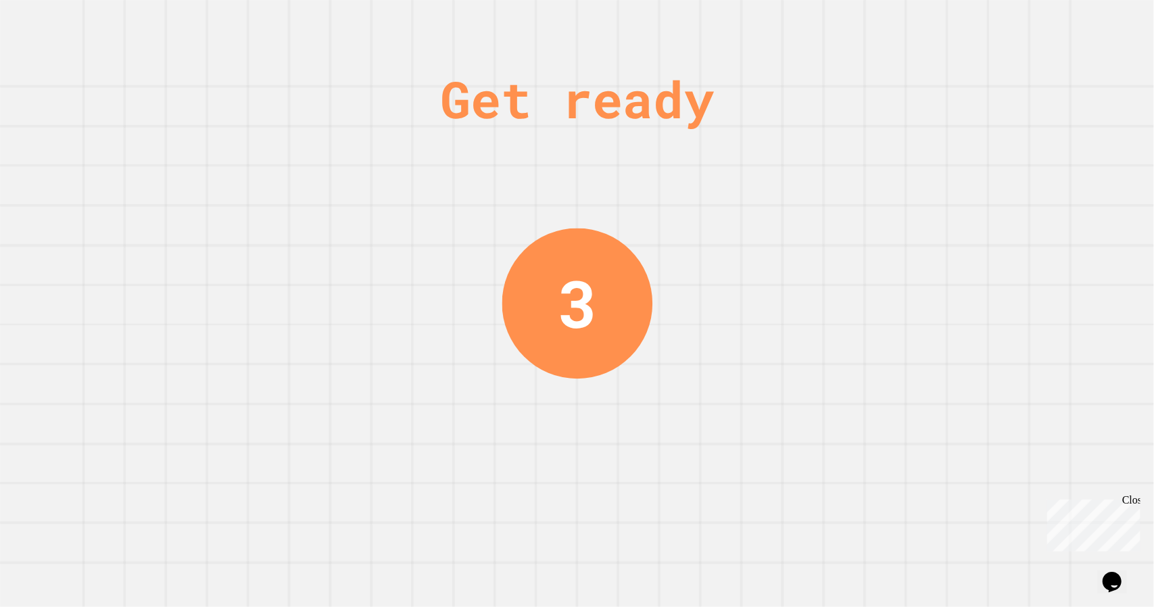
click at [593, 234] on div "3" at bounding box center [576, 303] width 151 height 151
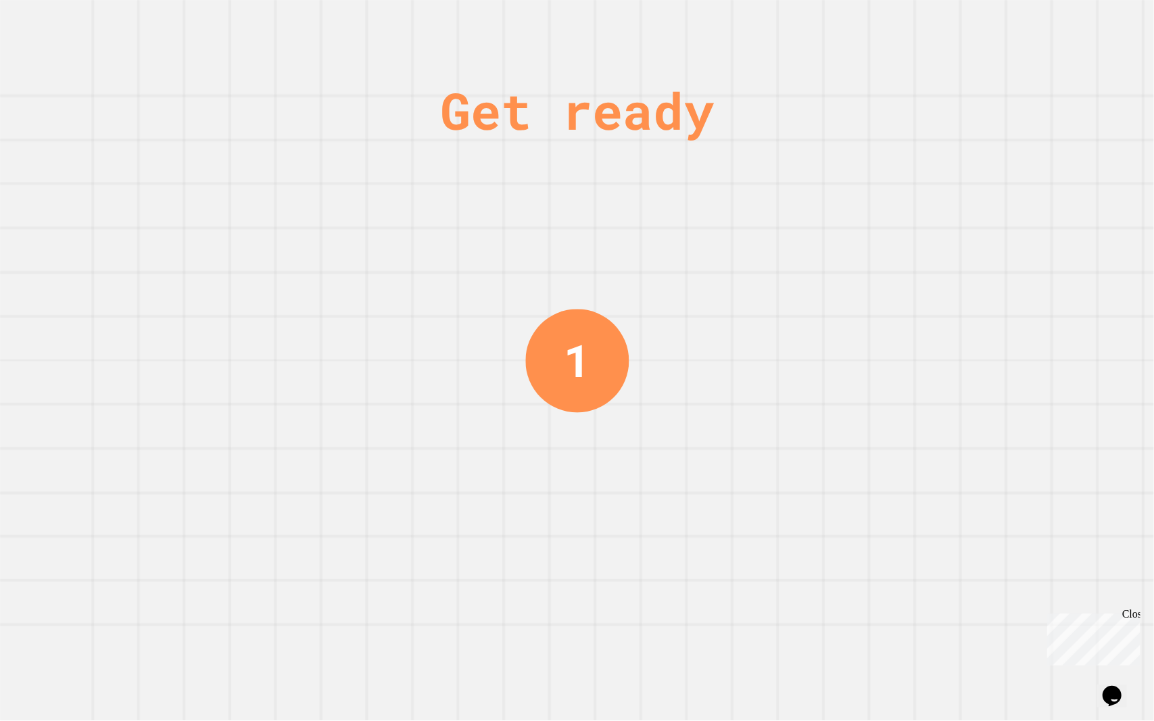
click at [756, 388] on div "Get ready 1" at bounding box center [577, 360] width 1154 height 721
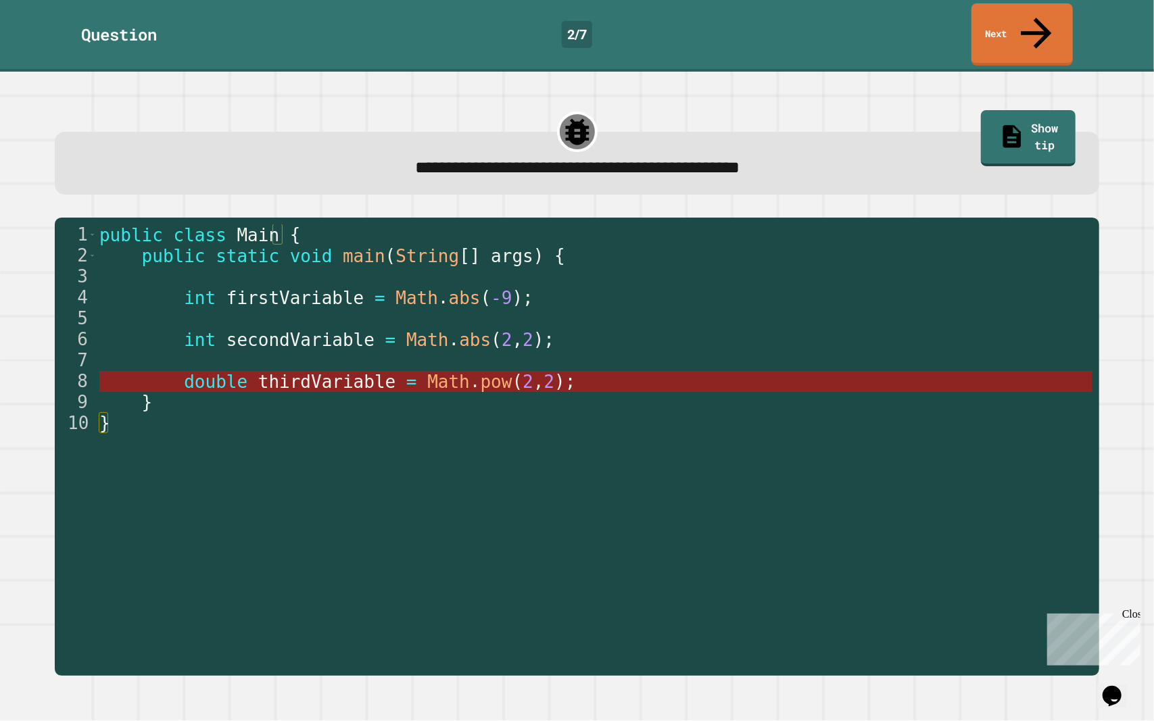
click at [428, 372] on span "Math" at bounding box center [448, 382] width 43 height 20
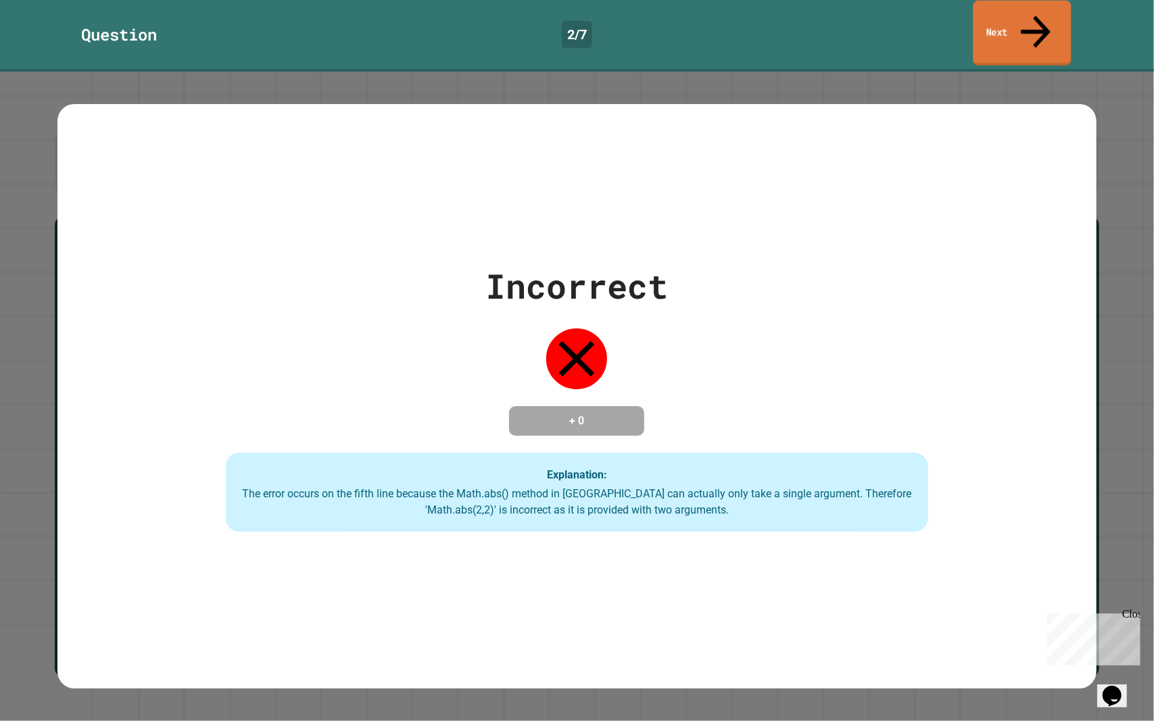
click at [1004, 17] on link "Next" at bounding box center [1021, 34] width 98 height 66
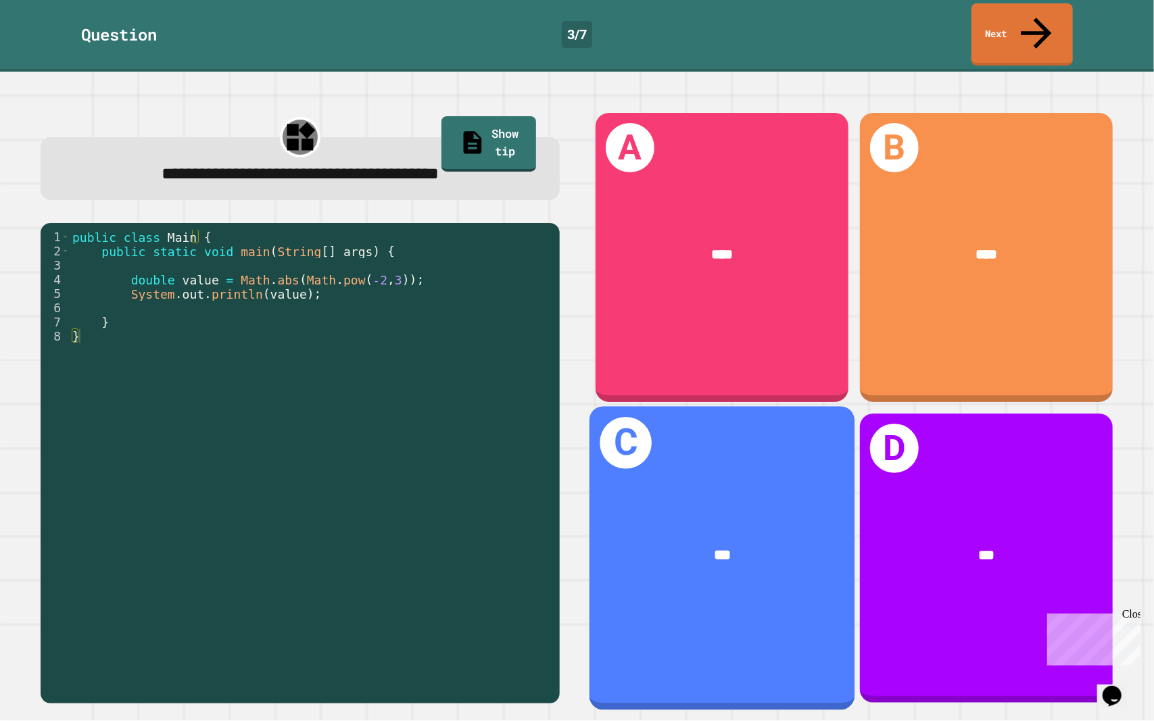
click at [637, 515] on div "***" at bounding box center [722, 555] width 266 height 80
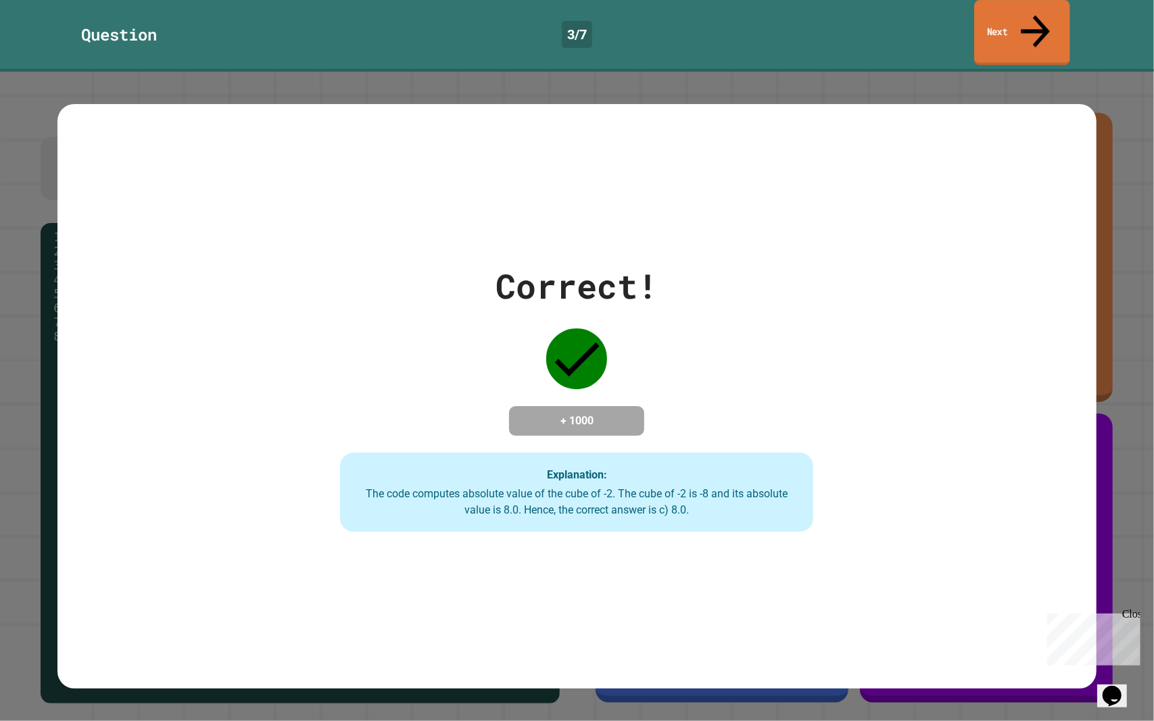
click at [1043, 15] on link "Next" at bounding box center [1021, 33] width 95 height 66
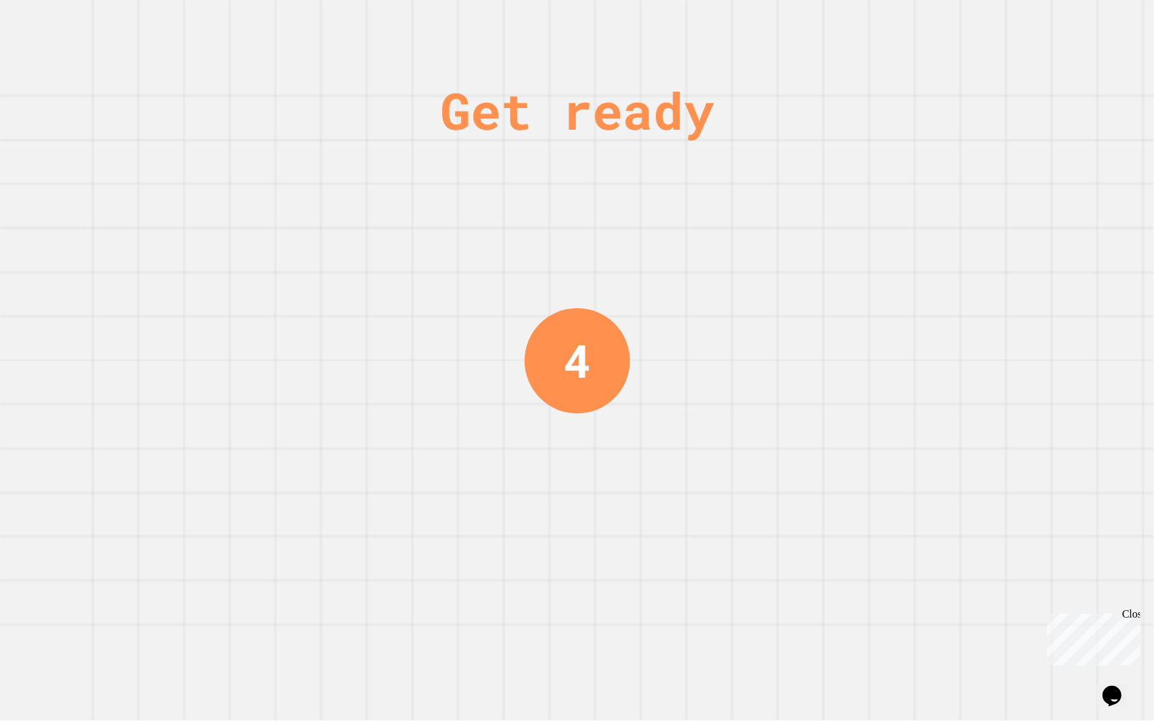
click at [722, 252] on div "Get ready 4" at bounding box center [577, 360] width 1154 height 721
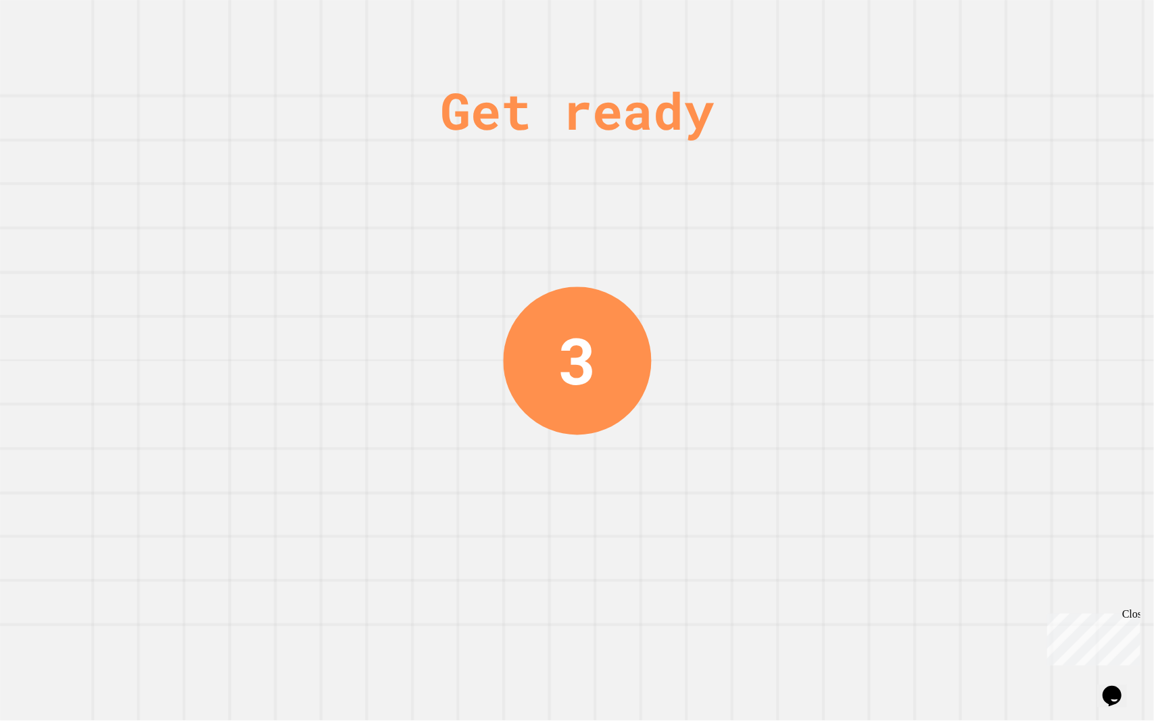
click at [721, 255] on div "Get ready 3" at bounding box center [577, 360] width 1154 height 721
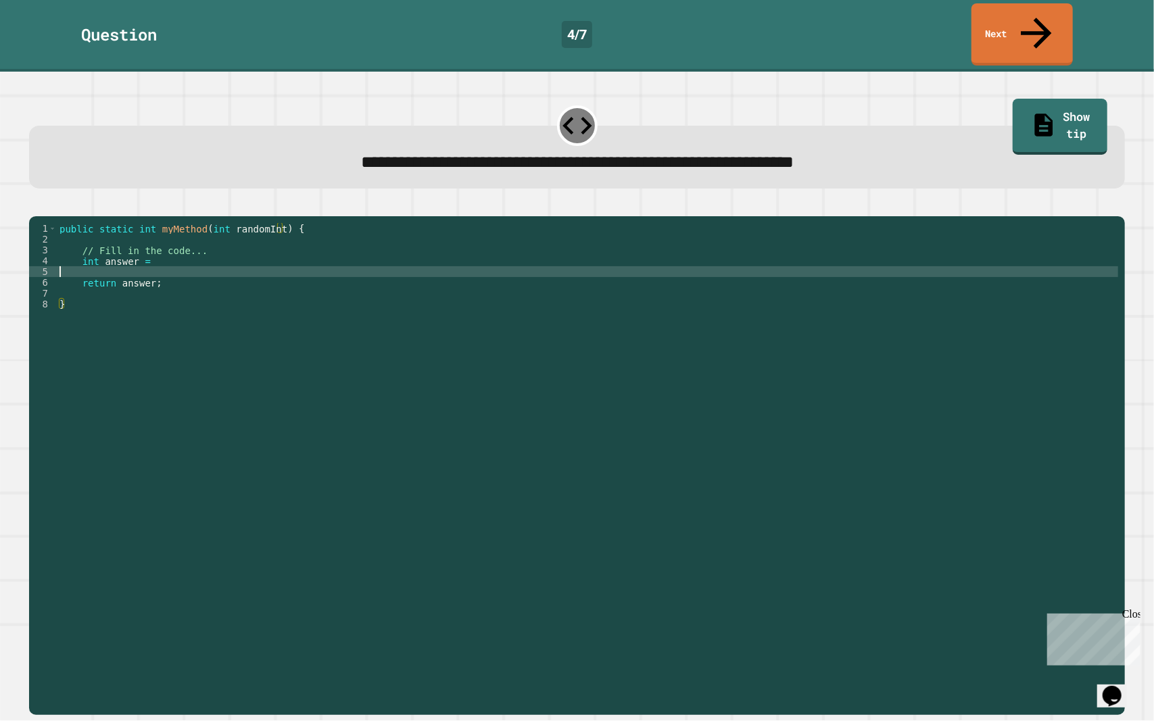
click at [630, 262] on div "public static int myMethod ( int randomInt ) { // Fill in the code... int answe…" at bounding box center [588, 466] width 1062 height 487
click at [596, 276] on div "public static int myMethod ( int randomInt ) { // Fill in the code... int answe…" at bounding box center [588, 466] width 1062 height 487
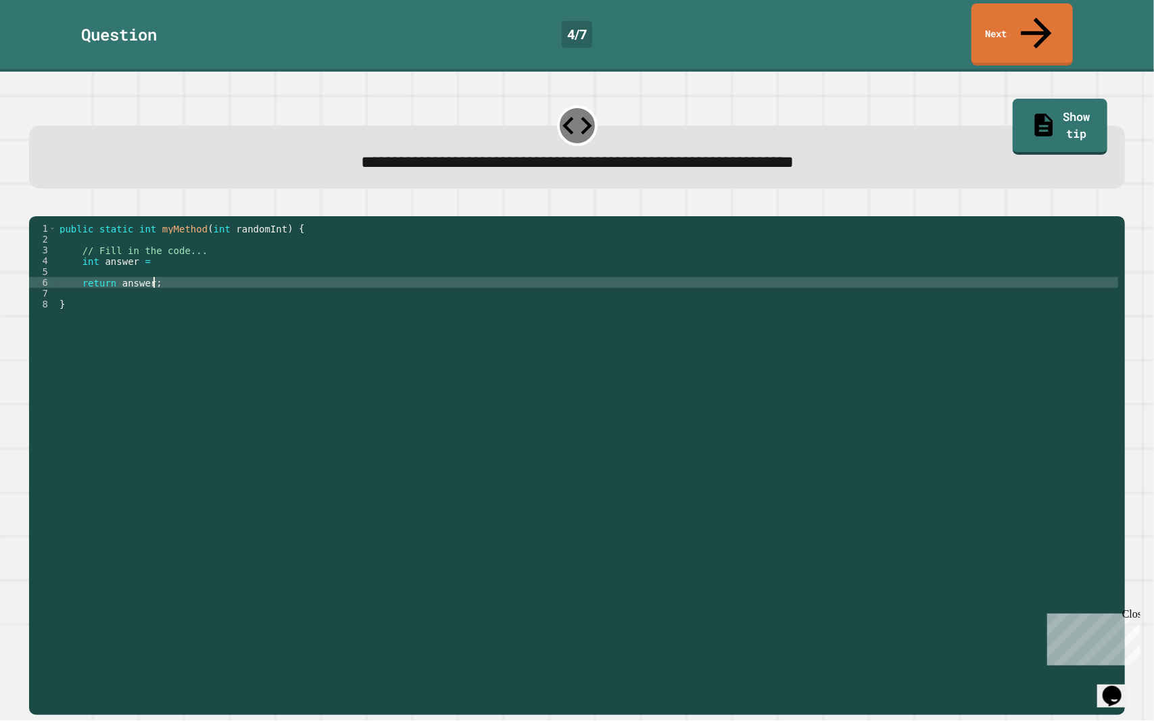
click at [551, 237] on div "public static int myMethod ( int randomInt ) { // Fill in the code... int answe…" at bounding box center [588, 466] width 1062 height 487
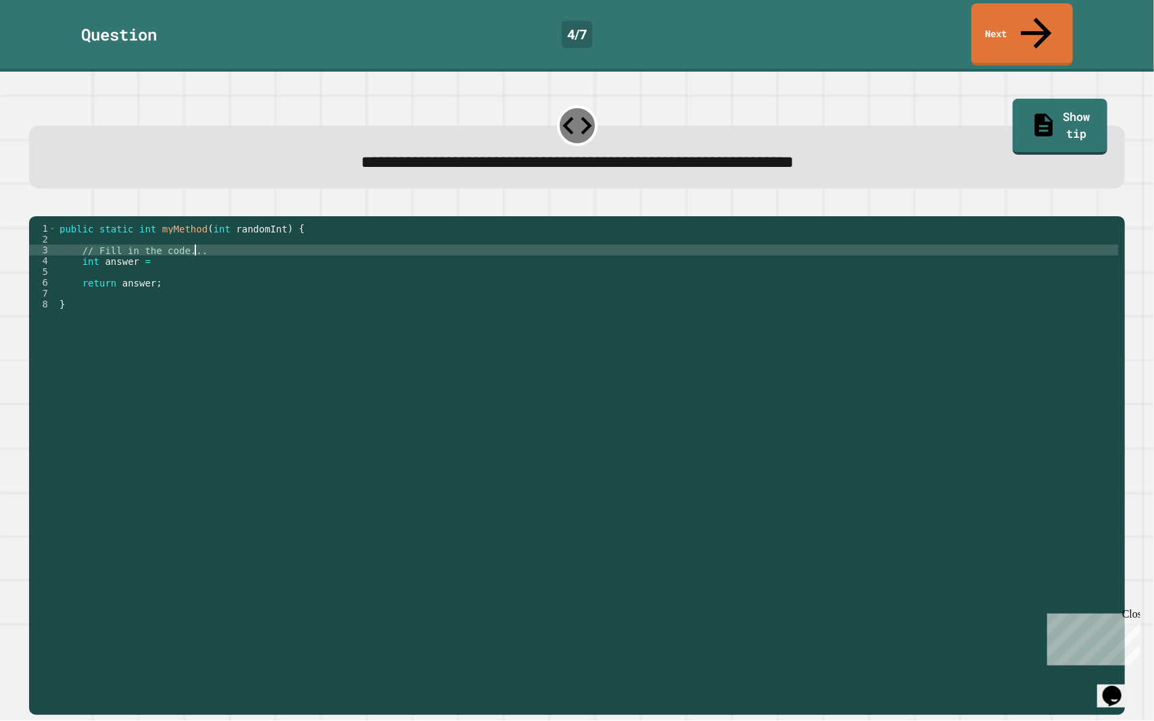
click at [522, 246] on div "public static int myMethod ( int randomInt ) { // Fill in the code... int answe…" at bounding box center [588, 466] width 1062 height 487
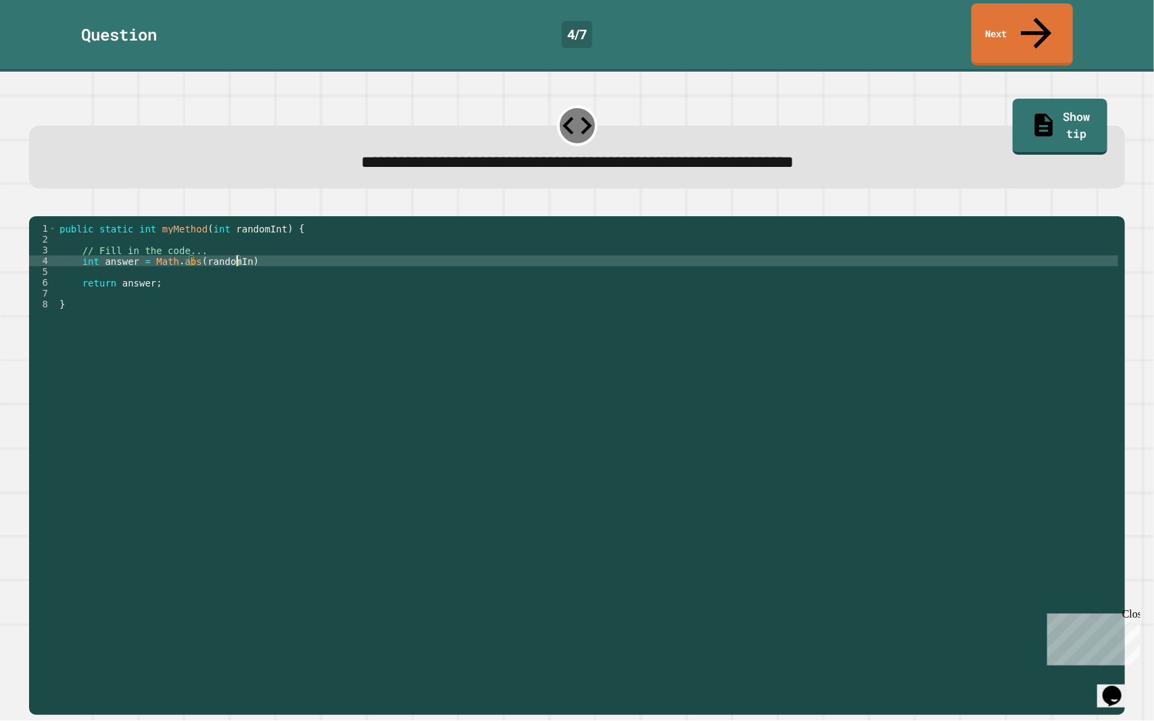
scroll to position [0, 12]
click at [508, 244] on div "public static int myMethod ( int randomInt ) { // Fill in the code... int answe…" at bounding box center [588, 466] width 1062 height 487
type textarea "**********"
click at [36, 205] on icon "button" at bounding box center [36, 205] width 0 height 0
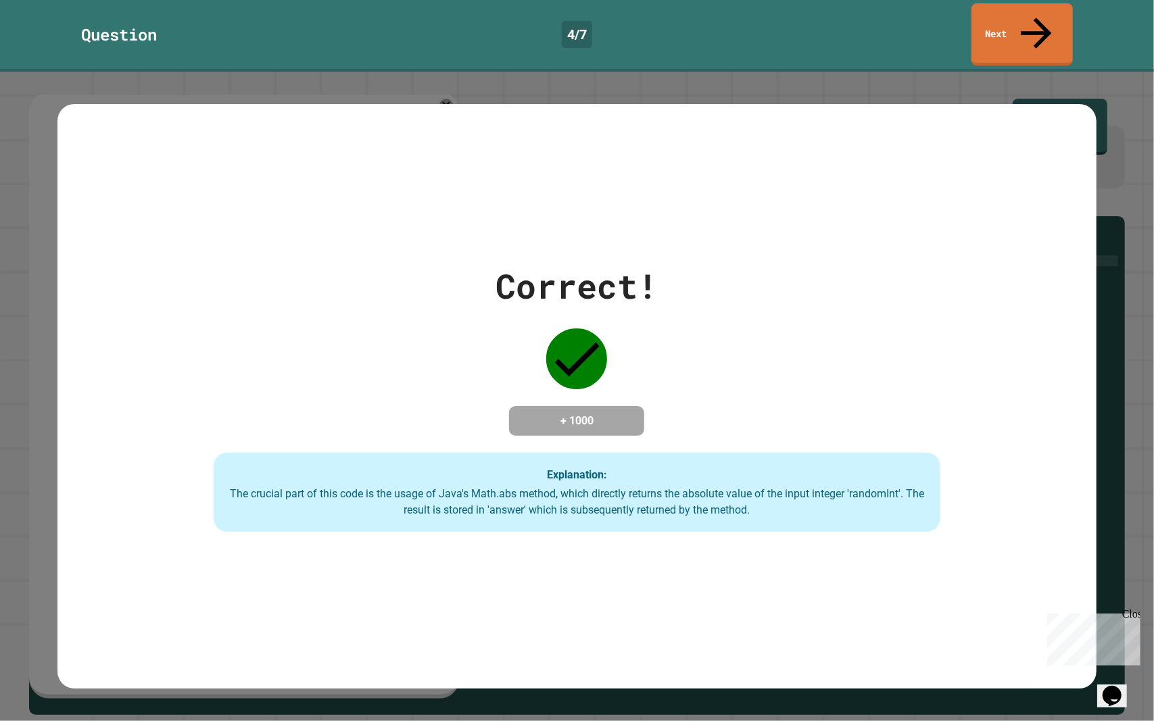
click at [1087, 21] on div "Question 4 / 7 Next" at bounding box center [577, 34] width 1154 height 62
click at [1040, 20] on icon at bounding box center [1036, 33] width 46 height 46
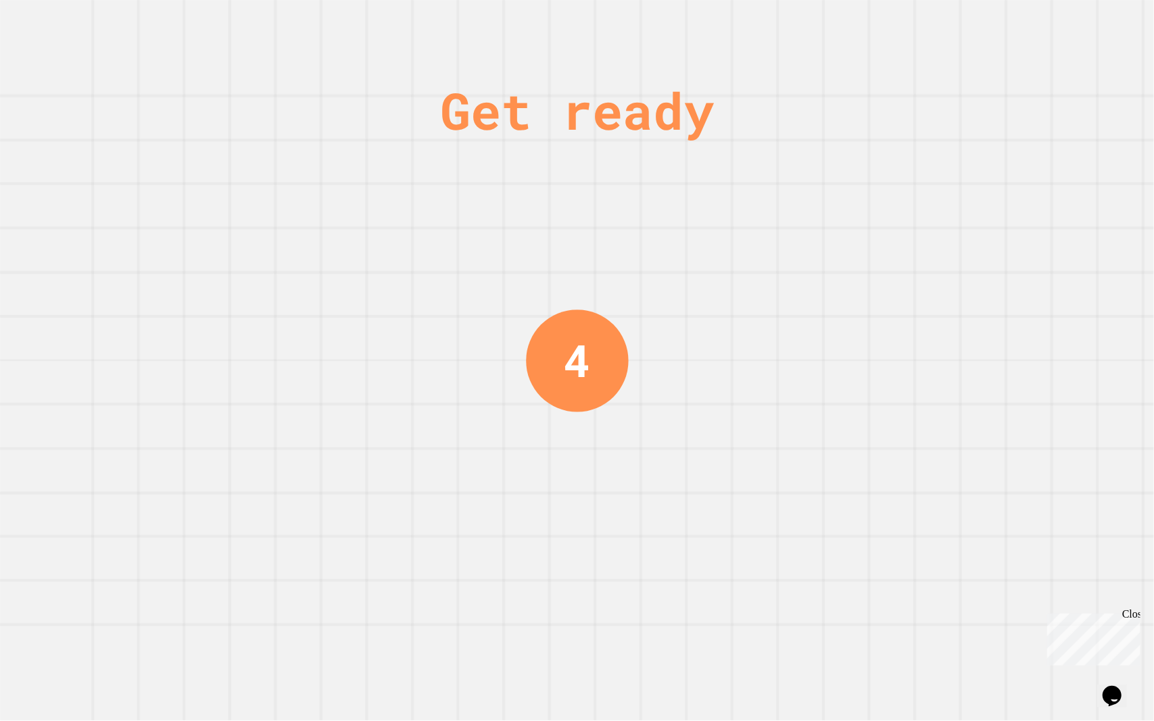
drag, startPoint x: 592, startPoint y: 195, endPoint x: 583, endPoint y: 193, distance: 9.7
click at [583, 193] on div "Get ready 4" at bounding box center [576, 360] width 101 height 721
click at [583, 193] on div "Get ready 3" at bounding box center [576, 360] width 101 height 721
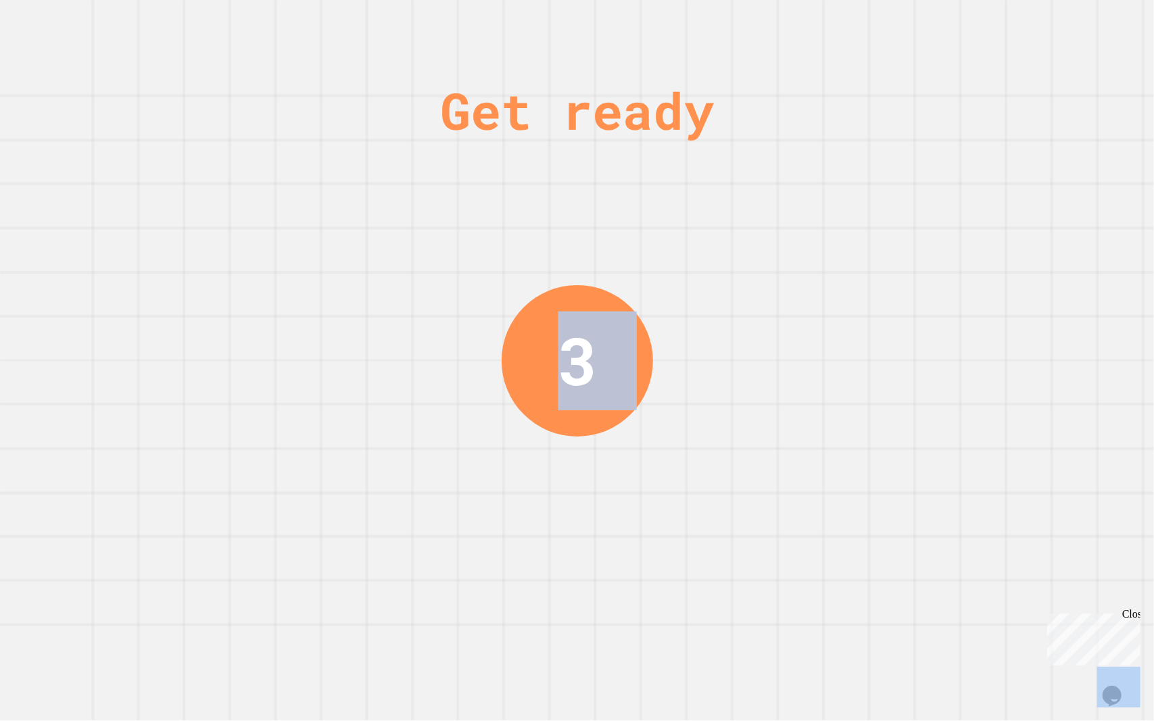
click at [583, 193] on div "Get ready 3" at bounding box center [576, 360] width 101 height 721
drag, startPoint x: 583, startPoint y: 193, endPoint x: 567, endPoint y: 191, distance: 15.7
click at [567, 191] on div "Get ready 3" at bounding box center [576, 360] width 101 height 721
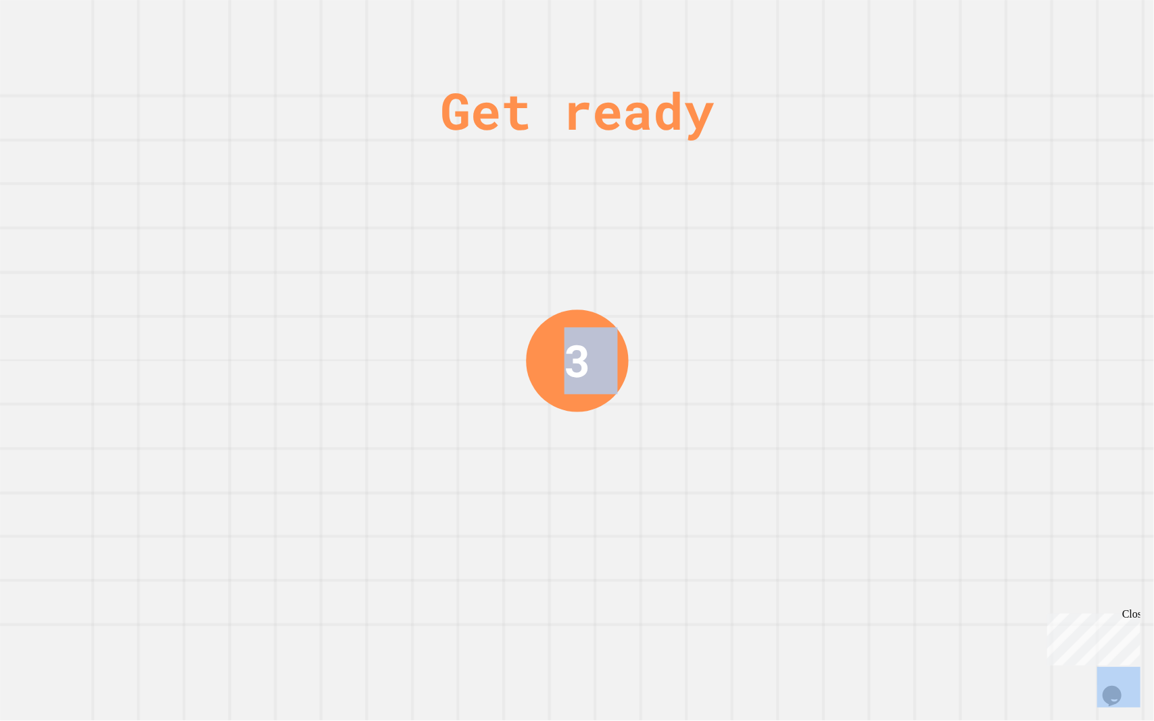
click at [560, 189] on div "Get ready 3" at bounding box center [576, 360] width 101 height 721
click at [560, 189] on div "Get ready 2" at bounding box center [576, 360] width 101 height 721
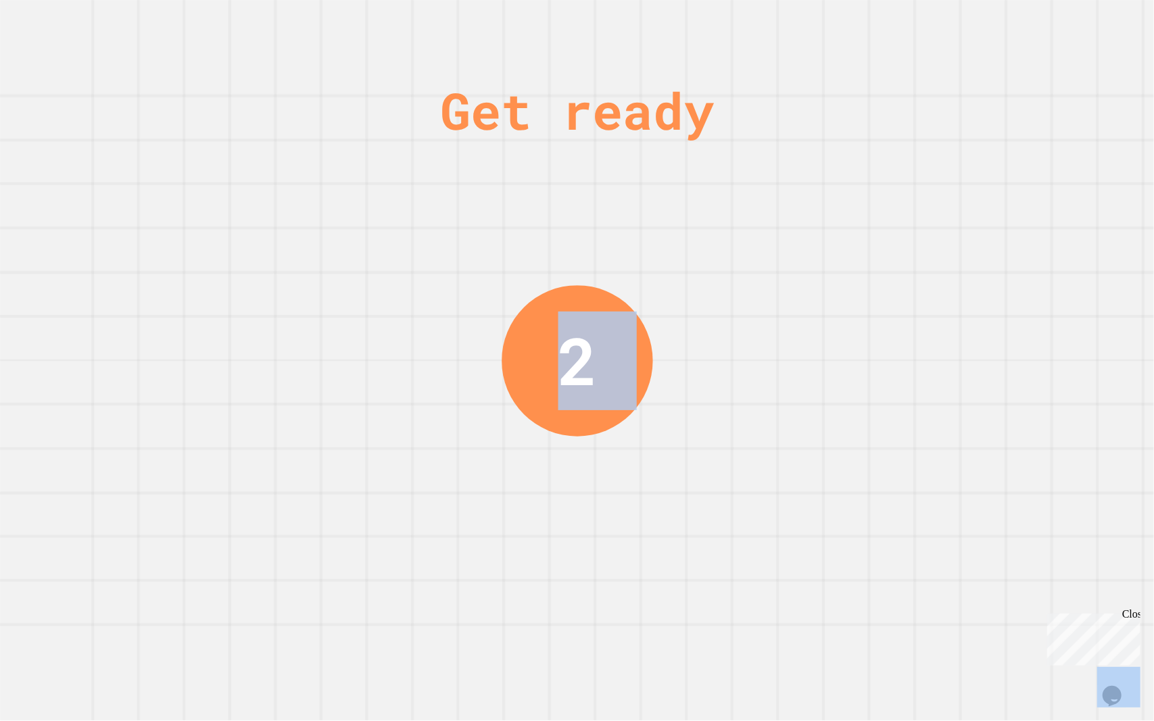
click at [560, 189] on div "Get ready 2" at bounding box center [576, 360] width 101 height 721
click at [519, 315] on div "Get ready 1" at bounding box center [577, 360] width 1154 height 721
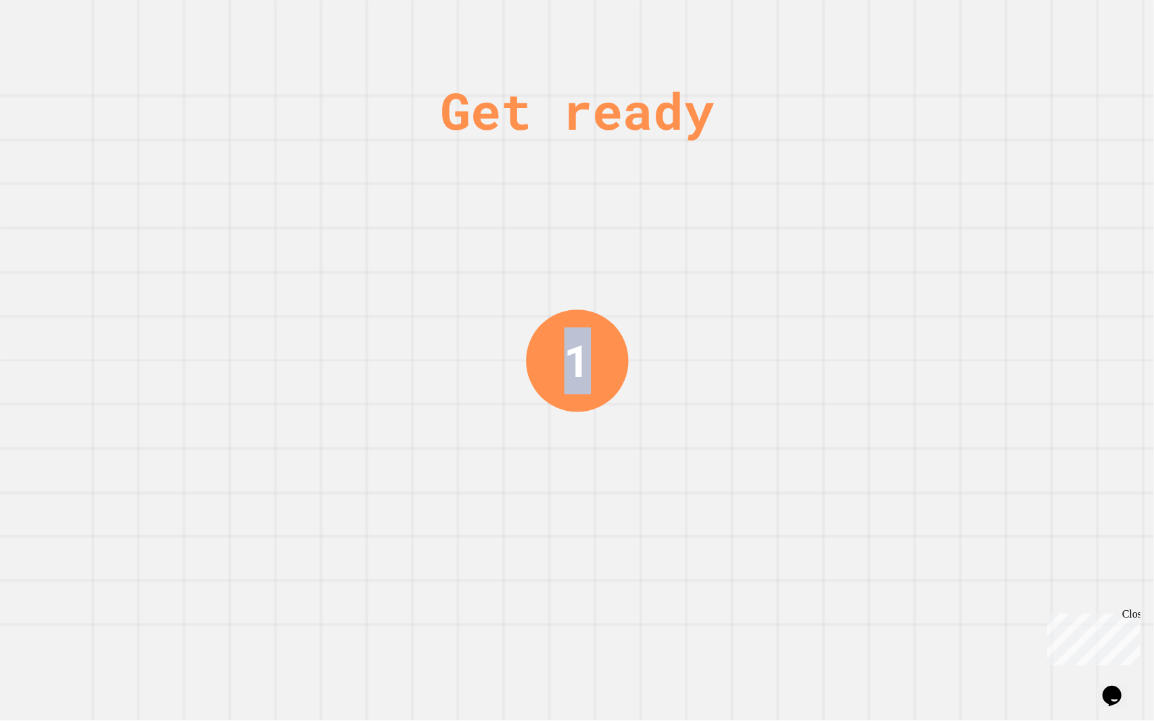
click at [519, 315] on div "Get ready 1" at bounding box center [577, 360] width 1154 height 721
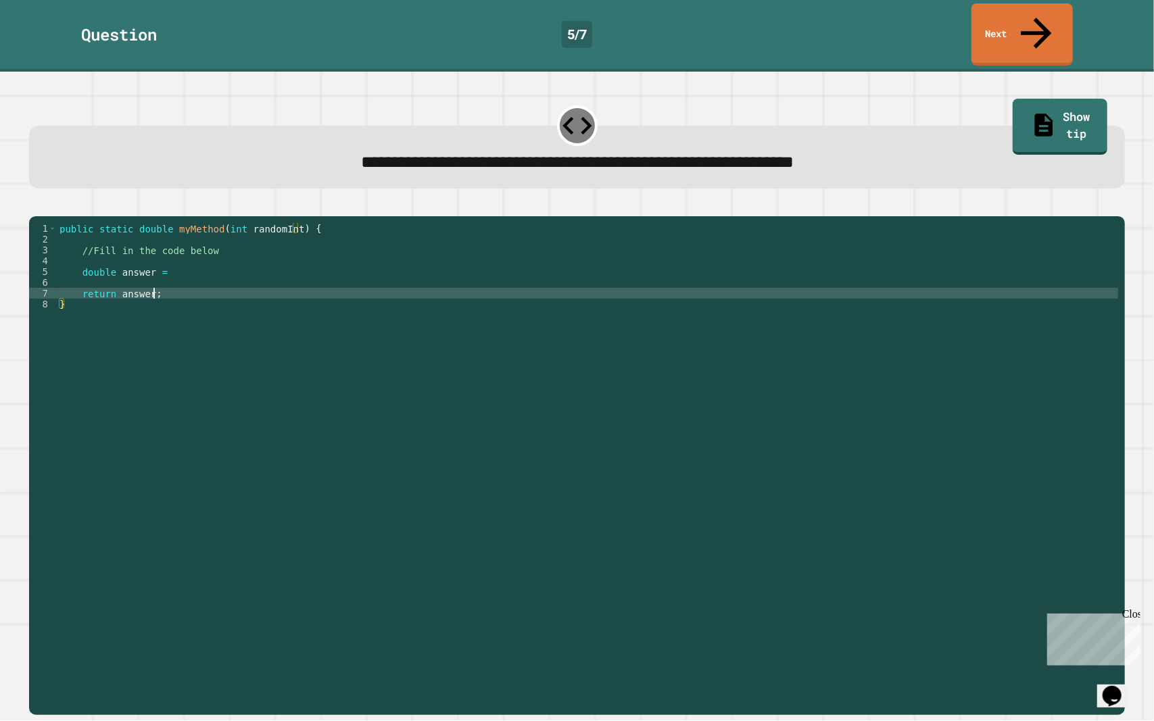
click at [287, 278] on div "public static double myMethod ( int randomInt ) { //Fill in the code below doub…" at bounding box center [588, 466] width 1062 height 487
click at [275, 268] on div "public static double myMethod ( int randomInt ) { //Fill in the code below doub…" at bounding box center [588, 466] width 1062 height 487
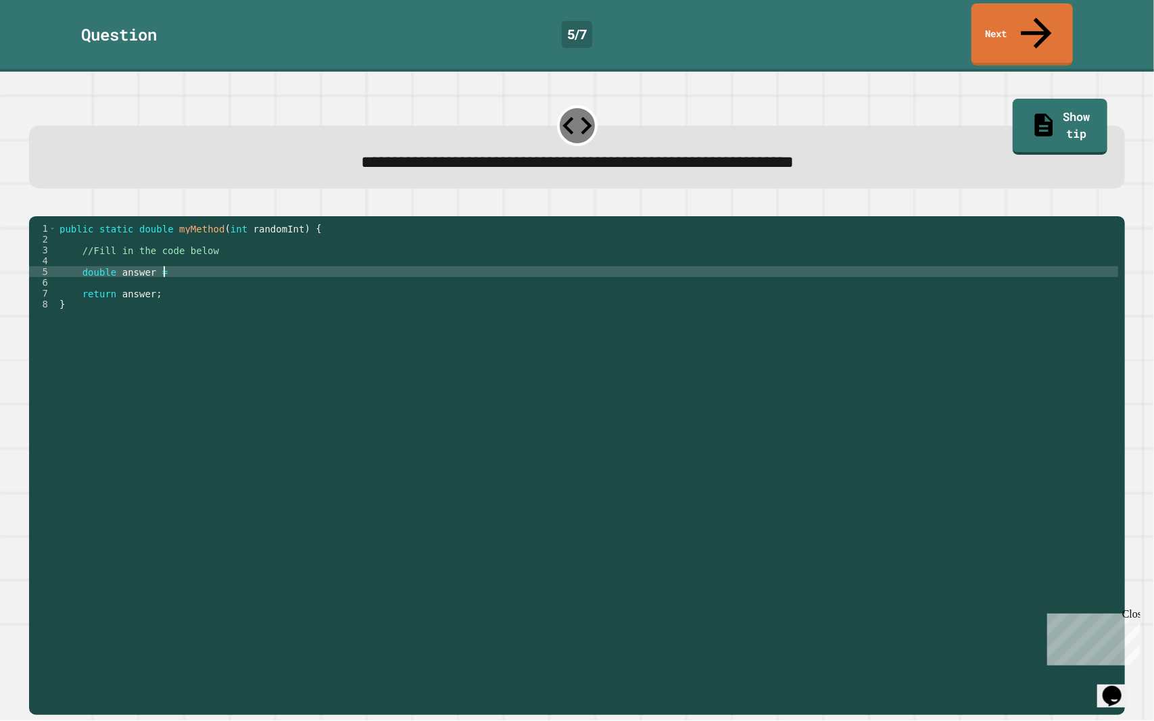
click at [264, 259] on div "public static double myMethod ( int randomInt ) { //Fill in the code below doub…" at bounding box center [588, 466] width 1062 height 487
click at [309, 259] on div "public static double myMethod ( int randomInt ) { //Fill in the code below doub…" at bounding box center [588, 466] width 1062 height 487
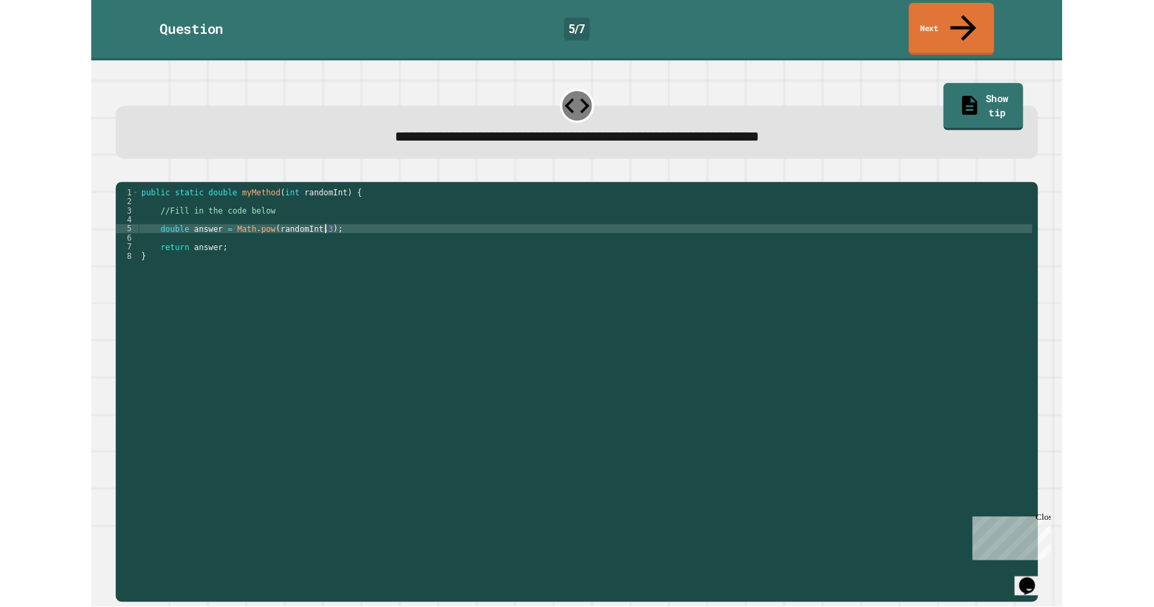
scroll to position [0, 15]
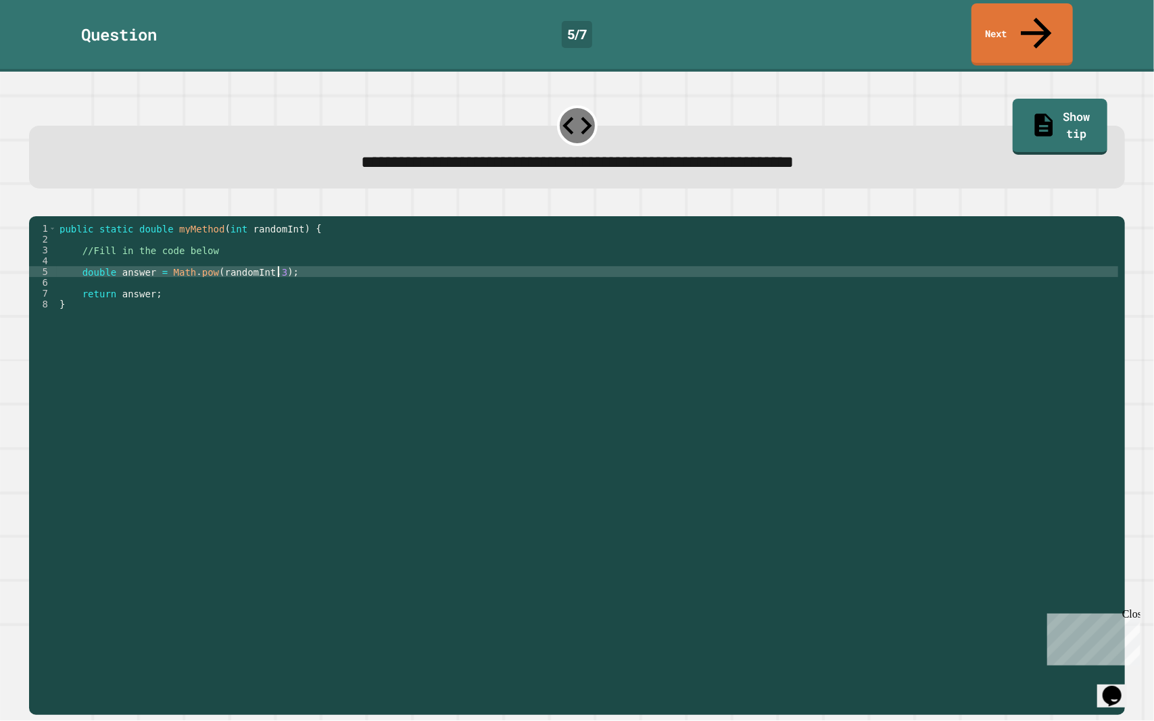
type textarea "**********"
click at [33, 200] on div at bounding box center [577, 208] width 1096 height 16
click at [49, 209] on icon "button" at bounding box center [44, 213] width 7 height 9
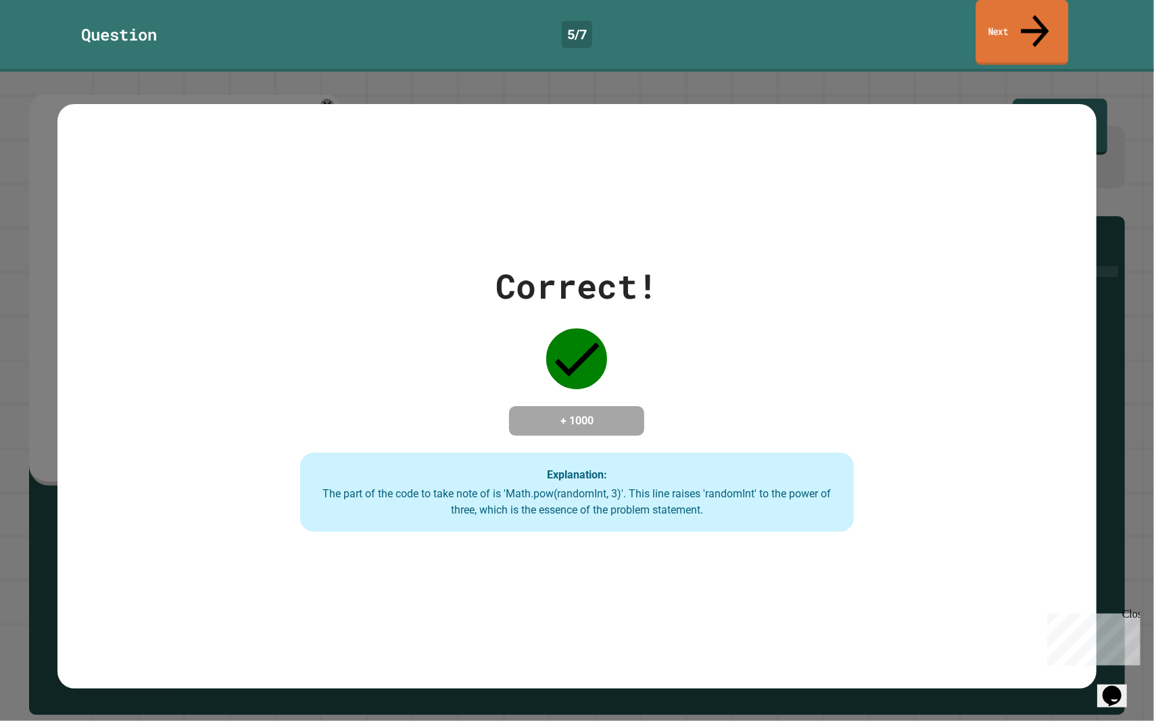
click at [1018, 20] on link "Next" at bounding box center [1022, 33] width 93 height 66
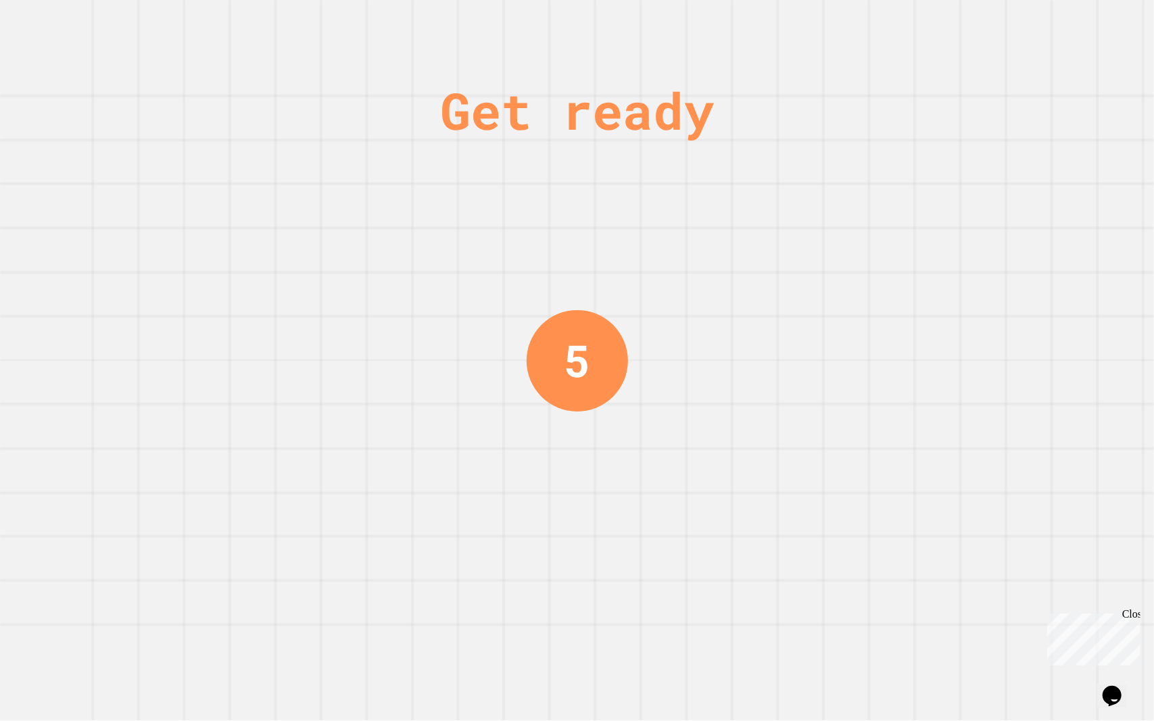
click at [391, 379] on div "Get ready 5" at bounding box center [577, 360] width 1154 height 721
click at [391, 379] on div "Get ready 4" at bounding box center [577, 360] width 1154 height 721
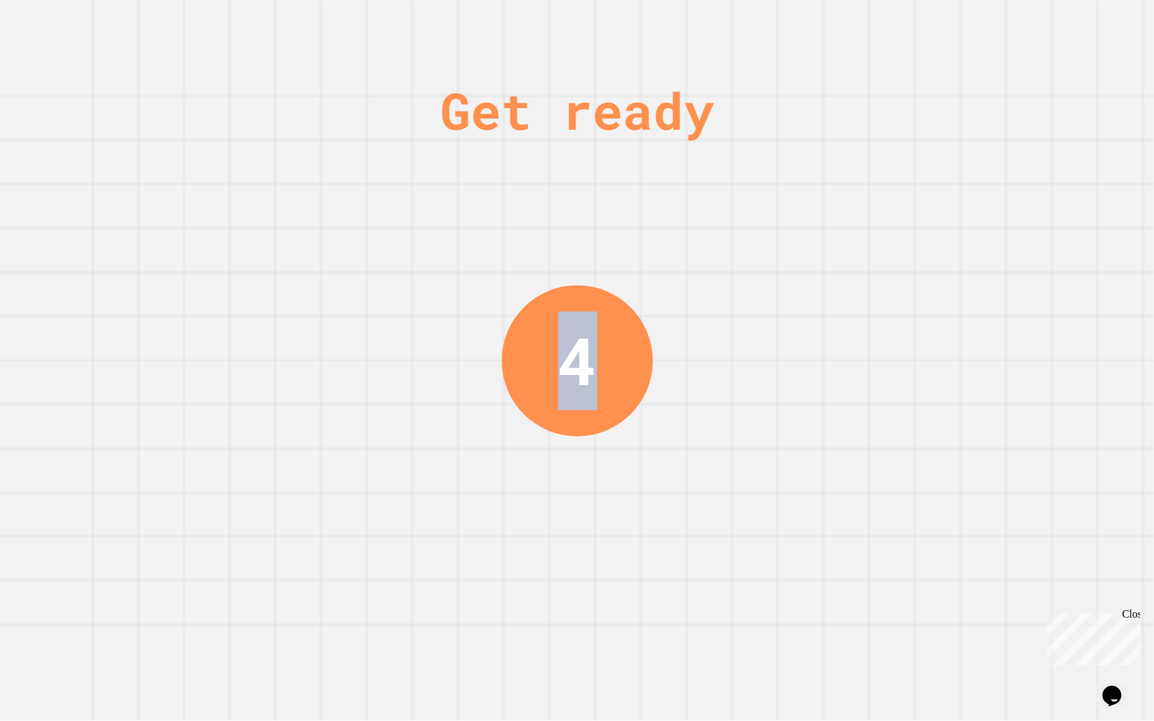
click at [405, 380] on div "Get ready 4" at bounding box center [577, 360] width 1154 height 721
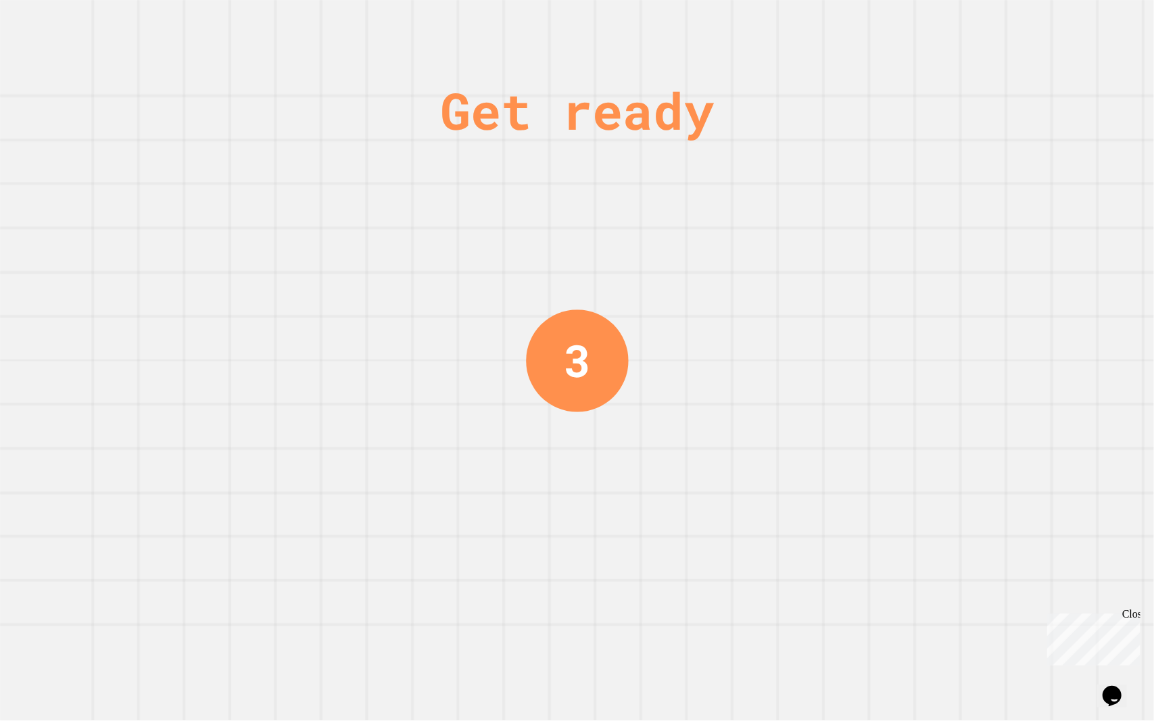
click at [540, 400] on div "Get ready 3" at bounding box center [576, 360] width 101 height 721
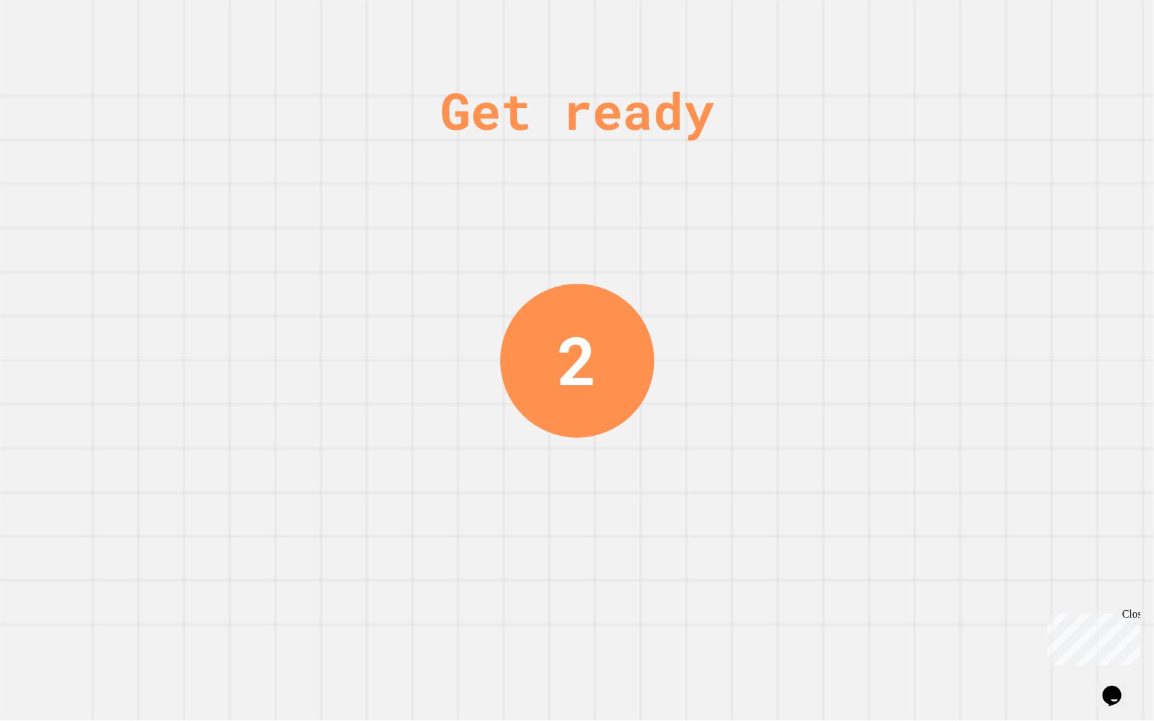
click at [526, 397] on div "2" at bounding box center [577, 361] width 154 height 154
click at [526, 397] on div "Get ready 2" at bounding box center [576, 360] width 101 height 721
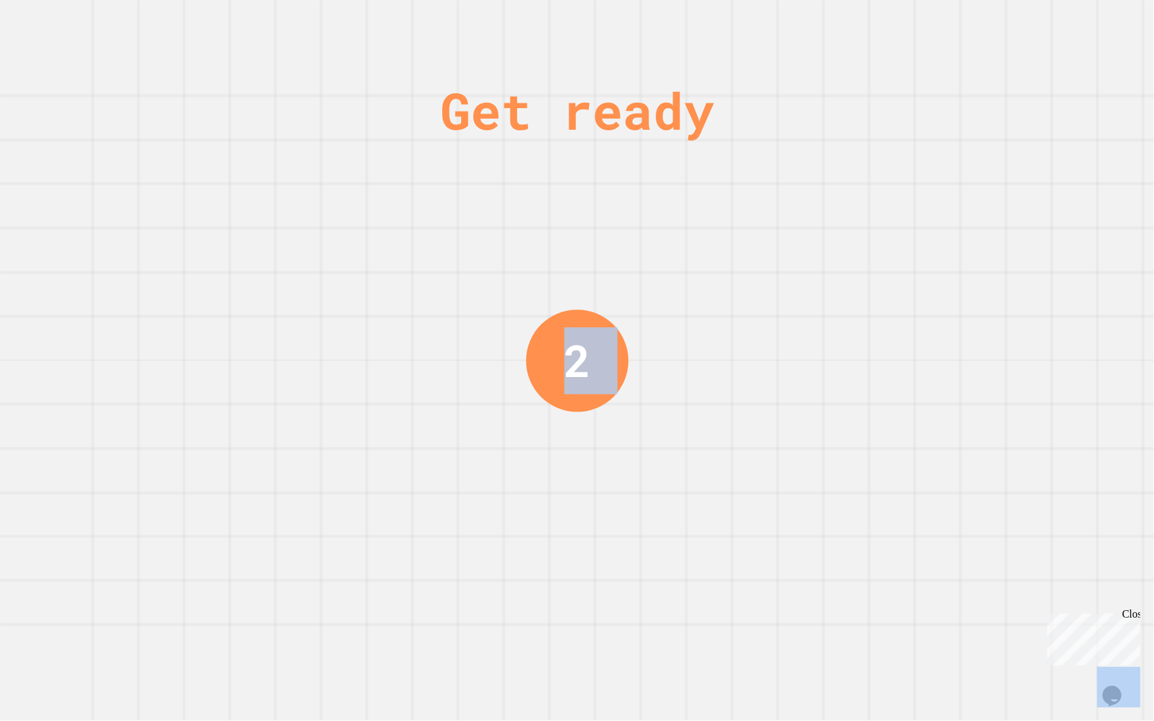
click at [526, 397] on div "Get ready 2" at bounding box center [576, 360] width 101 height 721
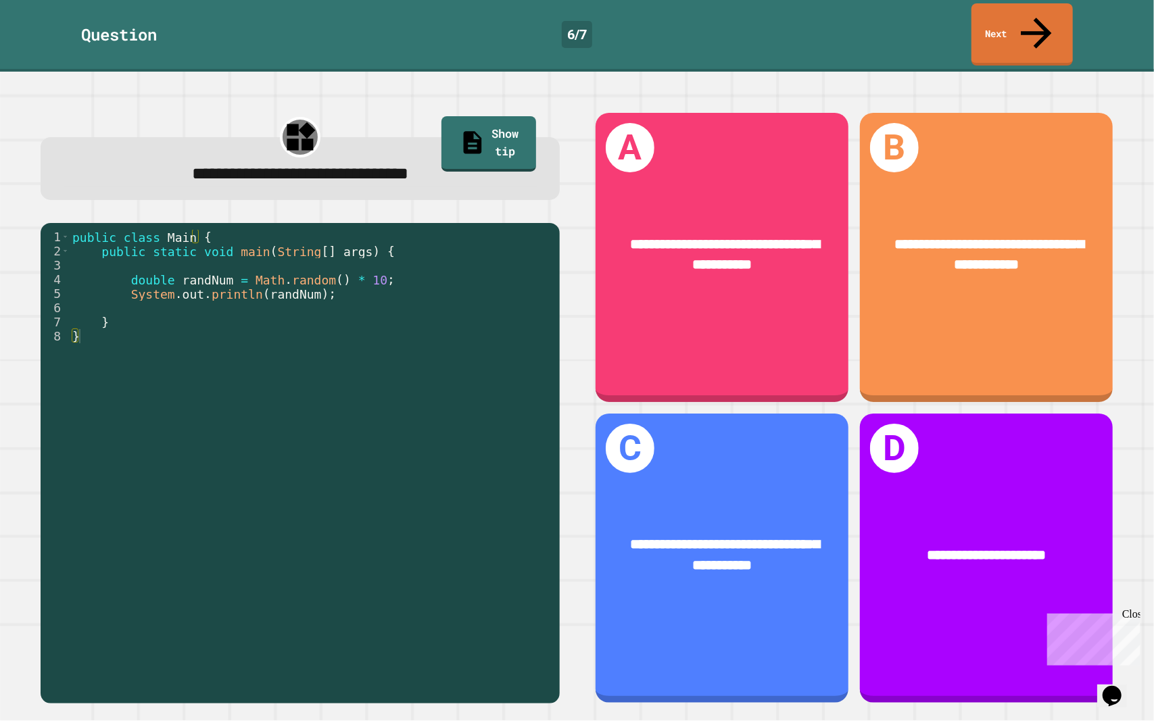
click at [316, 312] on div "public class Main { public static void main ( String [ ] args ) { double randNu…" at bounding box center [311, 478] width 483 height 497
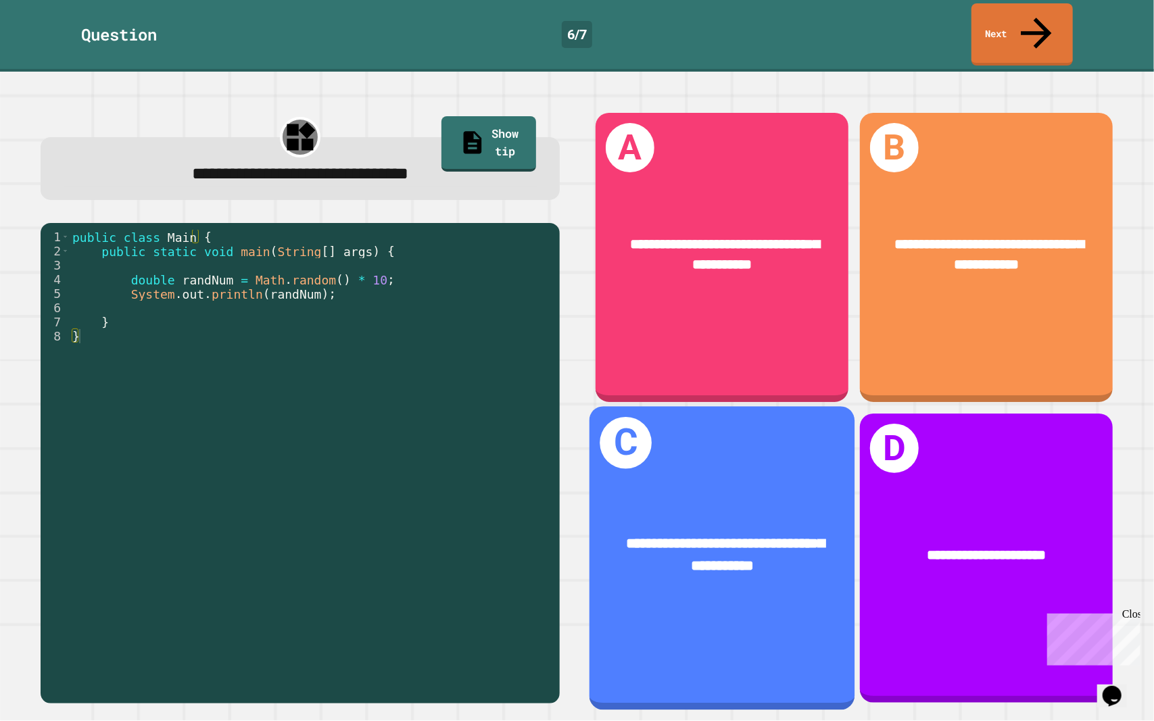
click at [764, 454] on div "**********" at bounding box center [722, 557] width 266 height 303
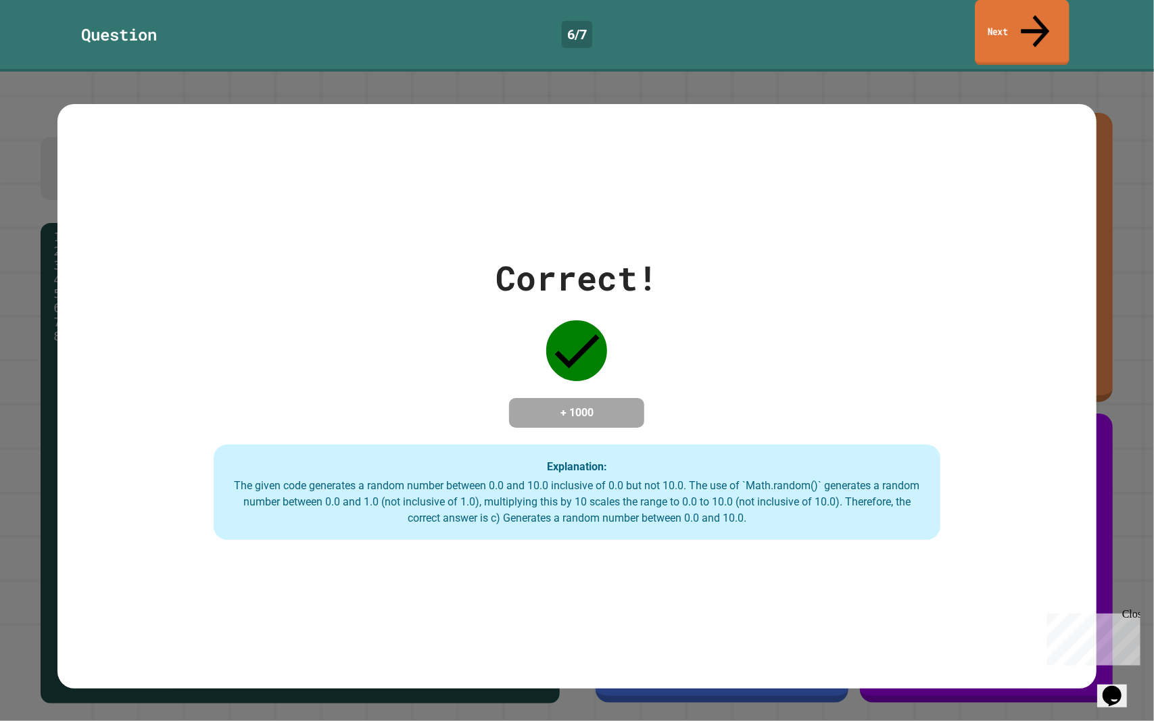
click at [980, 11] on link "Next" at bounding box center [1021, 33] width 94 height 66
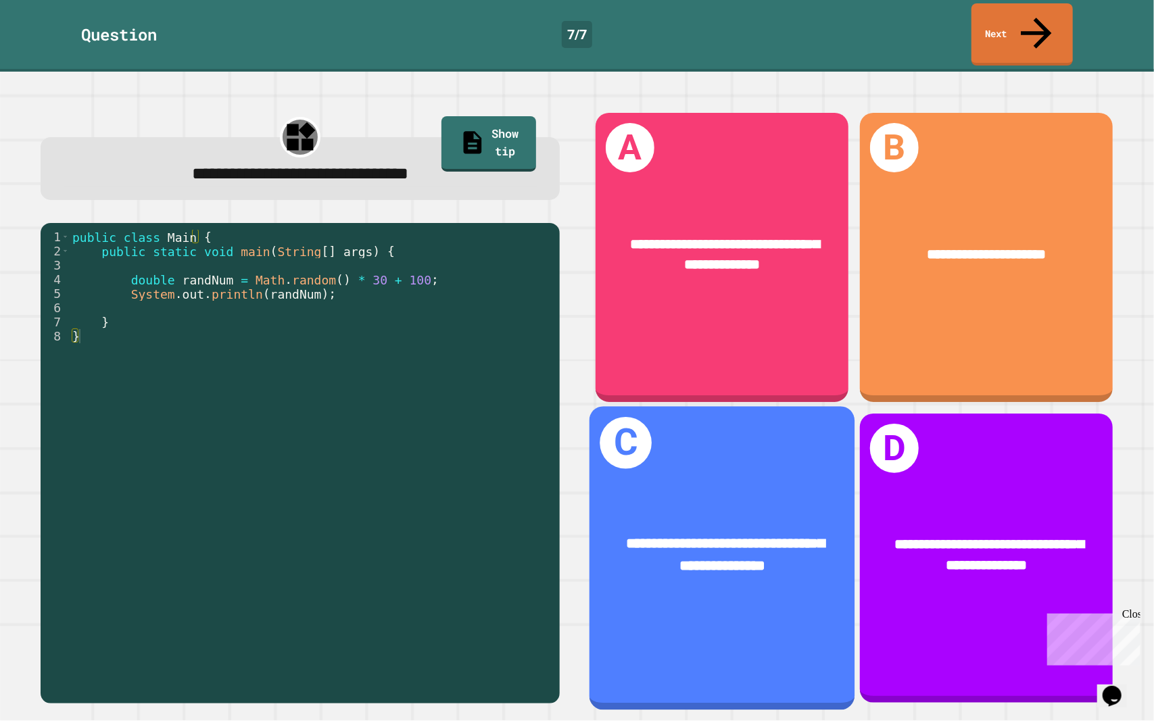
click at [797, 476] on div "**********" at bounding box center [722, 557] width 266 height 303
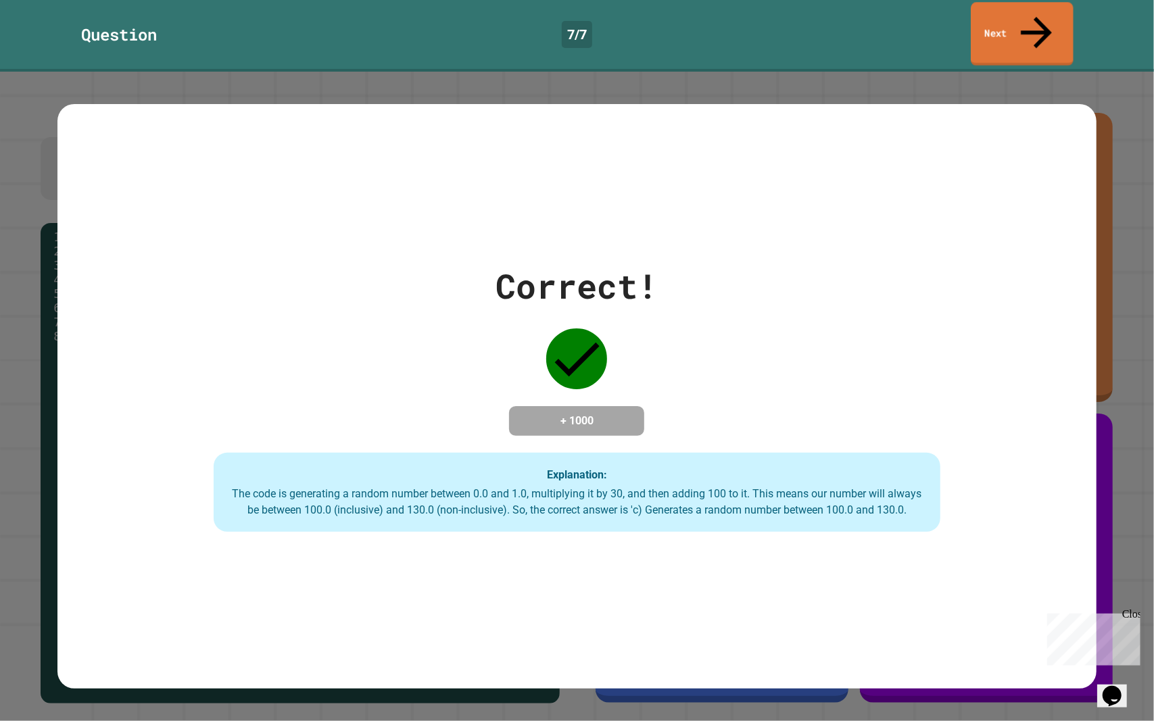
click at [1050, 24] on link "Next" at bounding box center [1021, 34] width 103 height 64
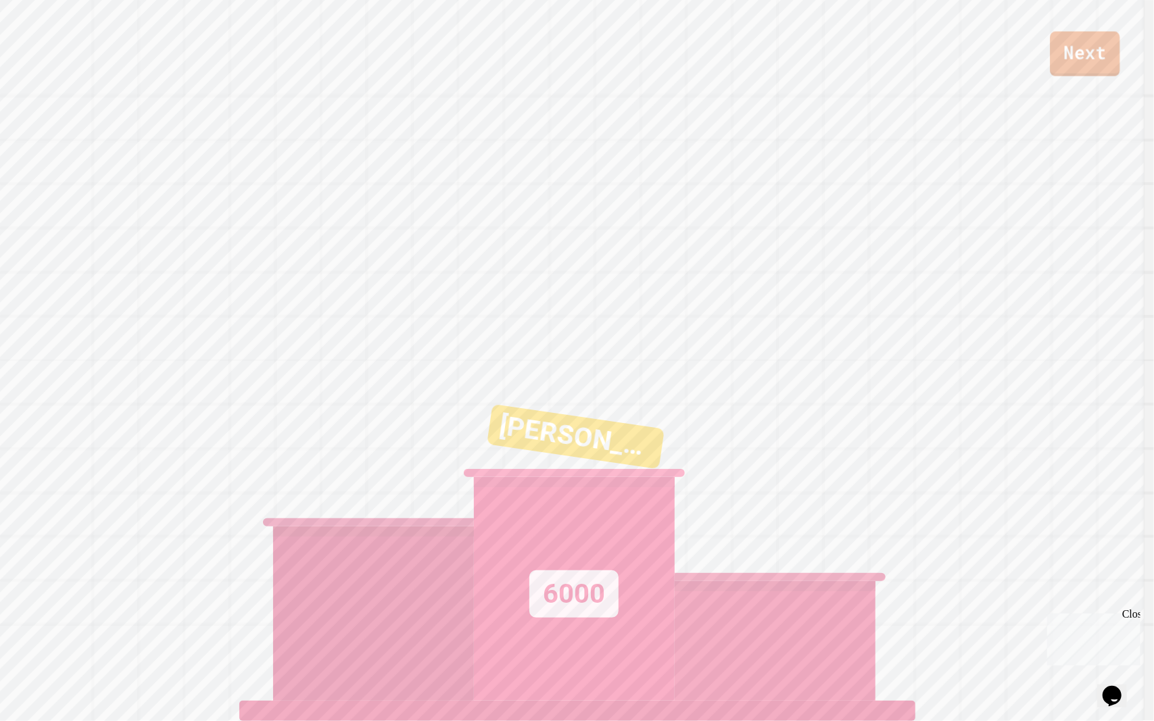
click at [1072, 59] on link "Next" at bounding box center [1084, 54] width 70 height 45
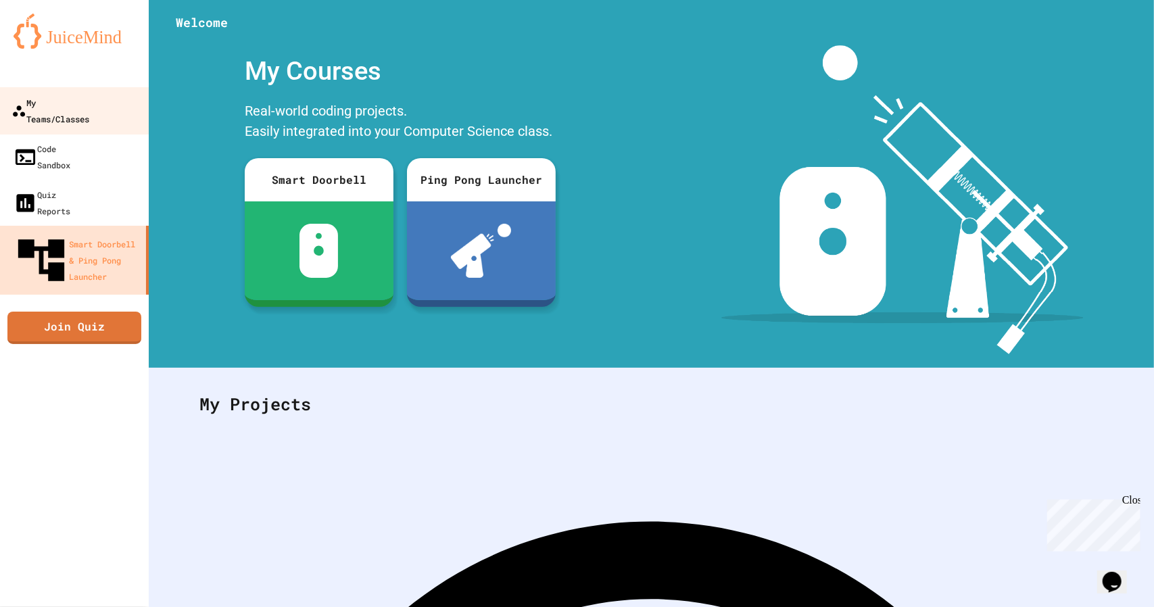
click at [89, 109] on div "My Teams/Classes" at bounding box center [50, 110] width 78 height 33
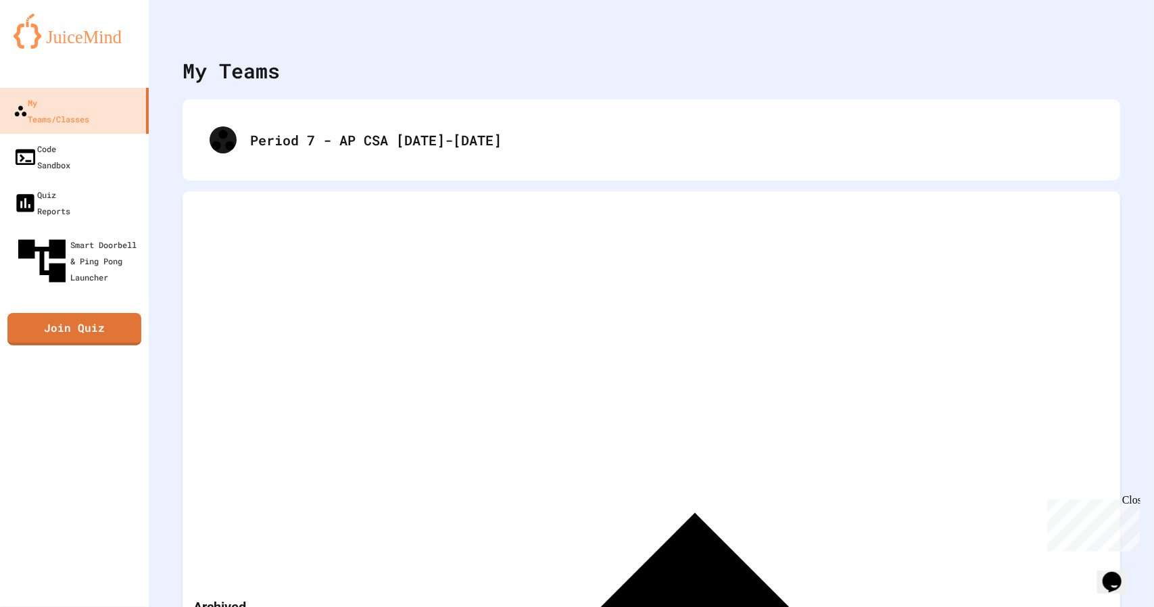
click at [269, 597] on p "Archived Teams" at bounding box center [236, 616] width 87 height 38
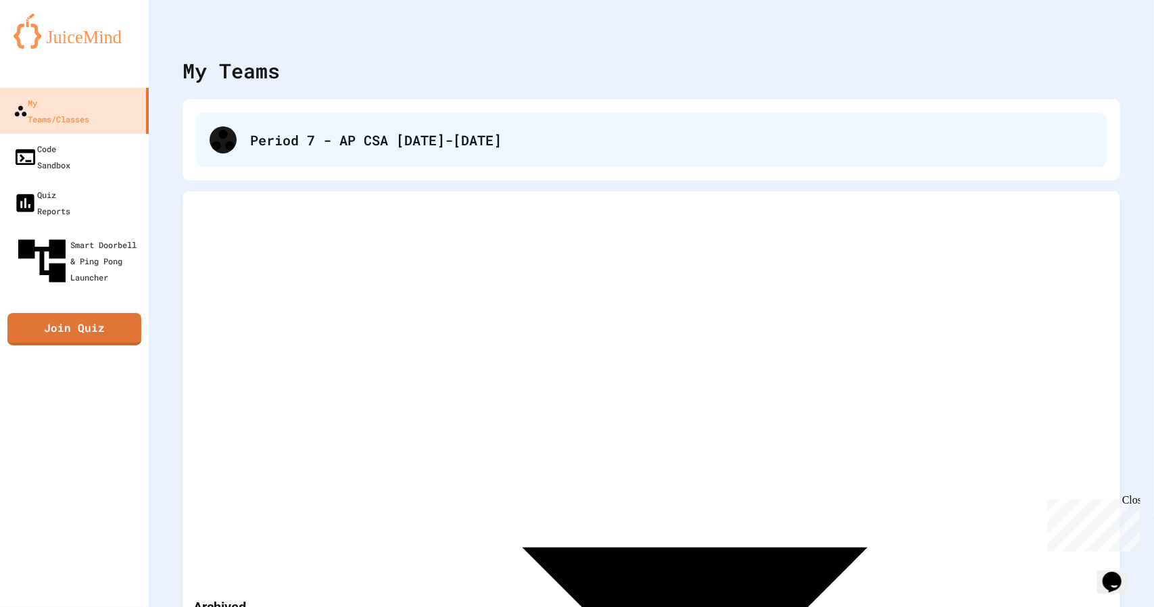
click at [259, 156] on div "Period 7 - AP CSA [DATE]-[DATE]" at bounding box center [651, 140] width 910 height 54
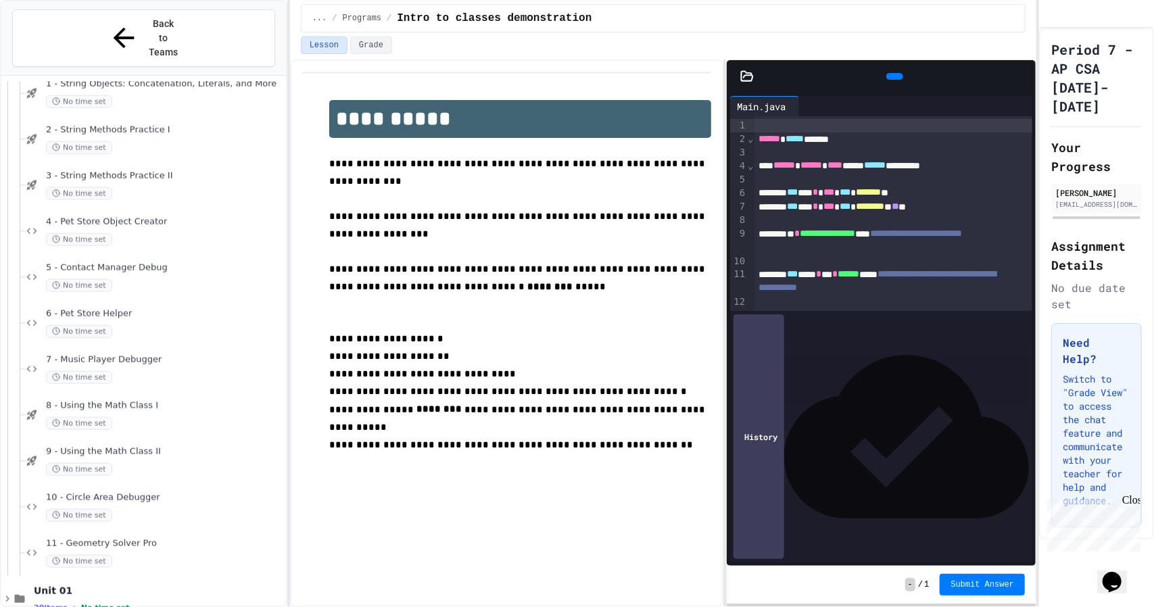
scroll to position [984, 0]
click at [124, 492] on span "10 - Circle Area Debugger" at bounding box center [164, 497] width 237 height 11
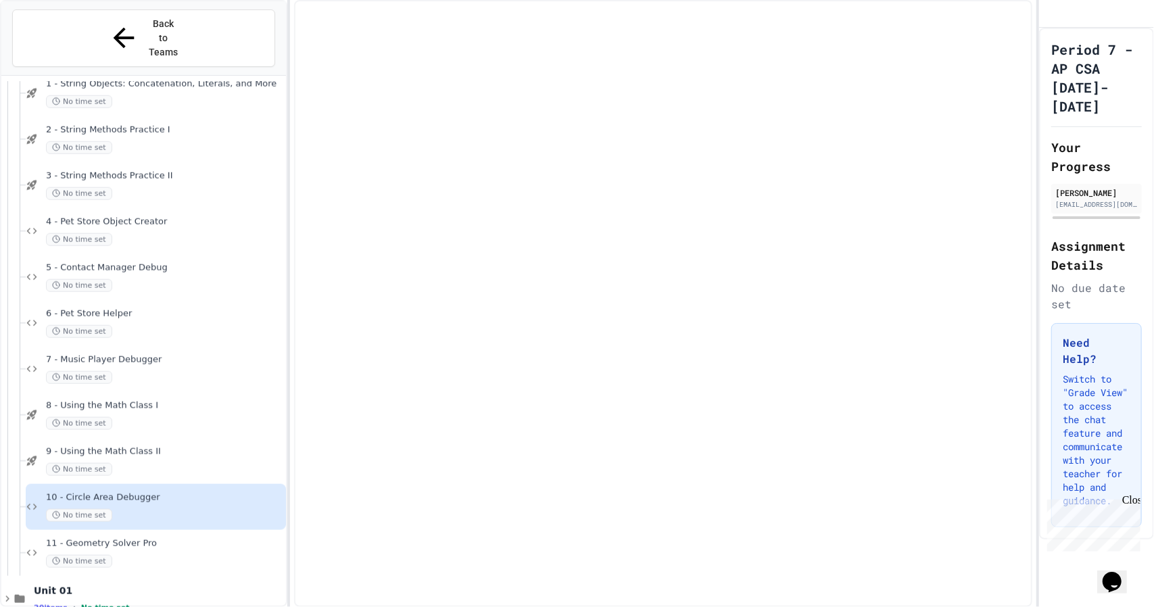
scroll to position [968, 0]
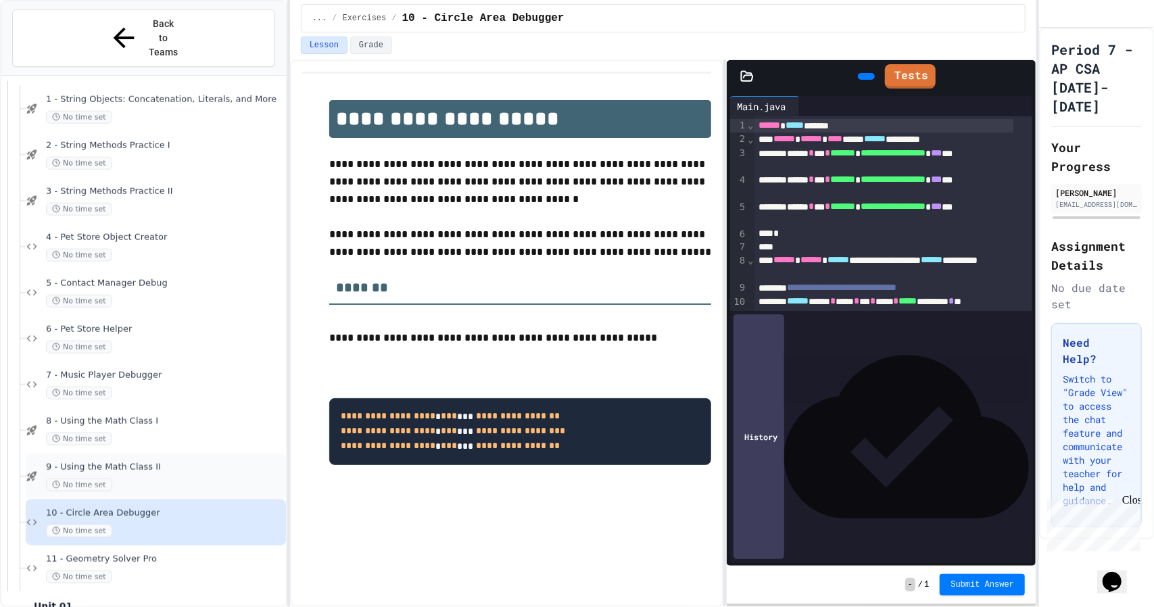
click at [209, 462] on span "9 - Using the Math Class II" at bounding box center [164, 467] width 237 height 11
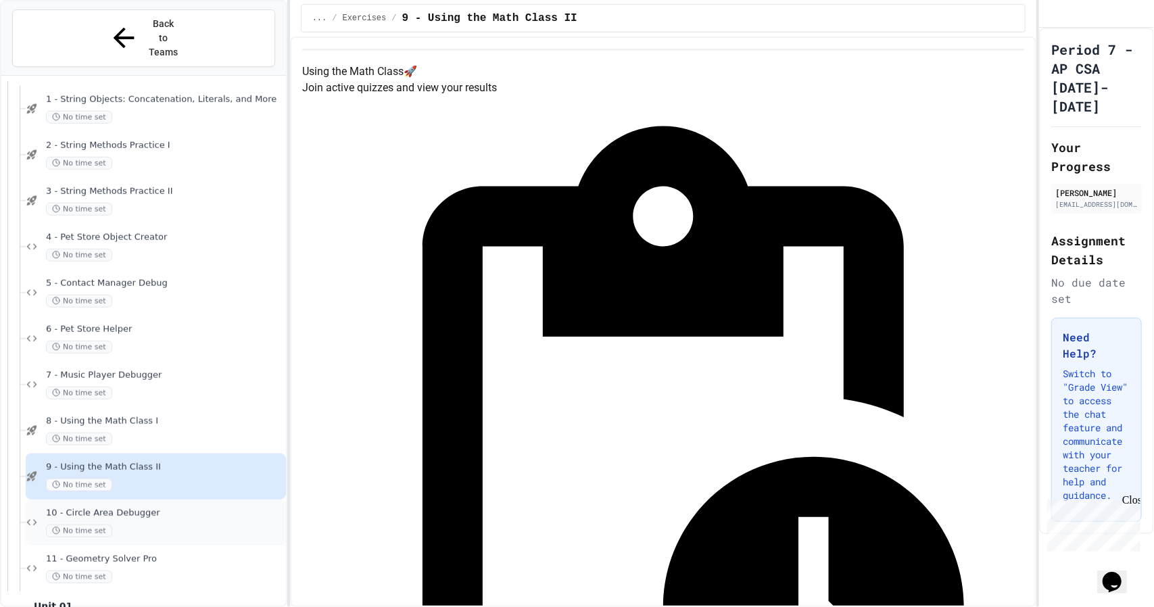
click at [172, 499] on div "10 - Circle Area Debugger No time set" at bounding box center [156, 522] width 260 height 46
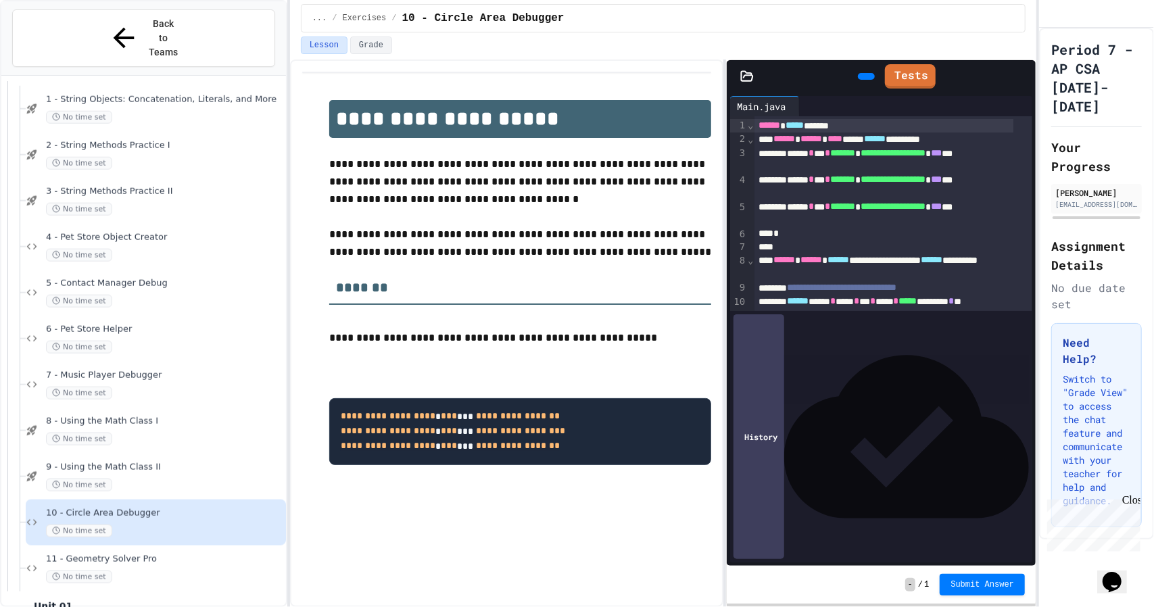
click at [1025, 80] on icon at bounding box center [1029, 84] width 9 height 9
click at [899, 305] on span "*****" at bounding box center [908, 300] width 18 height 9
click at [851, 66] on div at bounding box center [866, 76] width 30 height 20
click at [858, 73] on div at bounding box center [866, 76] width 17 height 7
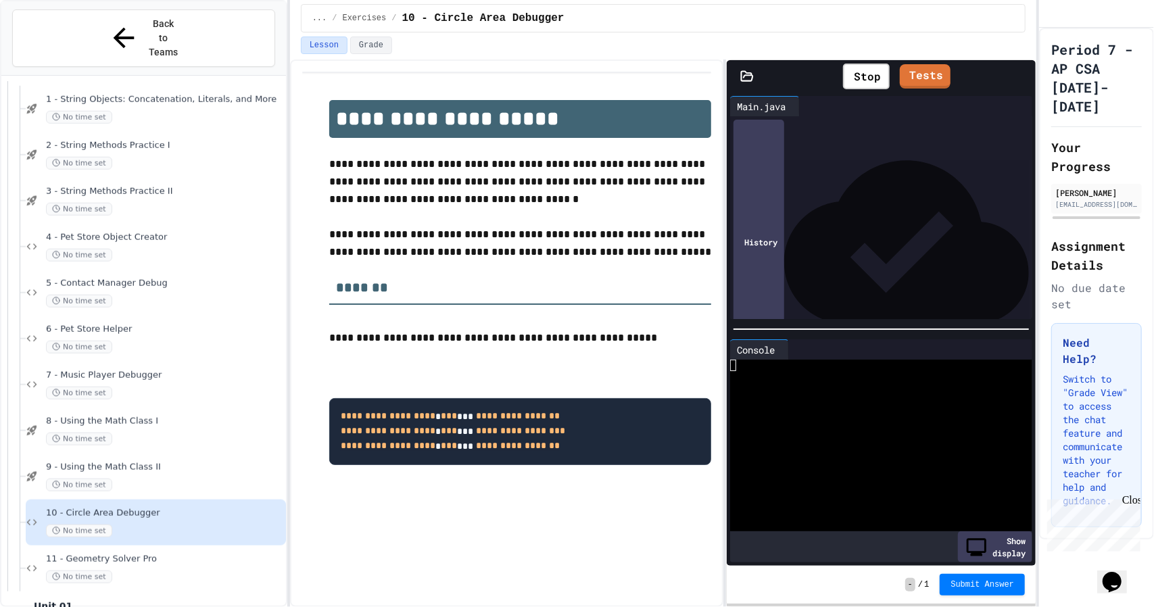
scroll to position [86, 0]
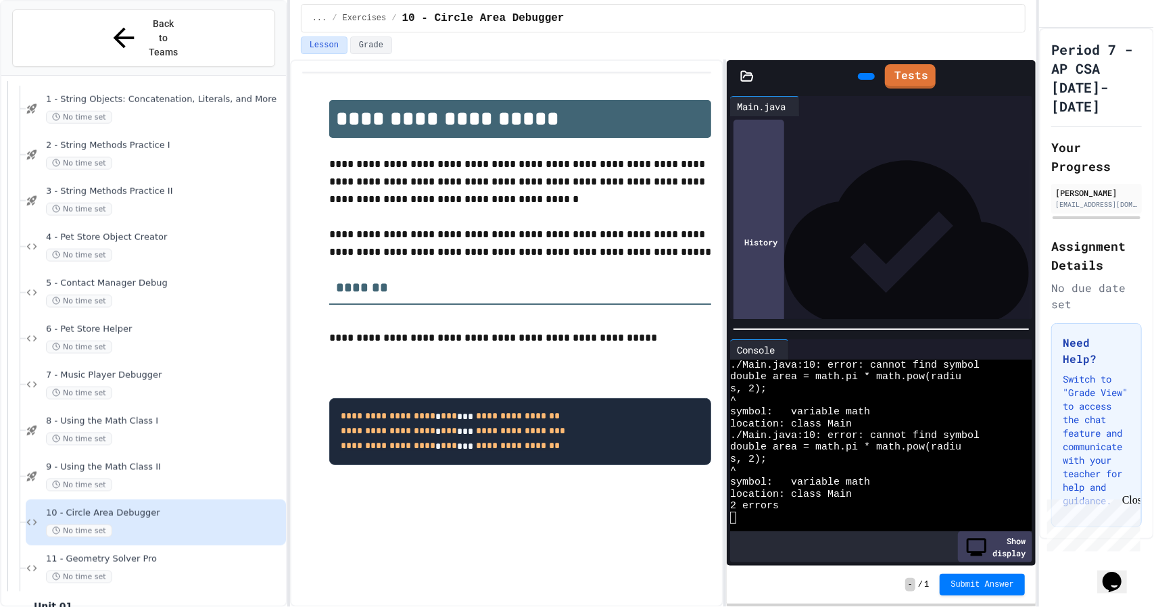
click at [903, 210] on div "****** **** * **** * ** * **** * *** ******** * **" at bounding box center [878, 222] width 249 height 28
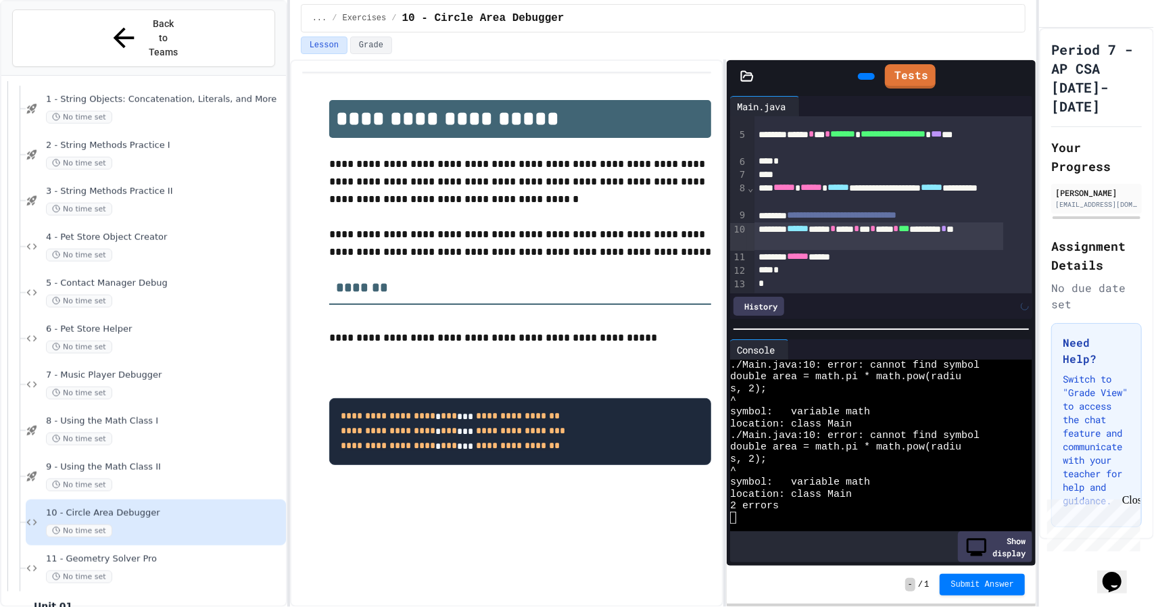
click at [864, 76] on icon at bounding box center [864, 76] width 0 height 0
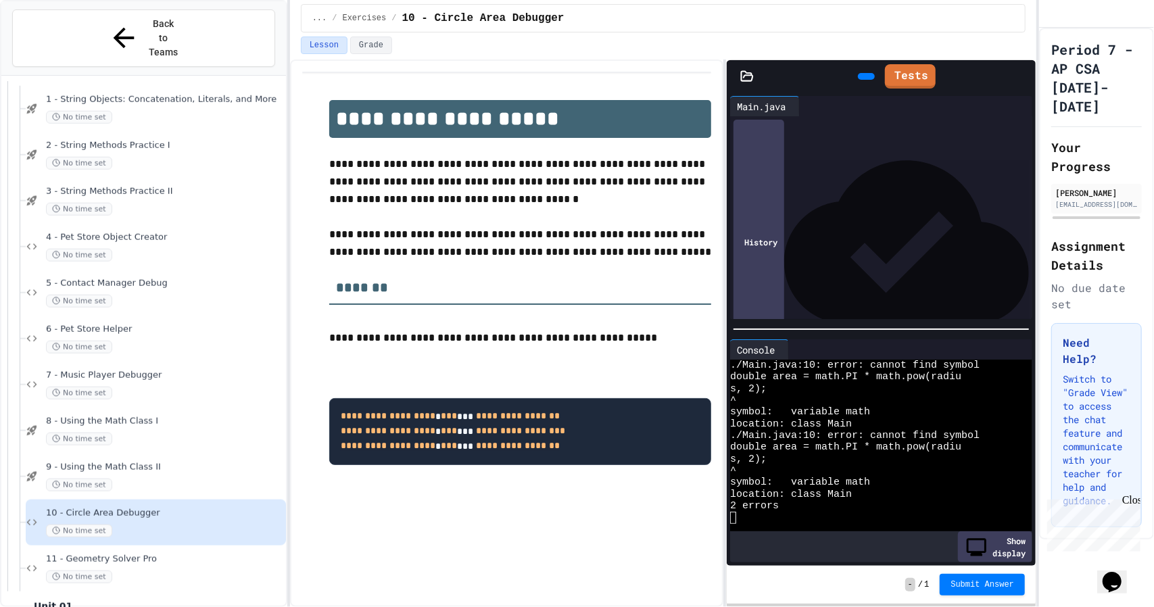
click at [905, 216] on div "****** **** * **** * ** * **** * *** ******** * **" at bounding box center [878, 222] width 249 height 28
click at [851, 66] on div at bounding box center [866, 76] width 30 height 20
click at [864, 76] on icon at bounding box center [864, 76] width 0 height 0
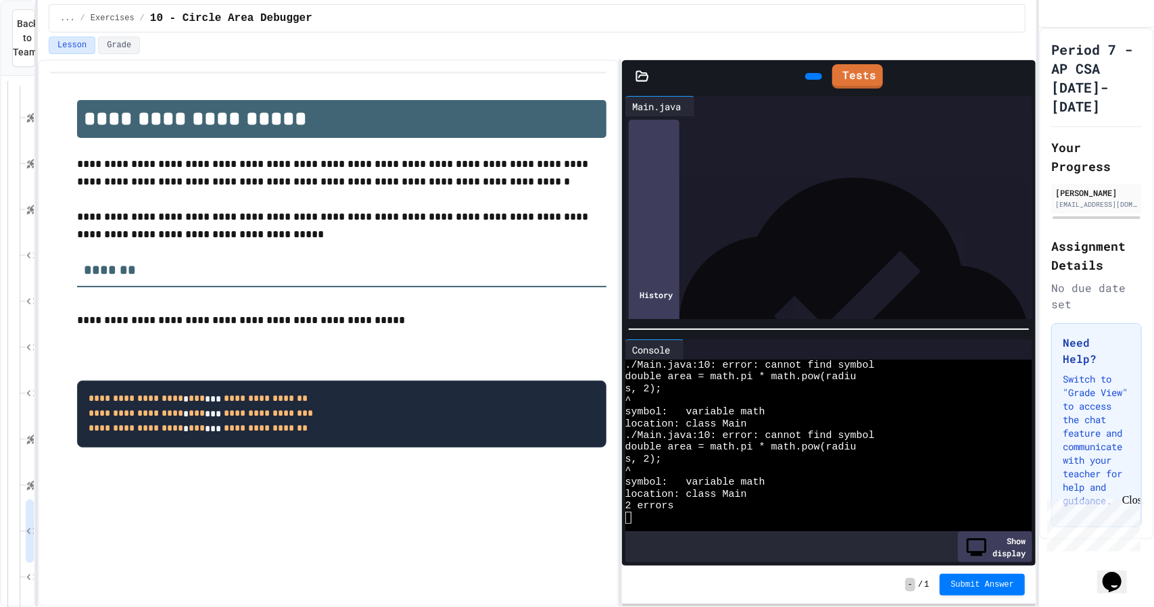
scroll to position [20, 0]
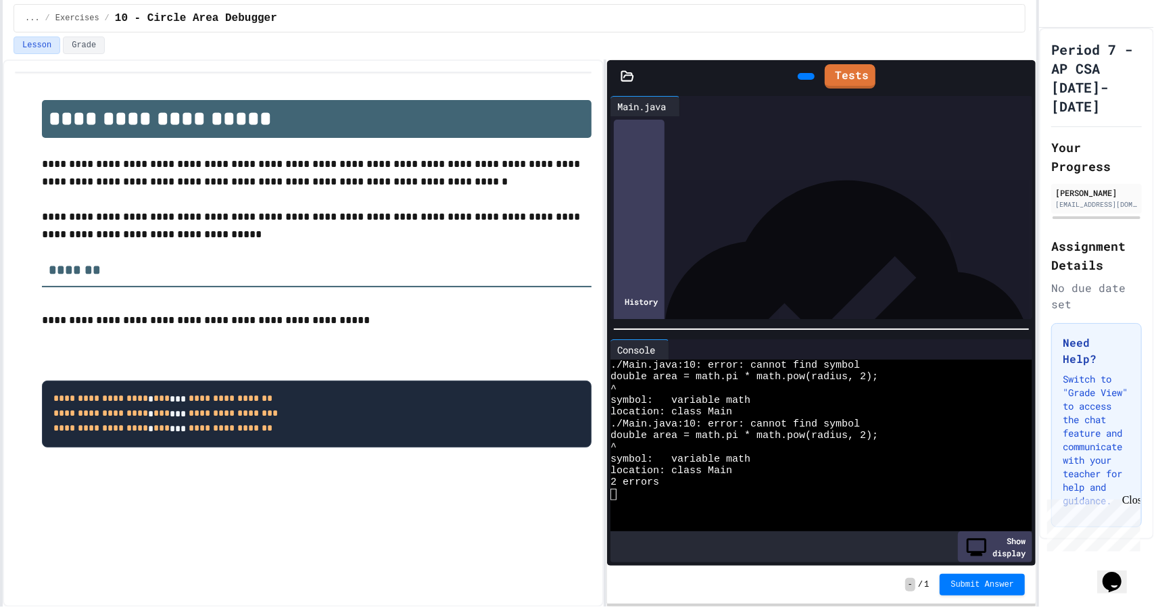
click at [0, 209] on div "**********" at bounding box center [577, 303] width 1154 height 607
drag, startPoint x: 785, startPoint y: 226, endPoint x: 746, endPoint y: 228, distance: 39.2
click at [746, 228] on div "****** **** * **** * ** * **** * *** ******** * **" at bounding box center [818, 229] width 369 height 14
click at [799, 86] on div at bounding box center [806, 76] width 30 height 20
click at [804, 76] on icon at bounding box center [804, 76] width 0 height 0
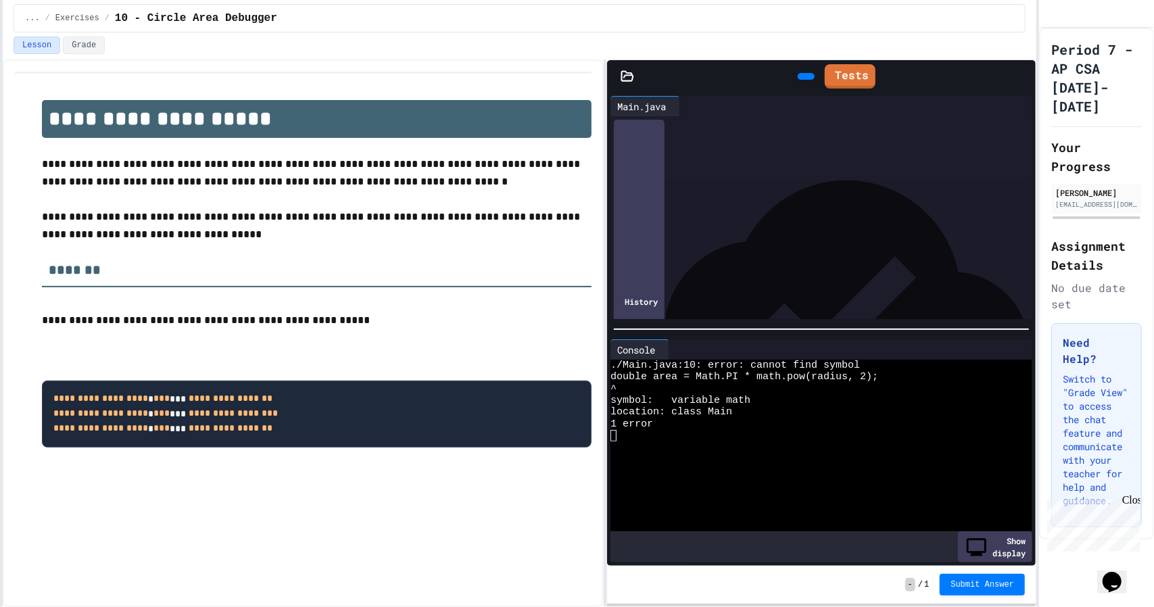
click at [799, 228] on div "****** **** * **** * ** * **** * *** ******** * **" at bounding box center [818, 229] width 369 height 14
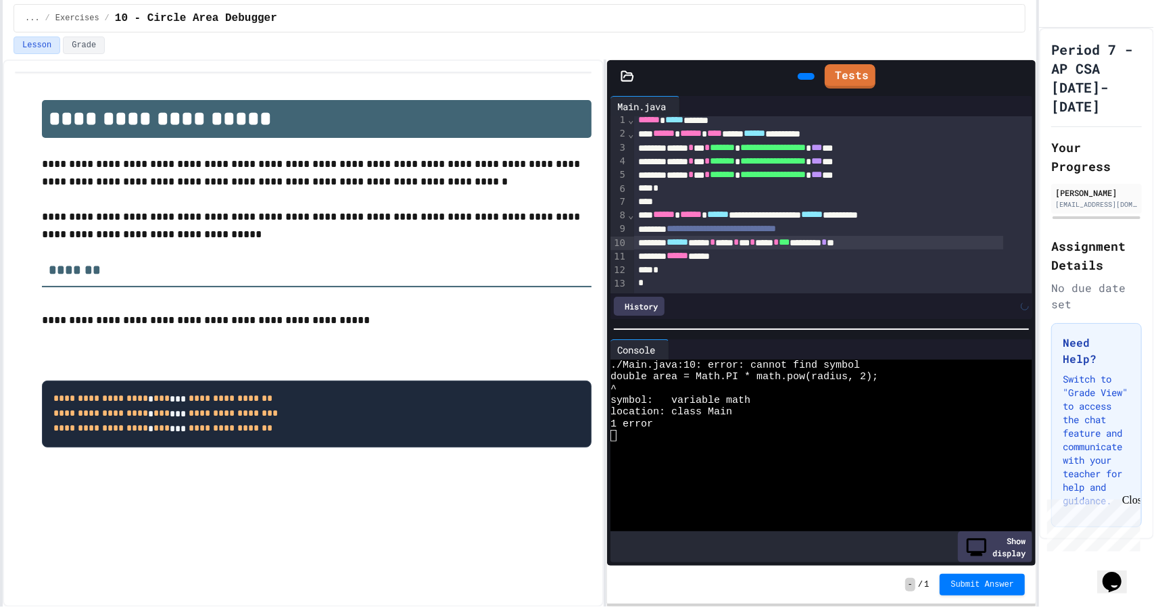
click at [797, 80] on div at bounding box center [805, 76] width 17 height 7
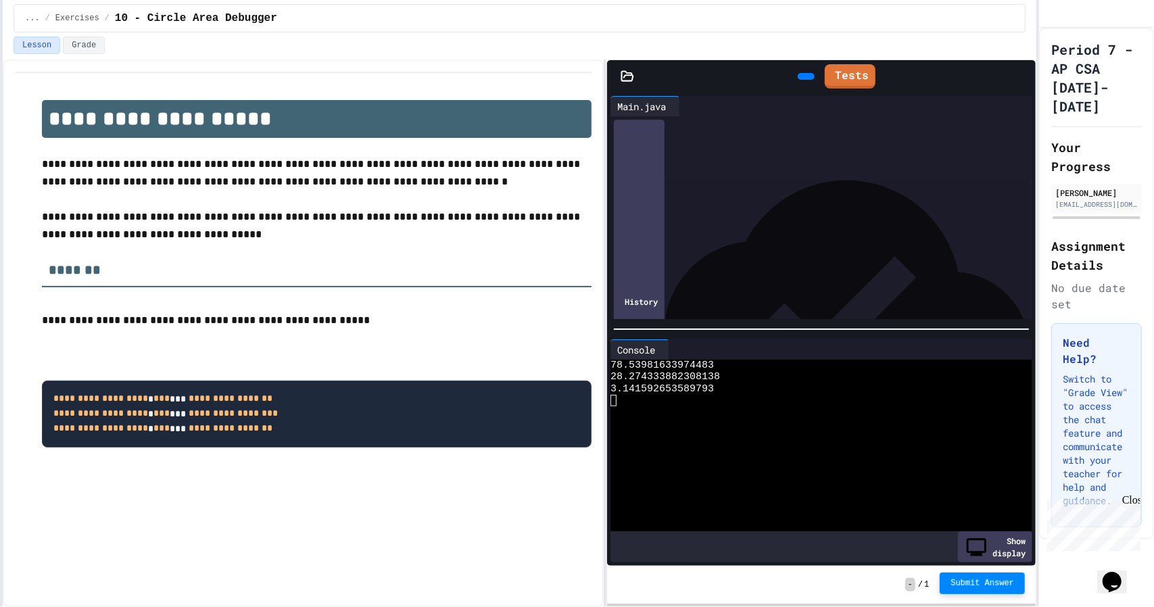
click at [968, 584] on span "Submit Answer" at bounding box center [982, 583] width 64 height 11
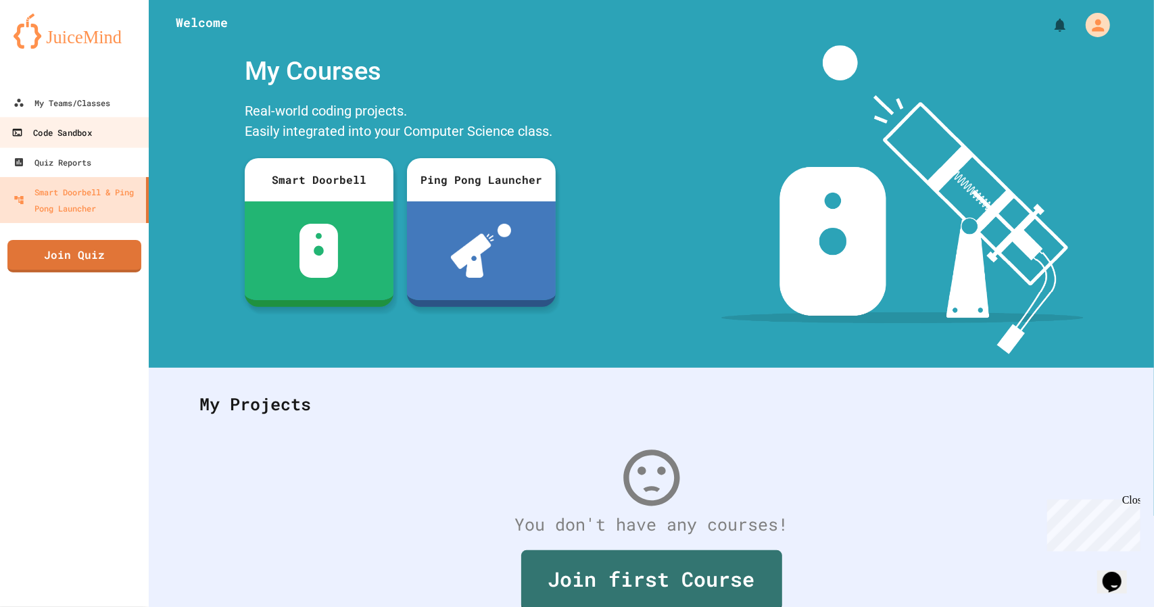
click at [76, 118] on link "Code Sandbox" at bounding box center [74, 132] width 153 height 30
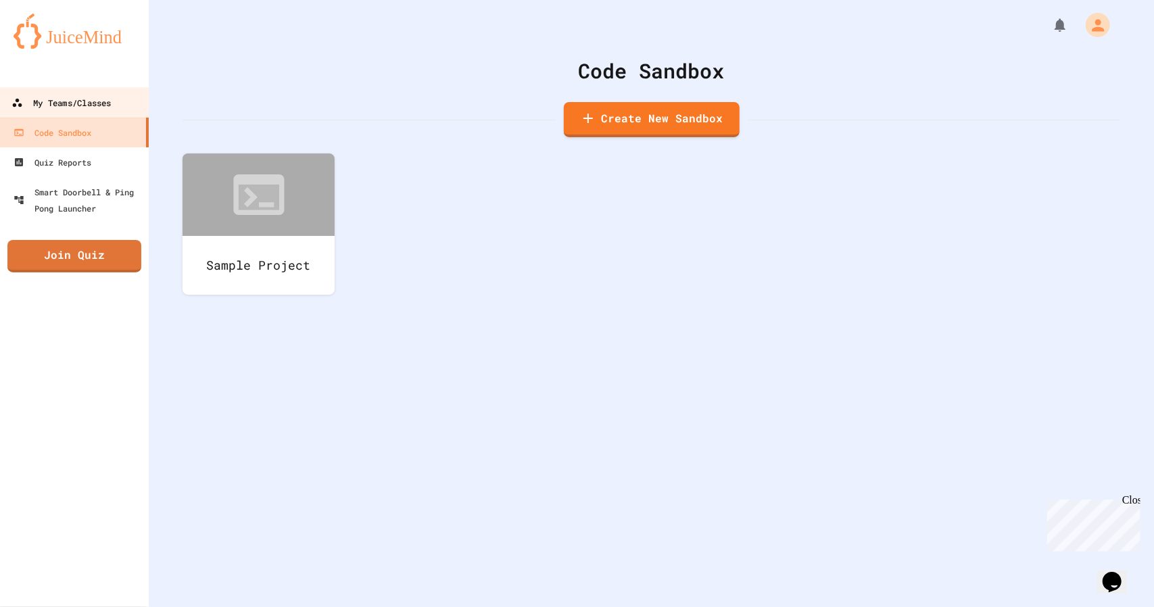
click at [72, 92] on link "My Teams/Classes" at bounding box center [74, 102] width 153 height 30
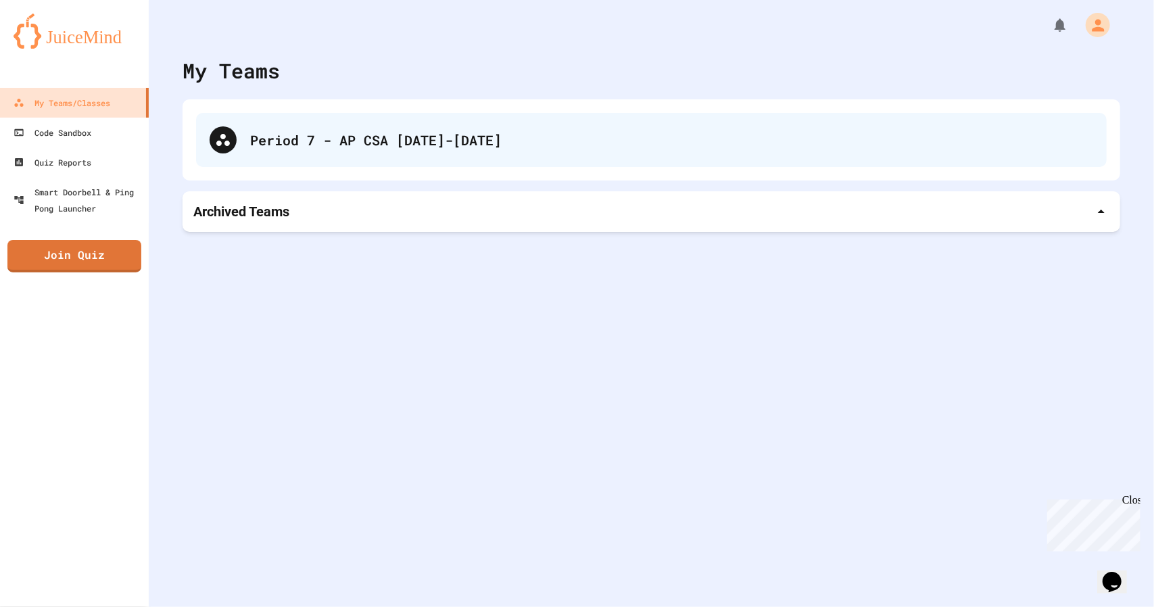
click at [300, 153] on div "Period 7 - AP CSA [DATE]-[DATE]" at bounding box center [651, 140] width 910 height 54
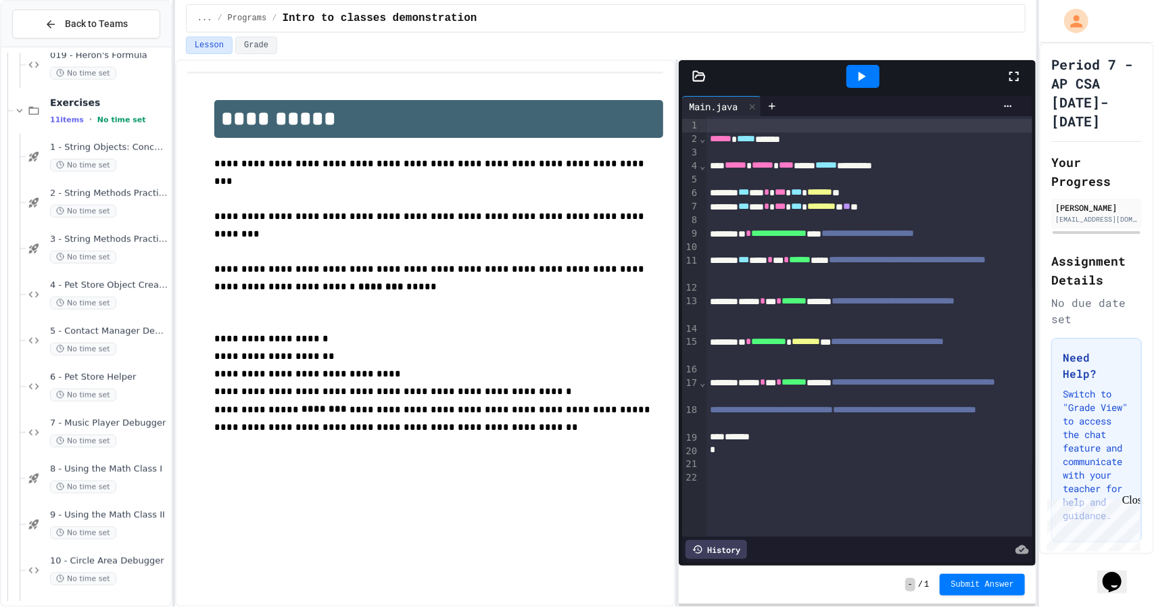
scroll to position [891, 0]
